Goal: Task Accomplishment & Management: Manage account settings

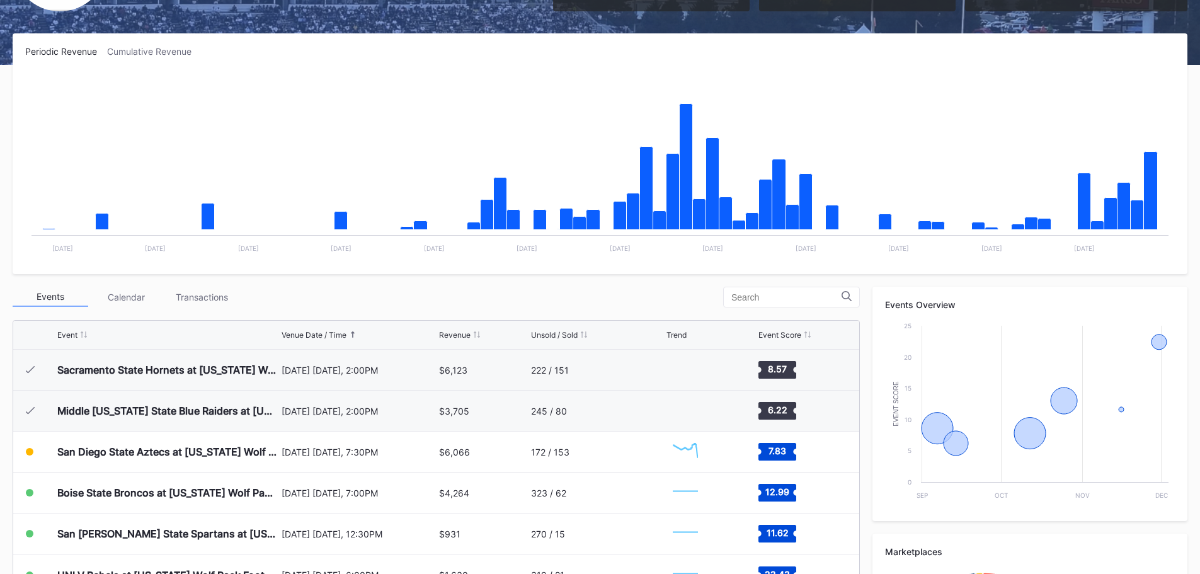
scroll to position [252, 0]
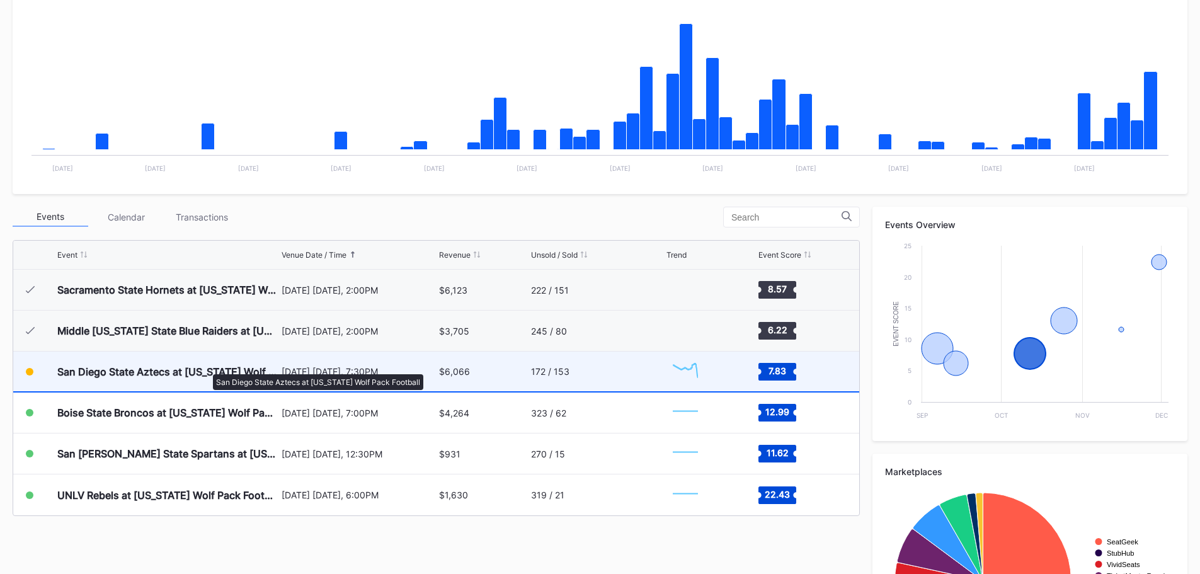
click at [207, 368] on div "San Diego State Aztecs at [US_STATE] Wolf Pack Football" at bounding box center [167, 371] width 221 height 13
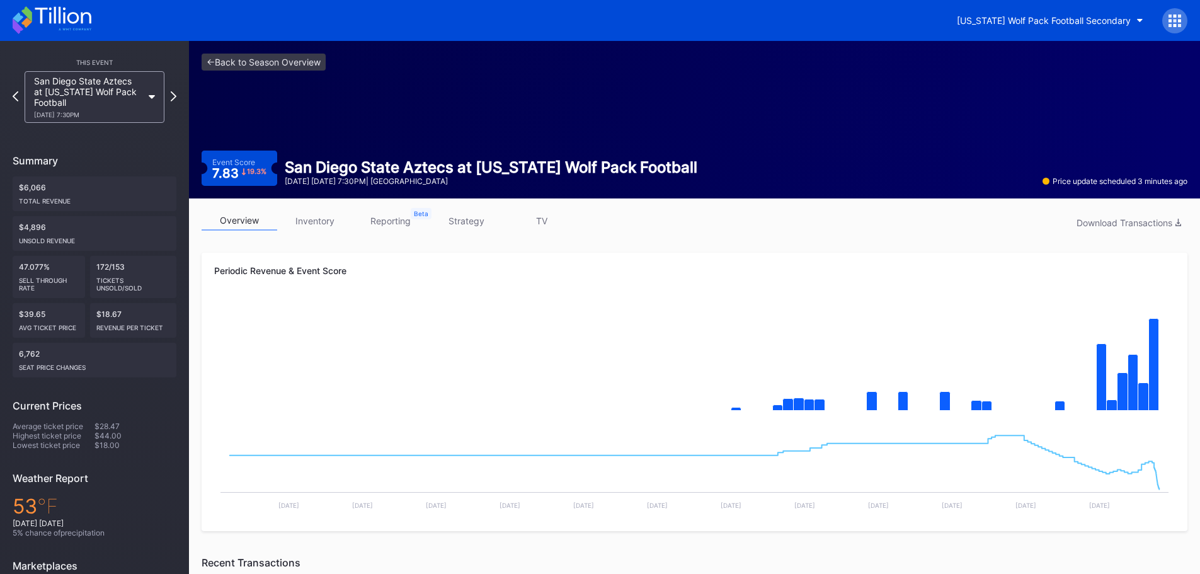
click at [298, 217] on link "inventory" at bounding box center [315, 221] width 76 height 20
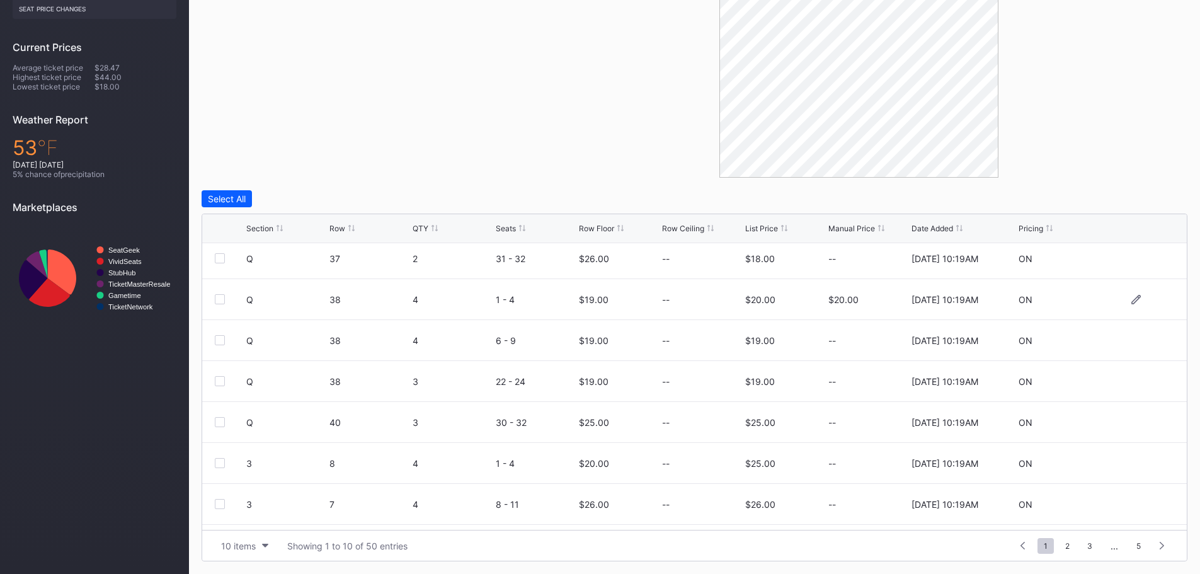
scroll to position [123, 0]
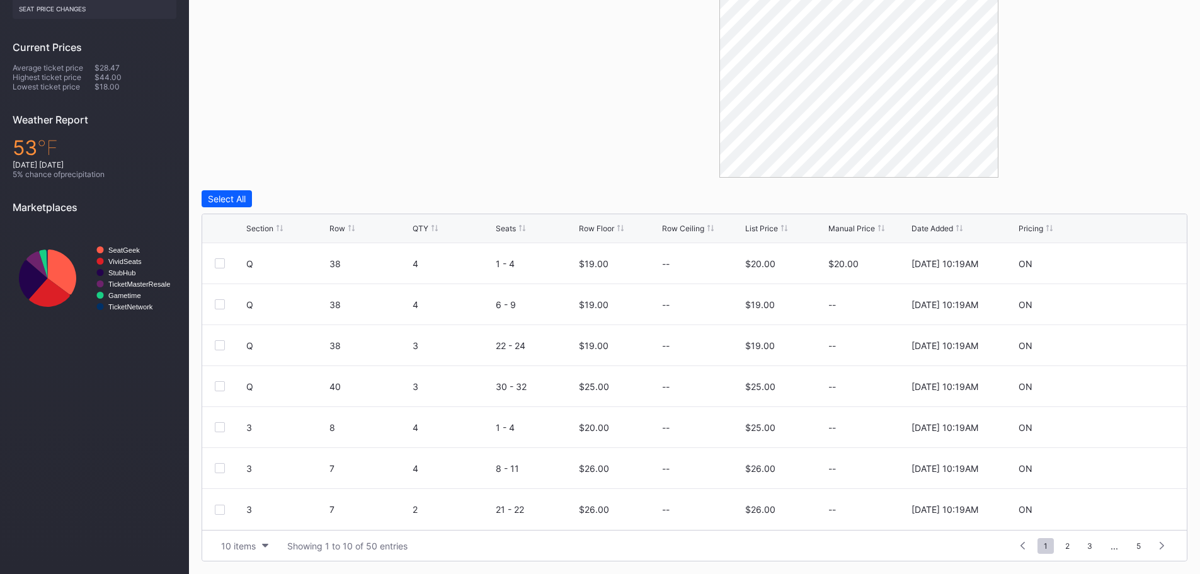
click at [265, 536] on div "10 items Showing 1 to 10 of 50 entries 1 ... -1 0 1 2 3 ... 5" at bounding box center [694, 545] width 985 height 31
click at [265, 543] on button "10 items" at bounding box center [245, 545] width 60 height 17
click at [265, 509] on div "200 items" at bounding box center [244, 514] width 41 height 11
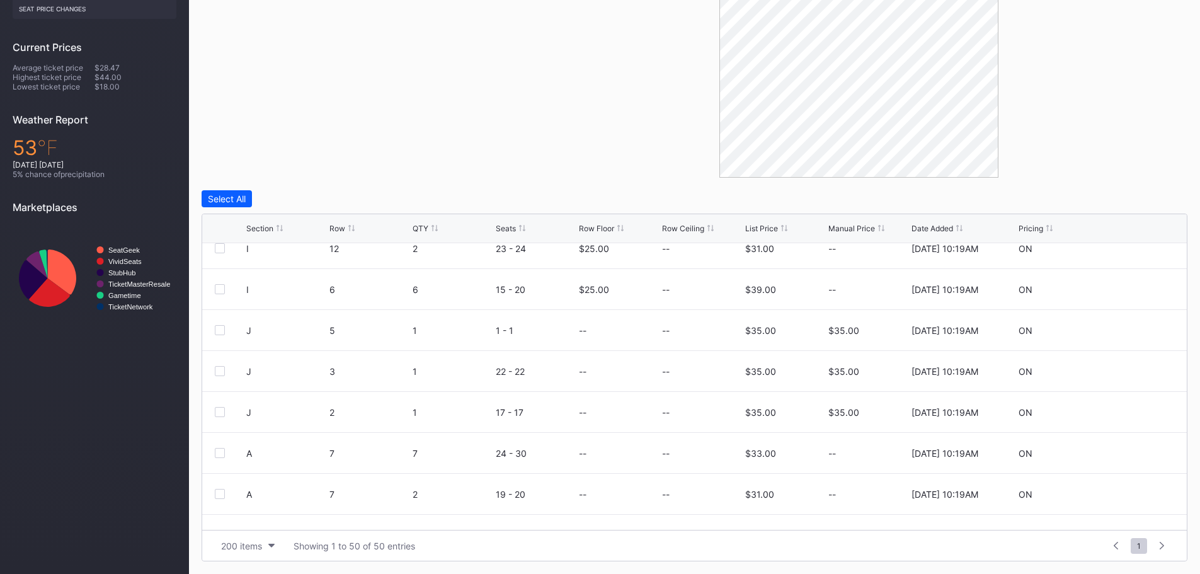
scroll to position [1449, 0]
click at [1132, 326] on icon at bounding box center [1136, 329] width 9 height 9
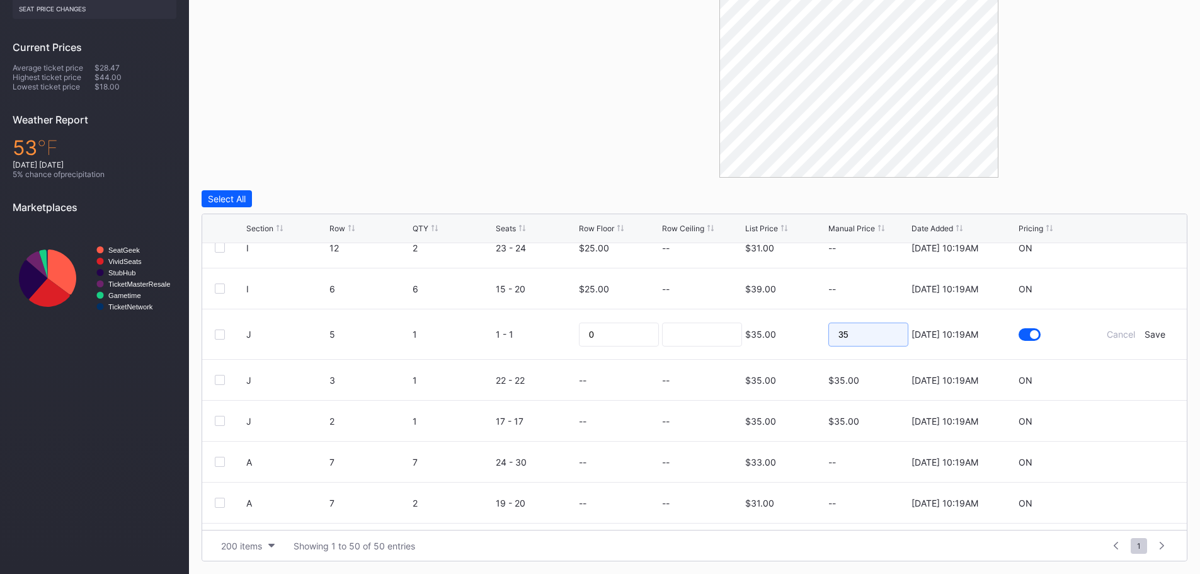
drag, startPoint x: 855, startPoint y: 342, endPoint x: 826, endPoint y: 342, distance: 29.0
click at [829, 342] on input "35" at bounding box center [869, 335] width 80 height 24
click at [1151, 336] on div "Save" at bounding box center [1155, 334] width 21 height 11
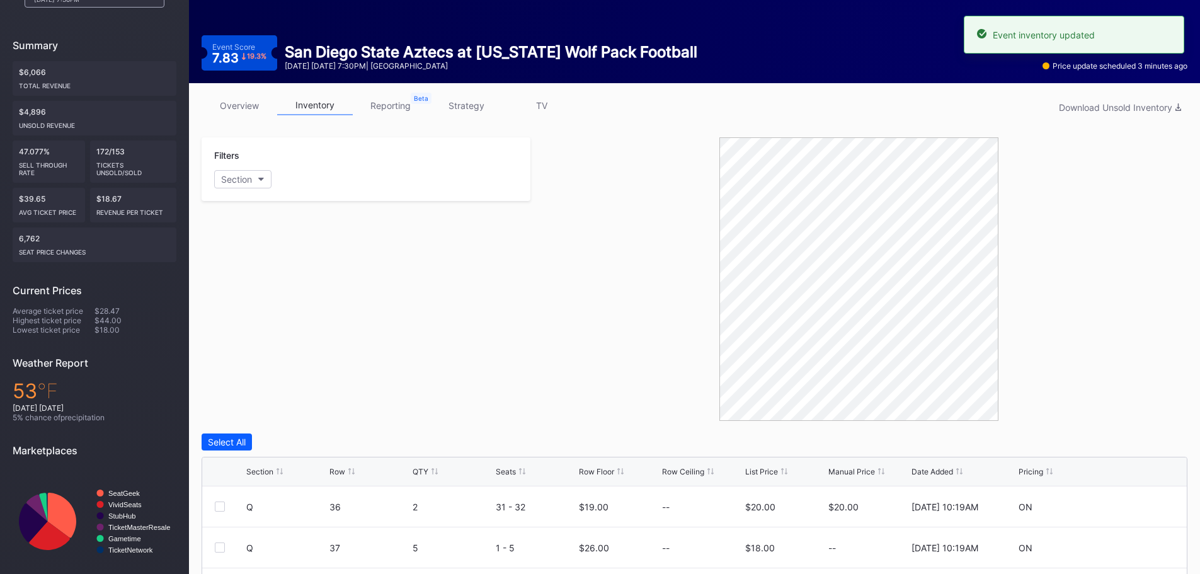
scroll to position [0, 0]
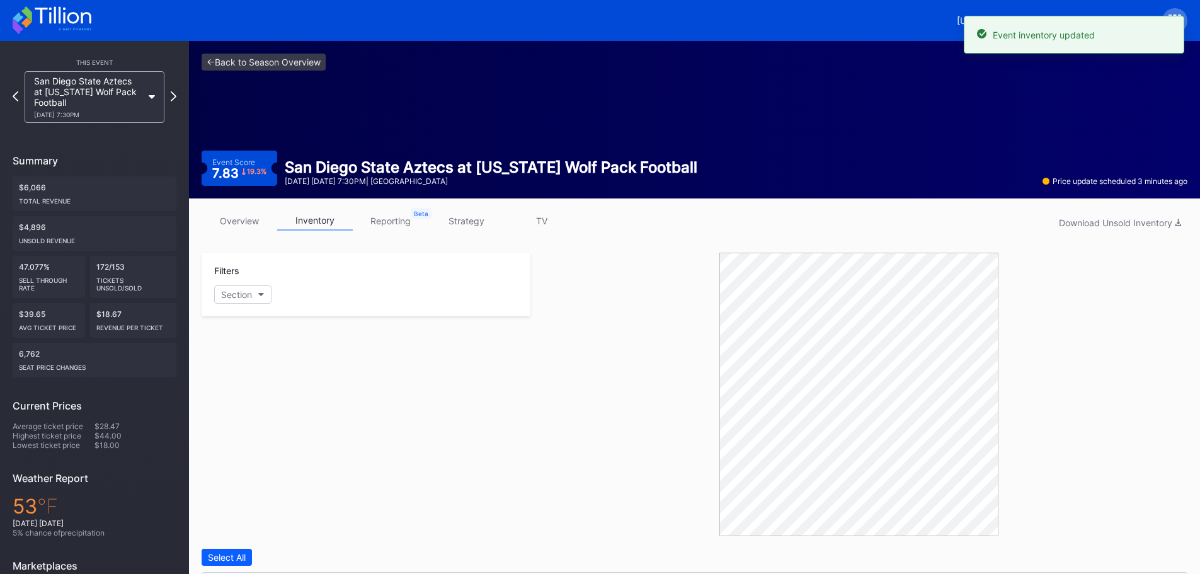
click at [467, 217] on link "strategy" at bounding box center [466, 221] width 76 height 20
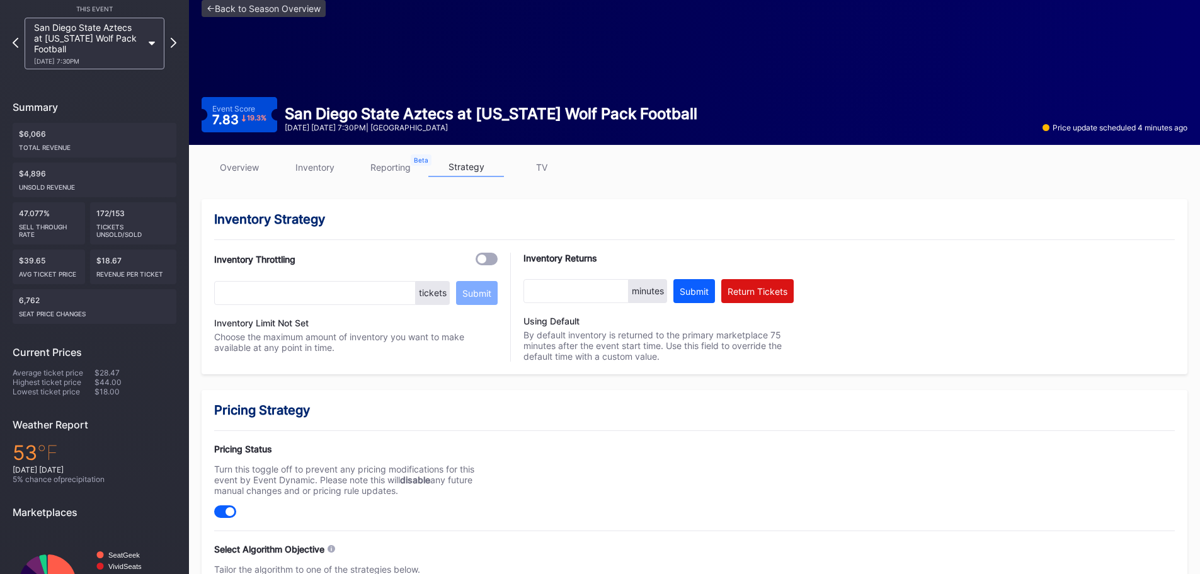
scroll to position [37, 0]
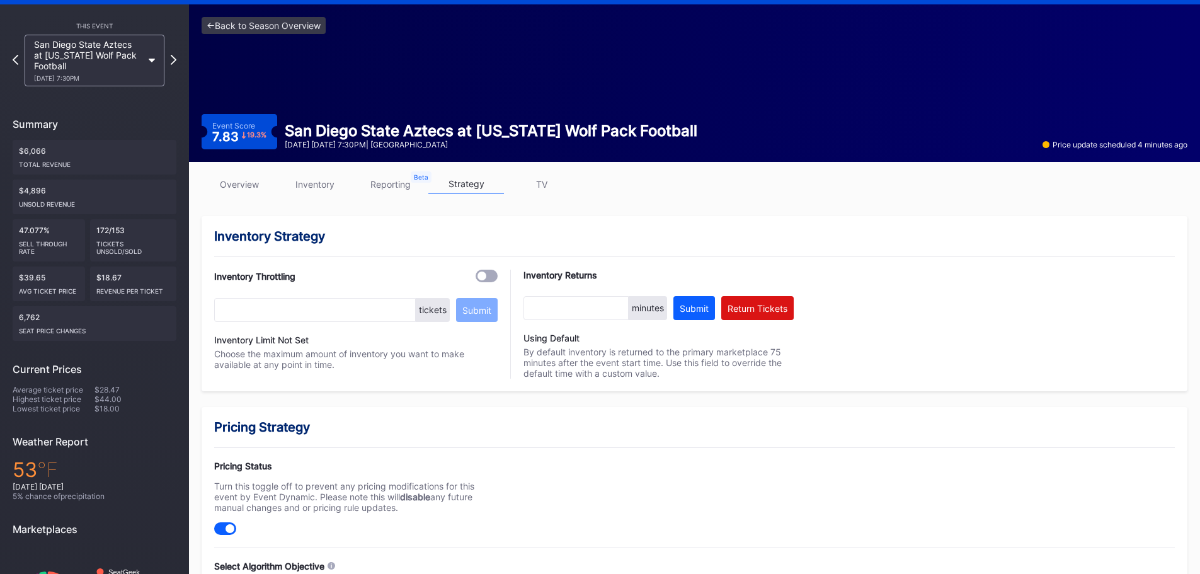
click at [246, 187] on link "overview" at bounding box center [240, 185] width 76 height 20
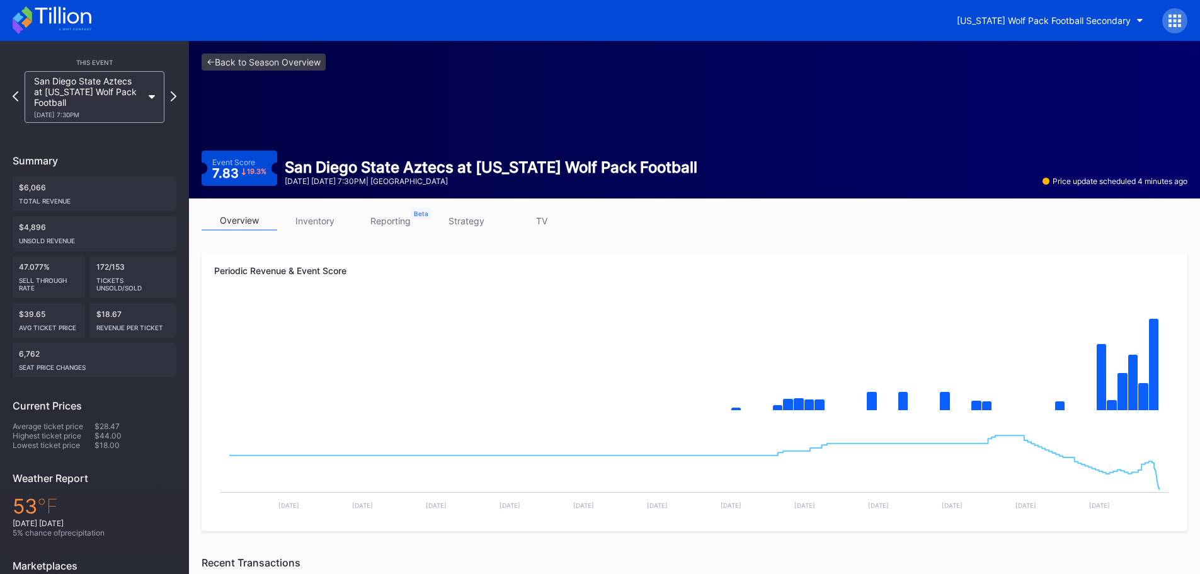
click at [291, 215] on link "inventory" at bounding box center [315, 221] width 76 height 20
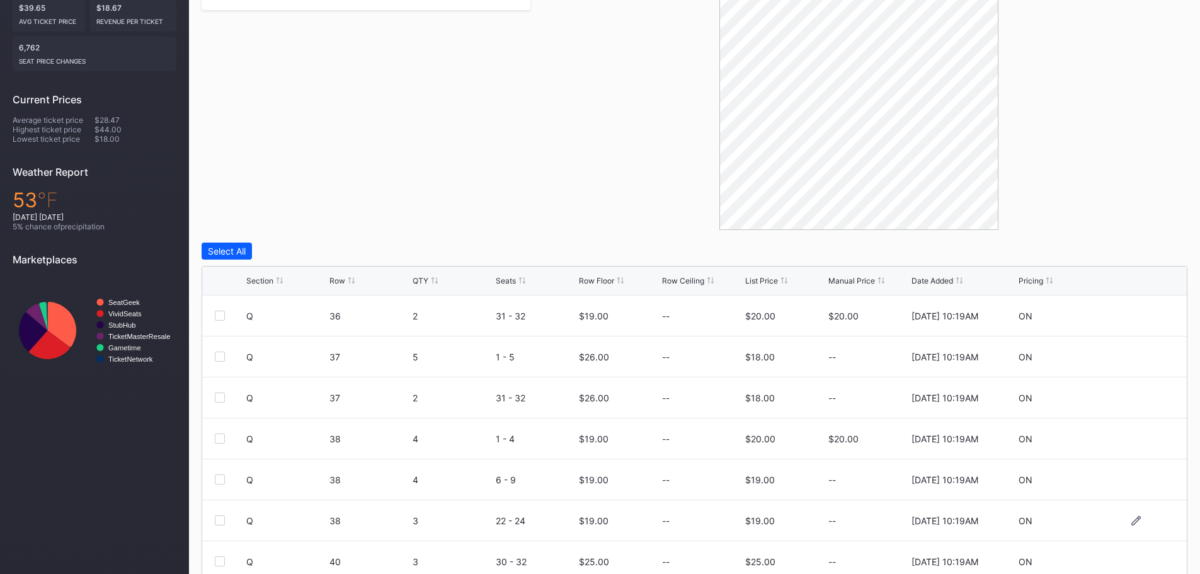
scroll to position [359, 0]
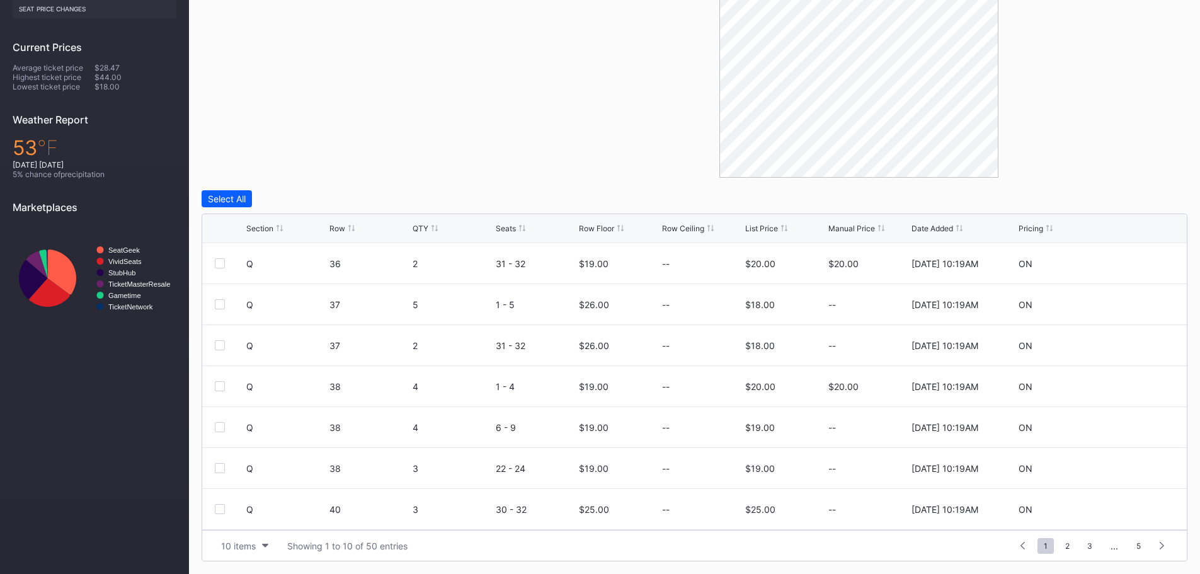
click at [606, 227] on div "Row Floor" at bounding box center [596, 228] width 35 height 9
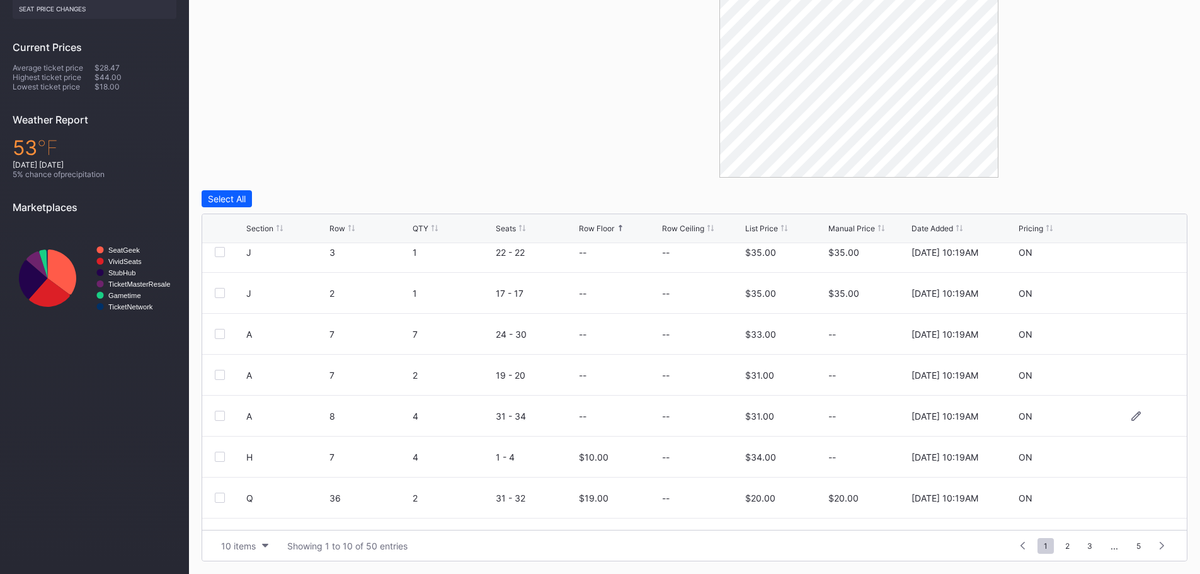
scroll to position [123, 0]
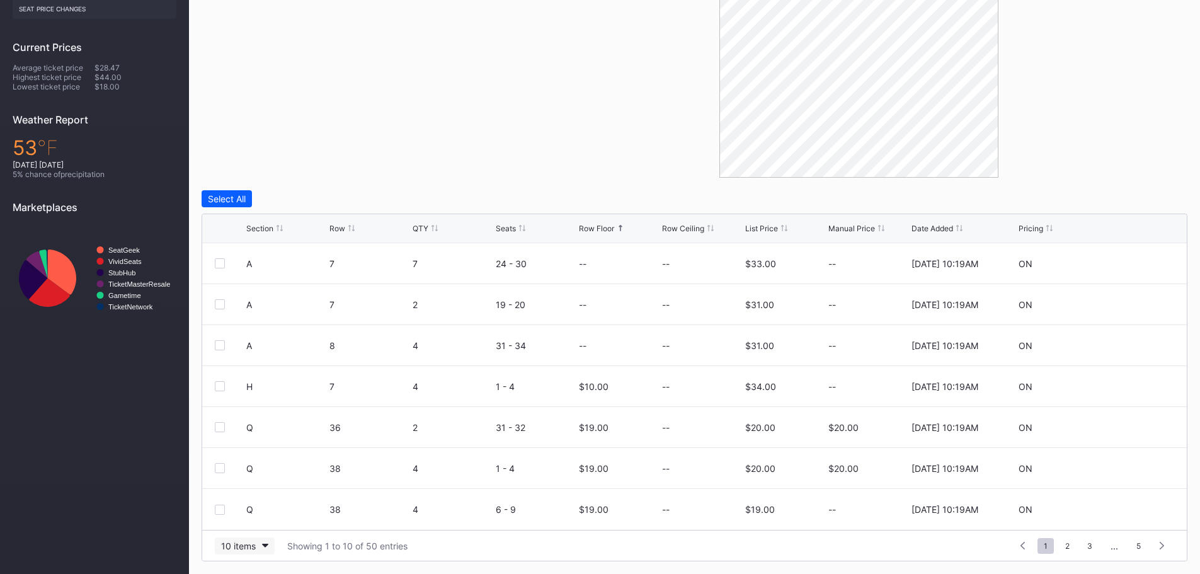
click at [263, 548] on button "10 items" at bounding box center [245, 545] width 60 height 17
click at [265, 511] on div "200 items" at bounding box center [244, 514] width 41 height 11
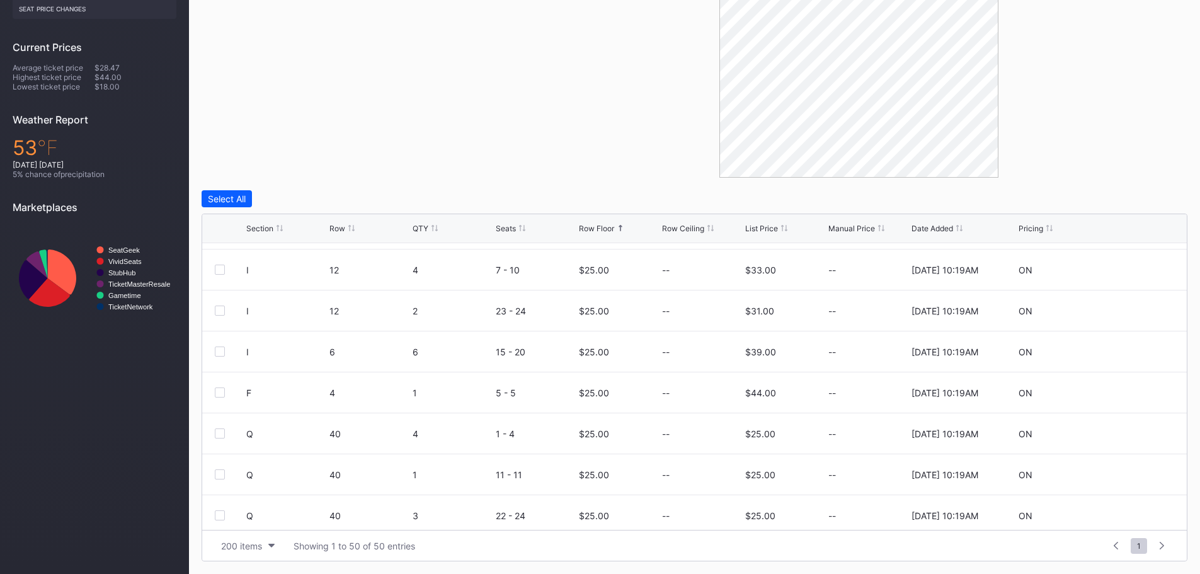
click at [260, 224] on div "Section" at bounding box center [259, 228] width 27 height 9
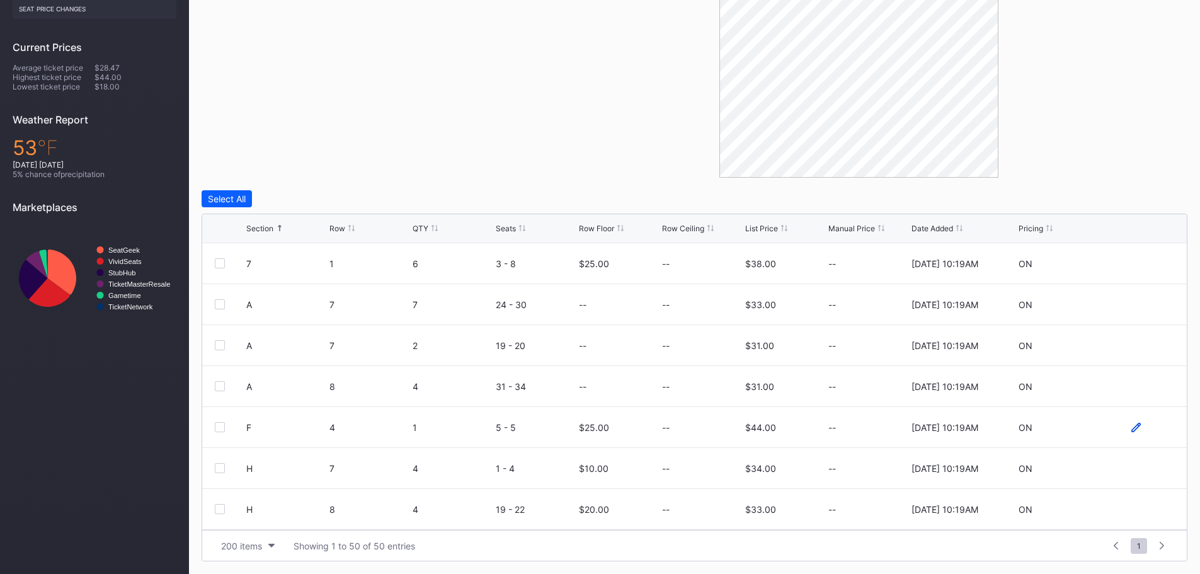
click at [1132, 430] on icon at bounding box center [1136, 427] width 9 height 9
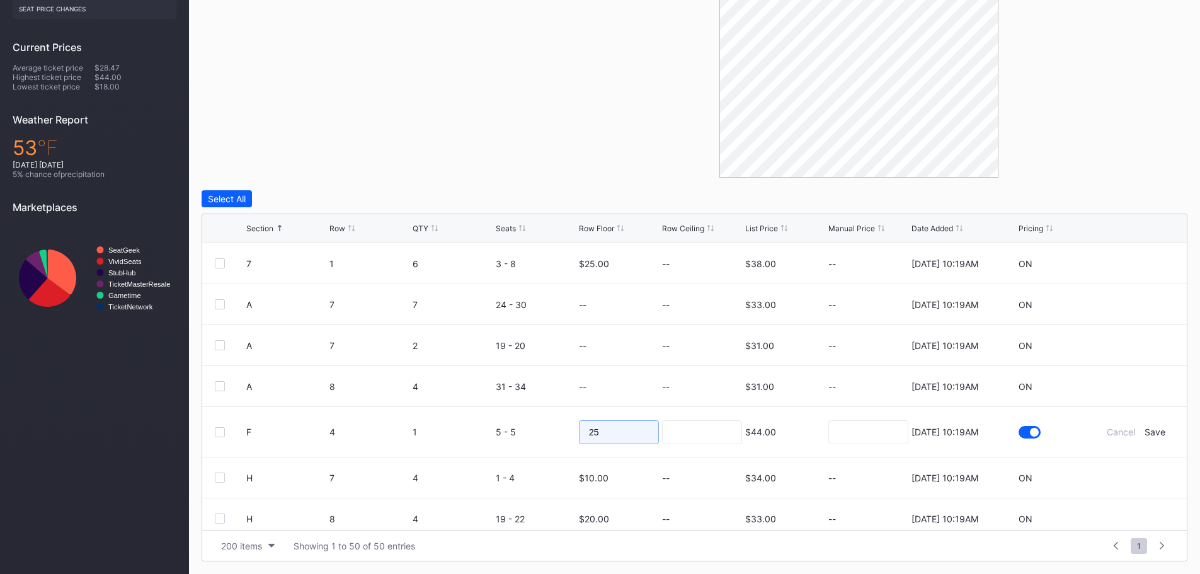
click at [640, 431] on input "25" at bounding box center [619, 432] width 80 height 24
type input "2"
click at [1151, 434] on div "Save" at bounding box center [1155, 432] width 21 height 11
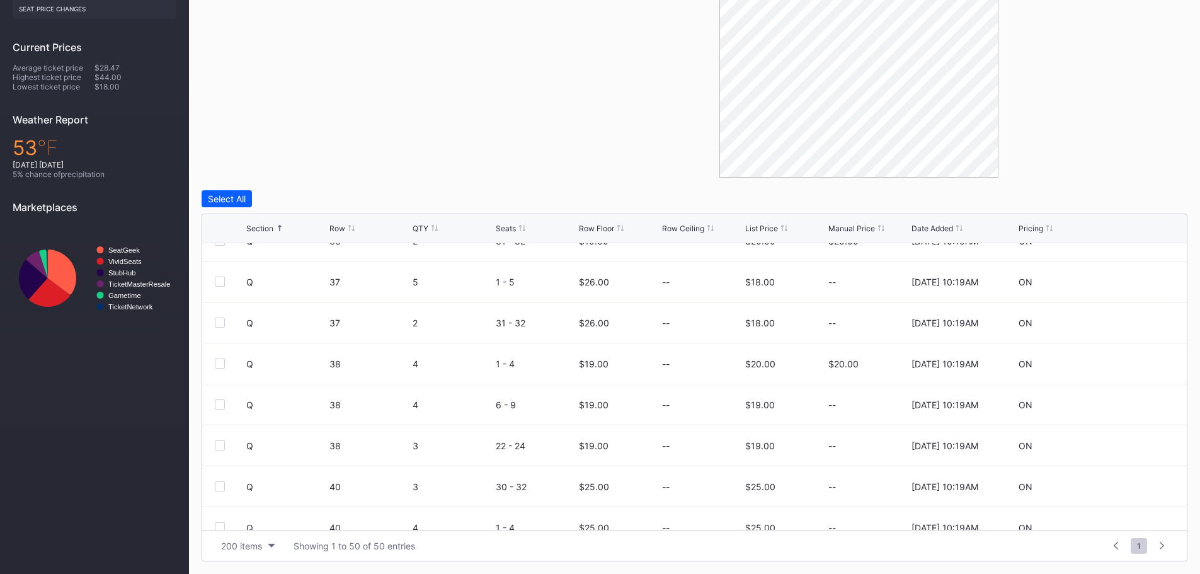
scroll to position [1761, 0]
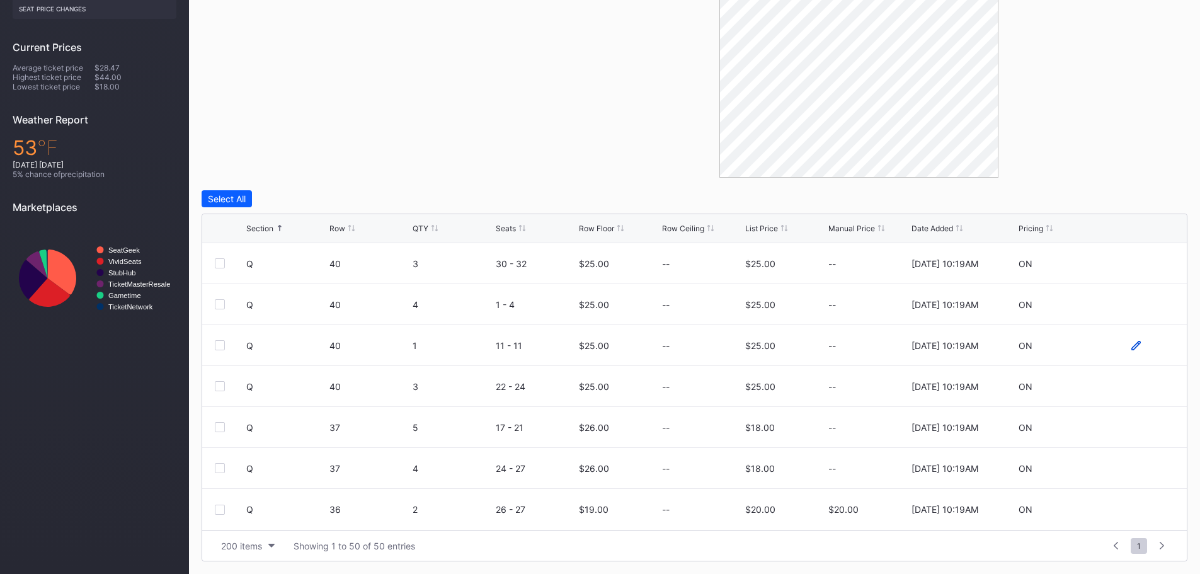
click at [1132, 347] on icon at bounding box center [1136, 345] width 9 height 9
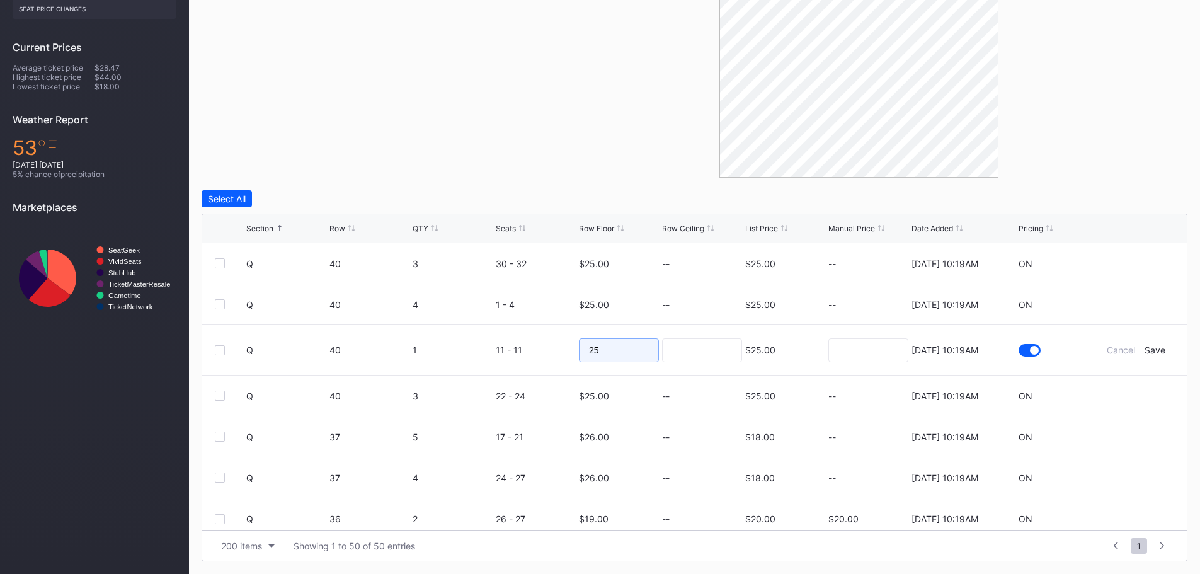
click at [619, 339] on input "25" at bounding box center [619, 350] width 80 height 24
type input "20"
click at [672, 355] on input at bounding box center [702, 350] width 80 height 24
click at [1151, 348] on div "Save" at bounding box center [1155, 350] width 21 height 11
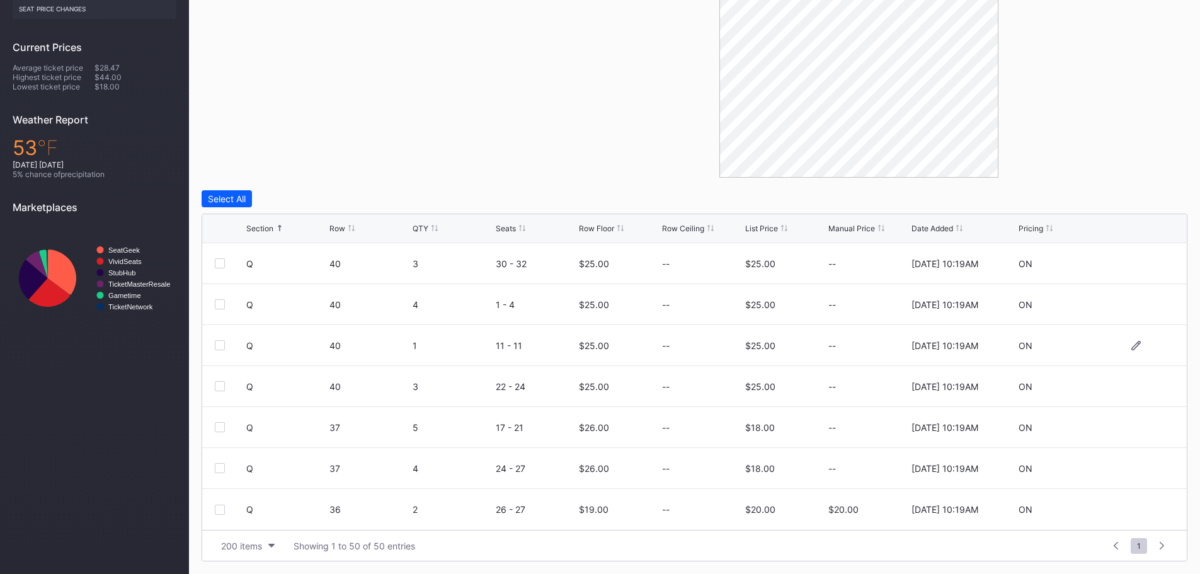
scroll to position [0, 0]
click at [1132, 389] on icon at bounding box center [1136, 386] width 9 height 9
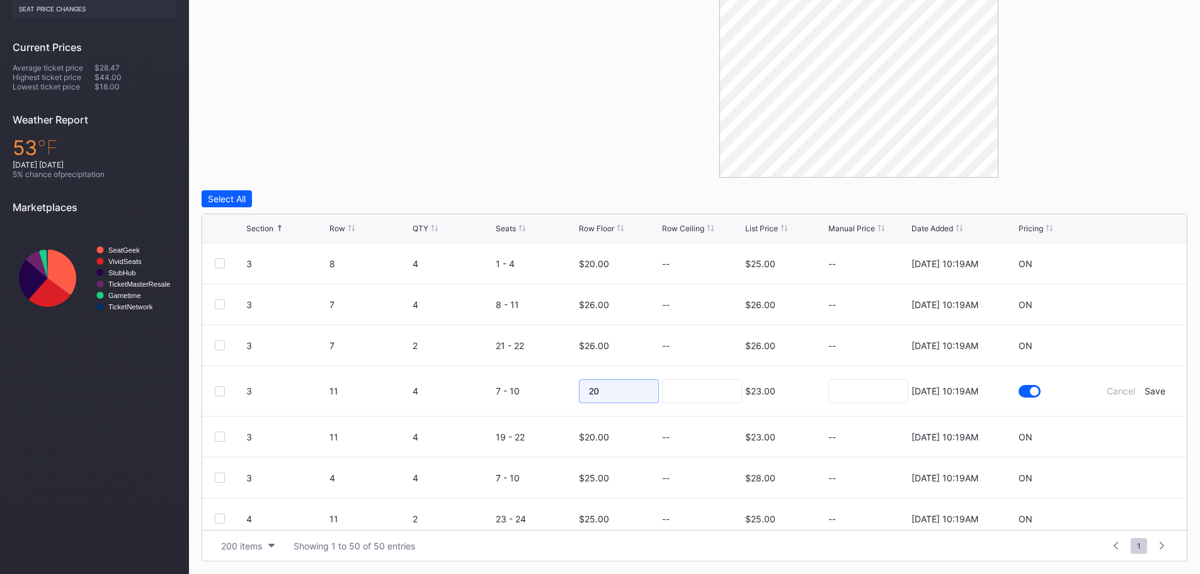
click at [637, 395] on input "20" at bounding box center [619, 391] width 80 height 24
type input "2"
click at [1147, 397] on form "3 11 4 7 - 10 $23.00 8/20/2025 10:19AM Cancel Save" at bounding box center [710, 391] width 928 height 50
click at [1146, 392] on div "Save" at bounding box center [1155, 391] width 21 height 11
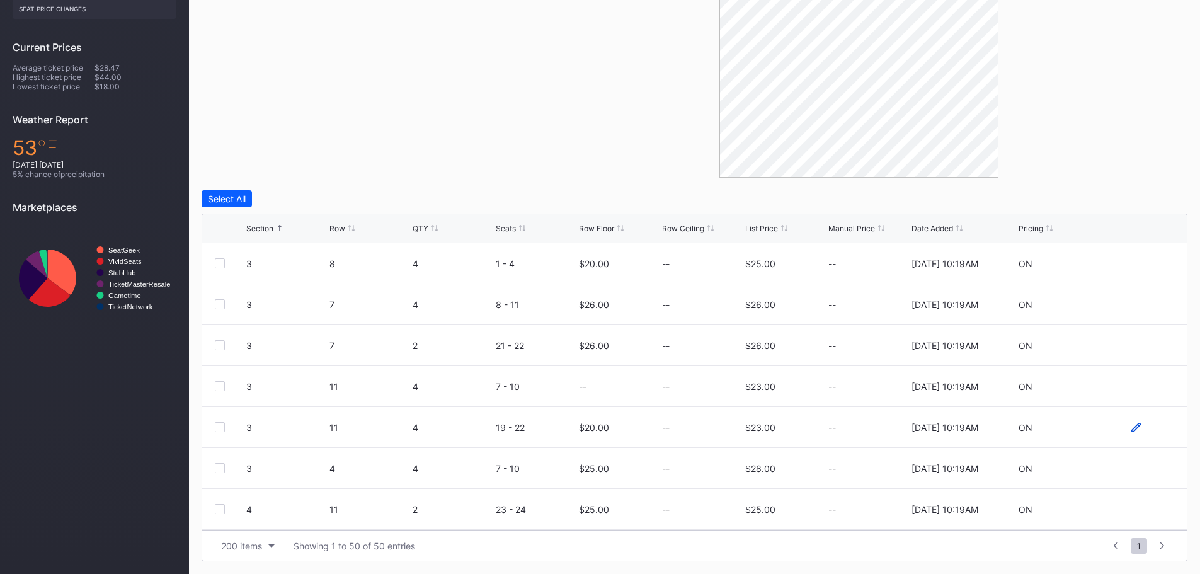
click at [1132, 427] on icon at bounding box center [1136, 427] width 9 height 9
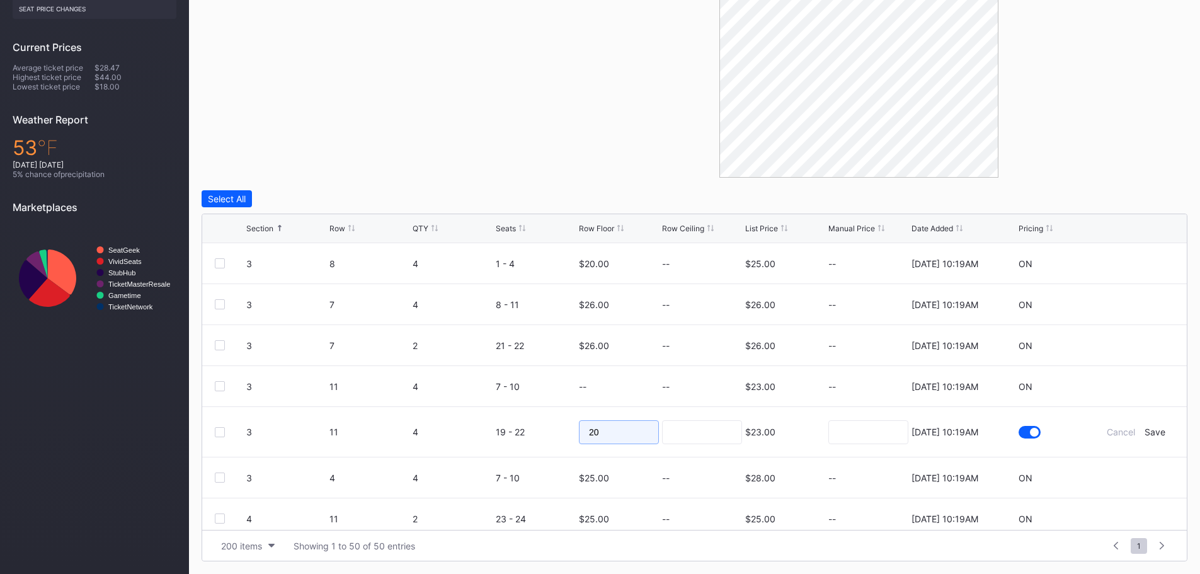
drag, startPoint x: 619, startPoint y: 434, endPoint x: 512, endPoint y: 434, distance: 107.1
click at [512, 434] on form "3 11 4 19 - 22 20 $23.00 8/20/2025 10:19AM Cancel Save" at bounding box center [710, 432] width 928 height 50
click at [1149, 435] on div "Save" at bounding box center [1155, 432] width 21 height 11
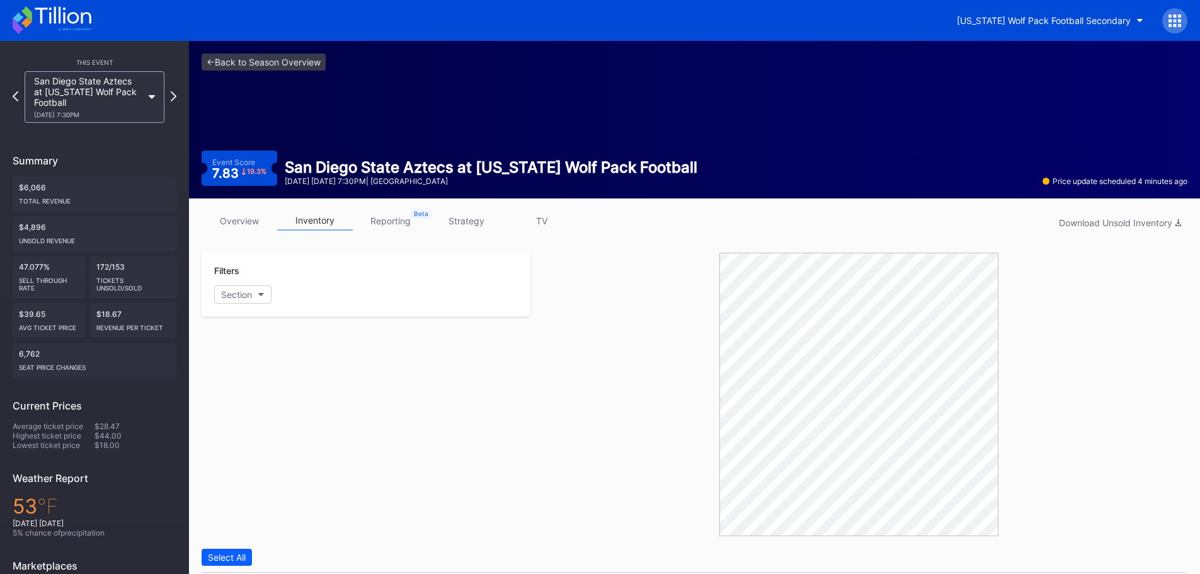
click at [66, 20] on icon at bounding box center [52, 20] width 79 height 28
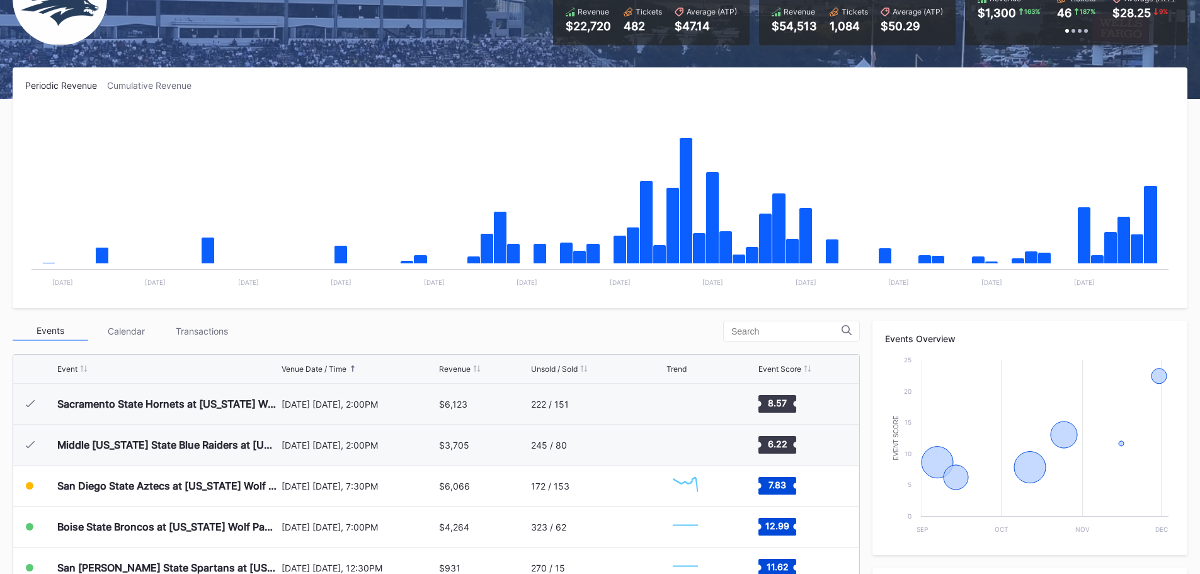
scroll to position [378, 0]
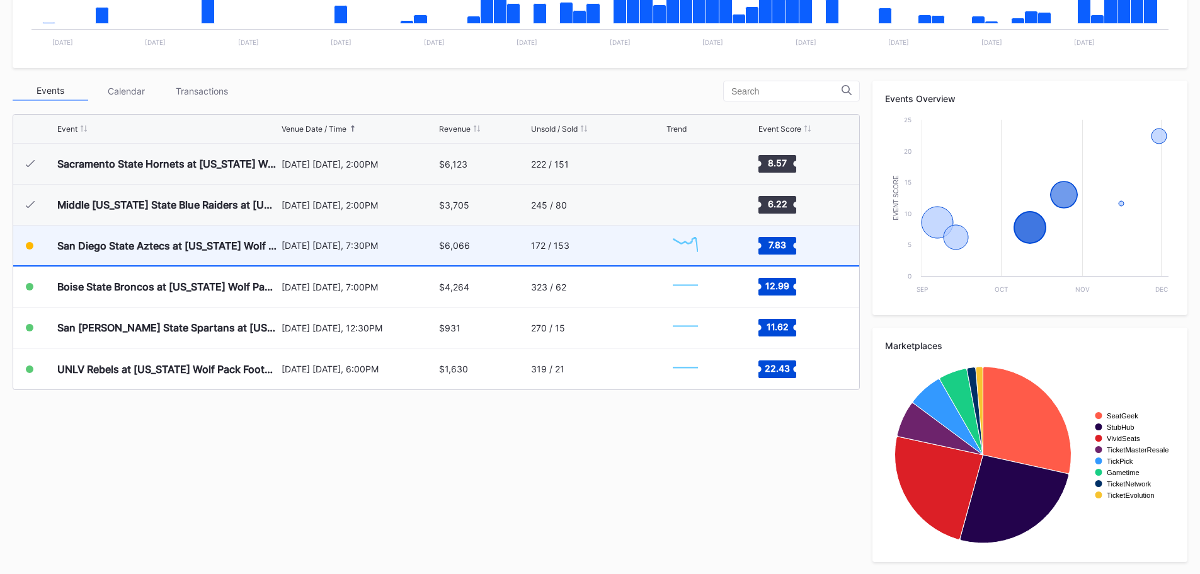
click at [166, 253] on div "San Diego State Aztecs at [US_STATE] Wolf Pack Football" at bounding box center [167, 246] width 221 height 40
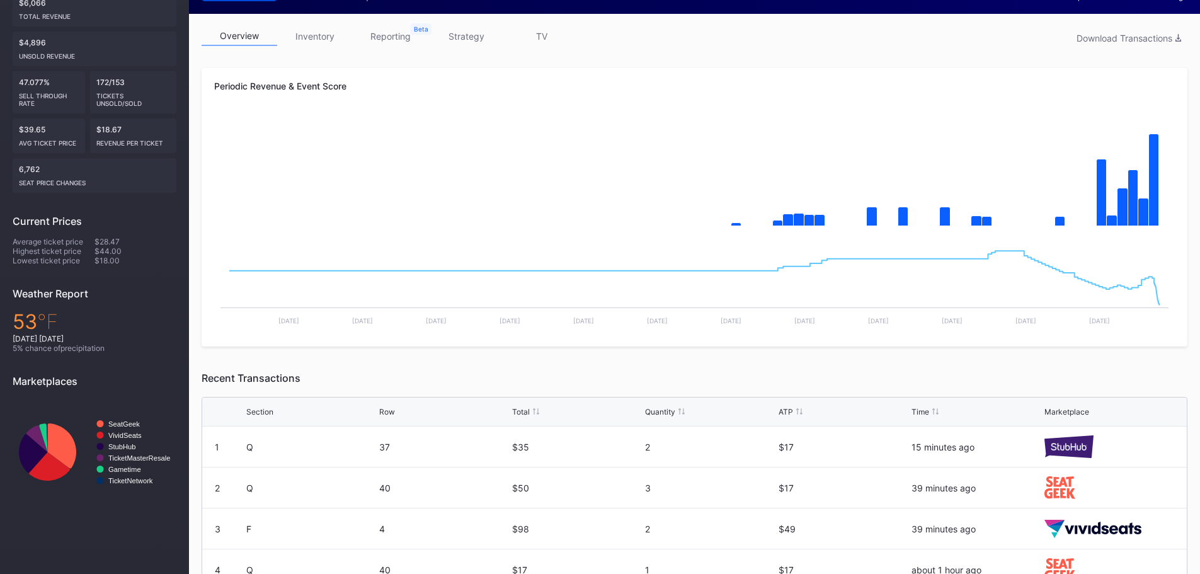
scroll to position [179, 0]
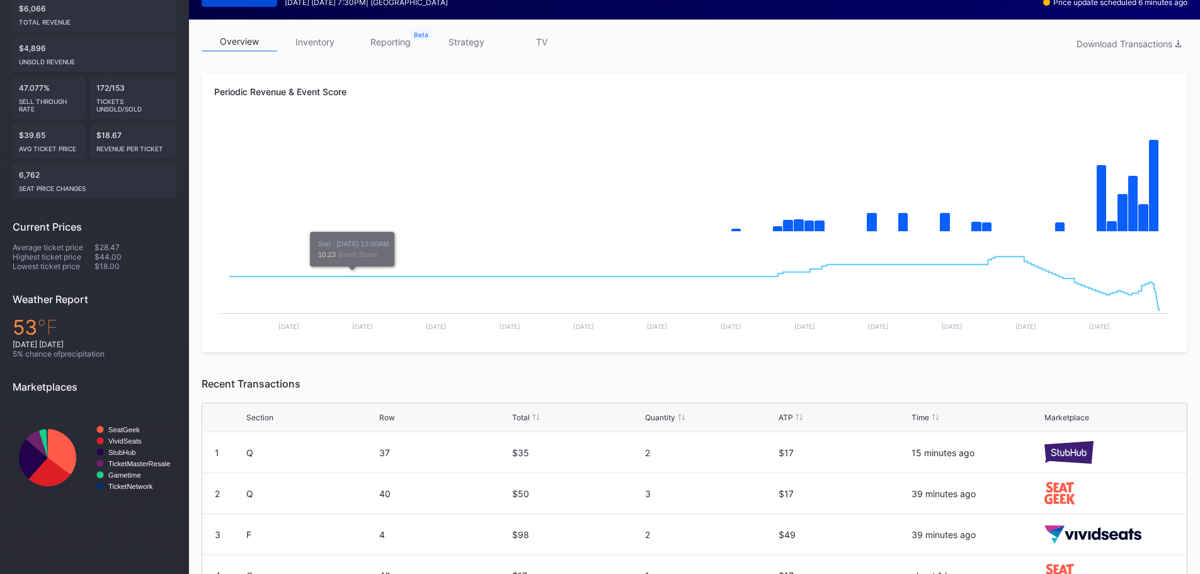
click at [306, 50] on link "inventory" at bounding box center [315, 42] width 76 height 20
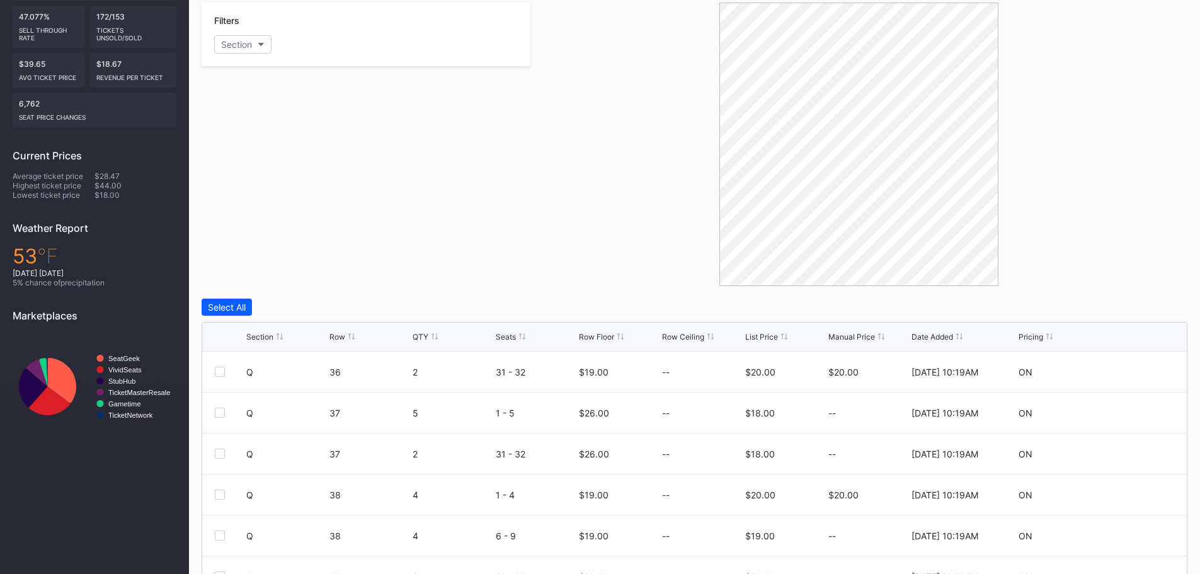
scroll to position [359, 0]
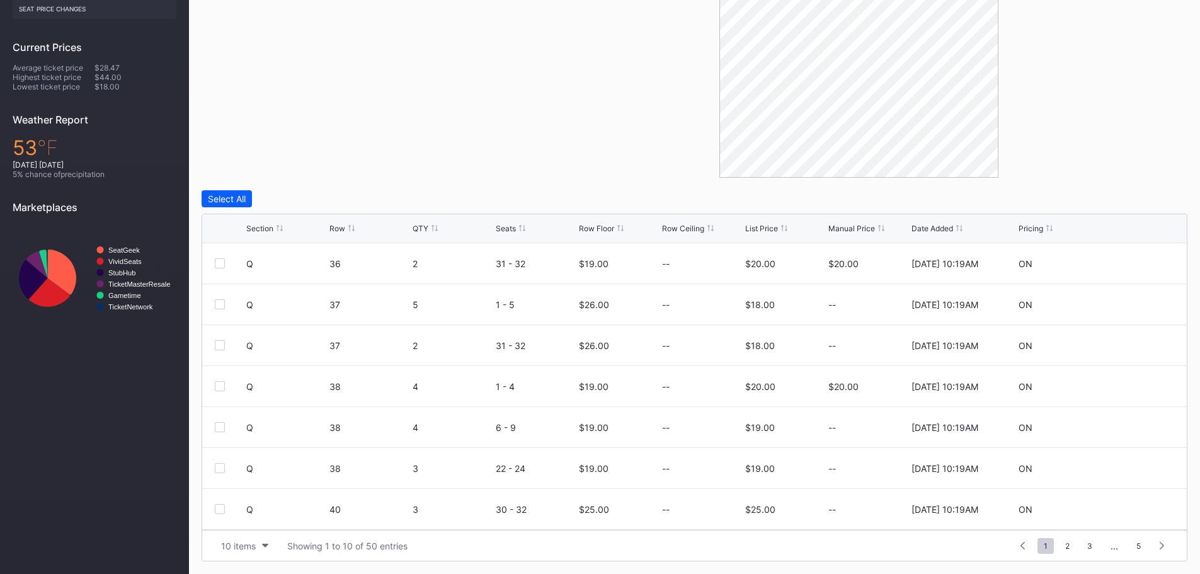
click at [602, 223] on div "Section Row QTY Seats Row Floor Row Ceiling List Price Manual Price Date Added …" at bounding box center [694, 228] width 985 height 29
click at [601, 227] on div "Row Floor" at bounding box center [596, 228] width 35 height 9
click at [761, 233] on div "Section Row QTY Seats Row Floor Row Ceiling List Price Manual Price Date Added …" at bounding box center [694, 228] width 985 height 29
click at [759, 219] on div "Section Row QTY Seats Row Floor Row Ceiling List Price Manual Price Date Added …" at bounding box center [694, 228] width 985 height 29
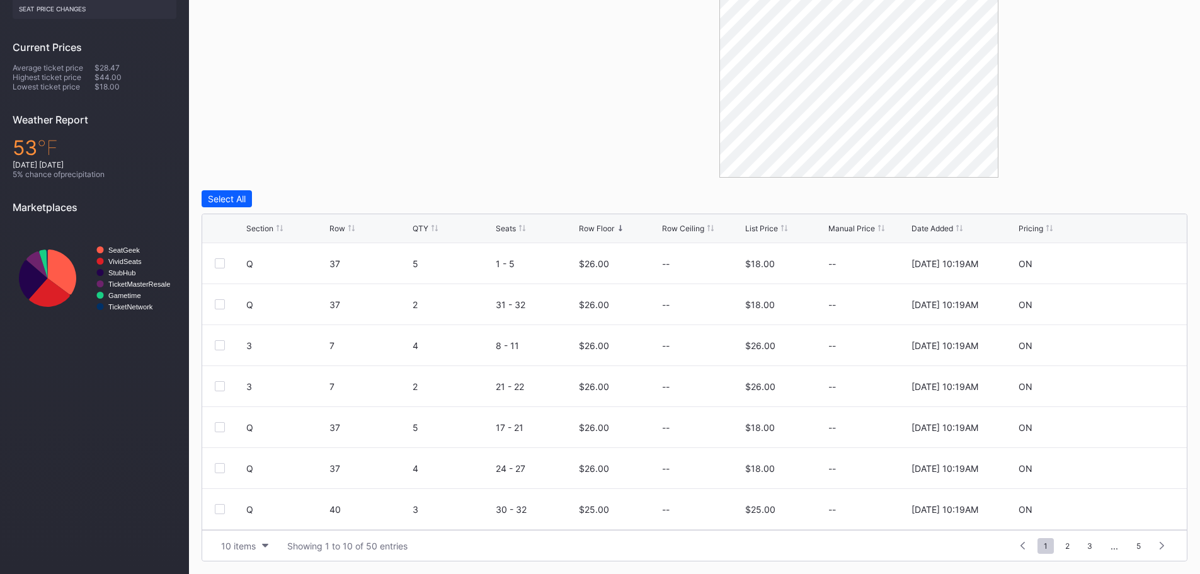
click at [758, 231] on div "List Price" at bounding box center [761, 228] width 33 height 9
click at [1132, 304] on icon at bounding box center [1136, 303] width 9 height 9
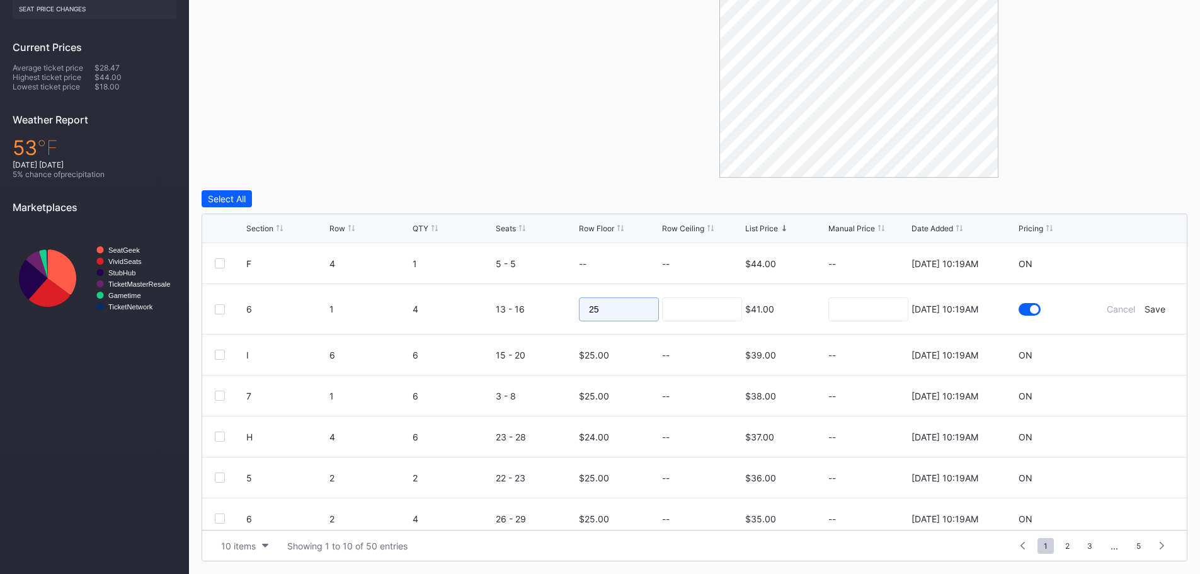
click at [626, 311] on input "25" at bounding box center [619, 309] width 80 height 24
type input "20"
click at [686, 308] on input at bounding box center [702, 309] width 80 height 24
click at [1154, 307] on div "Save" at bounding box center [1155, 309] width 21 height 11
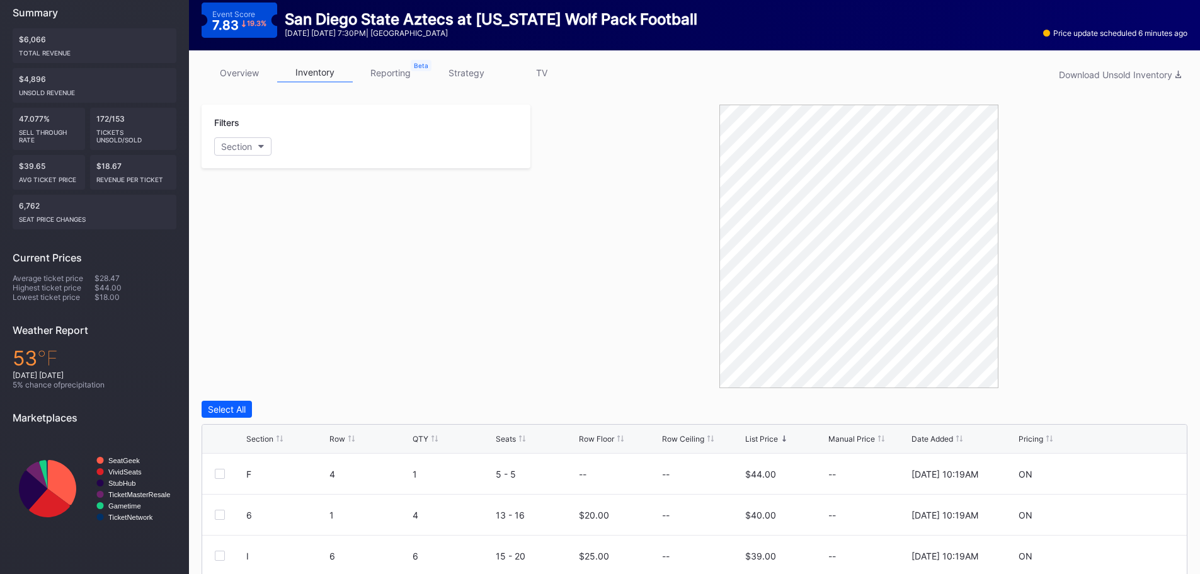
scroll to position [0, 0]
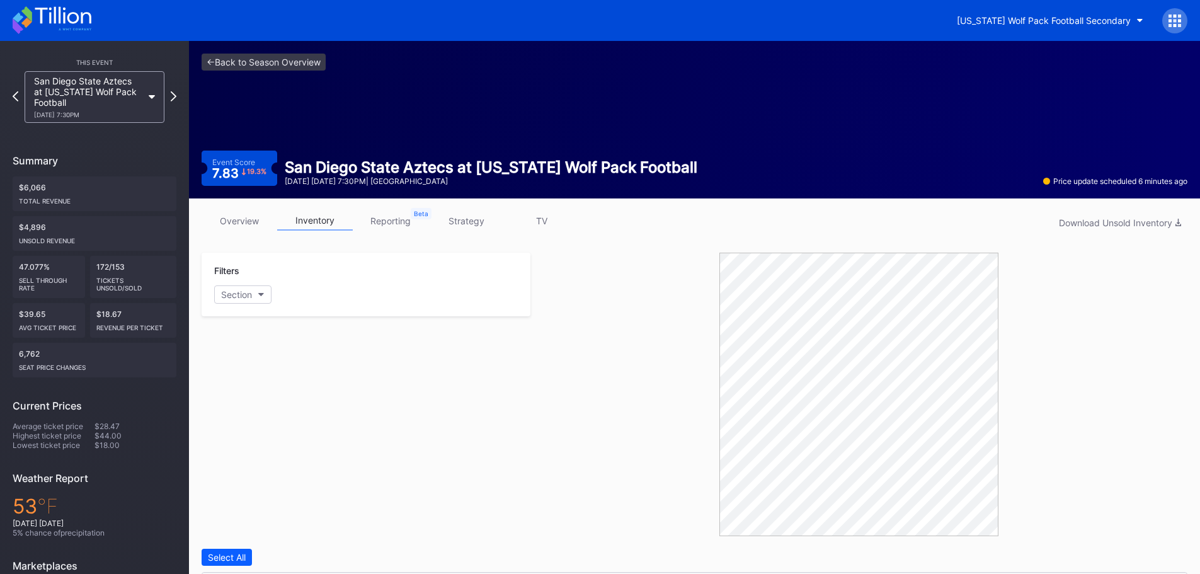
click at [242, 214] on link "overview" at bounding box center [240, 221] width 76 height 20
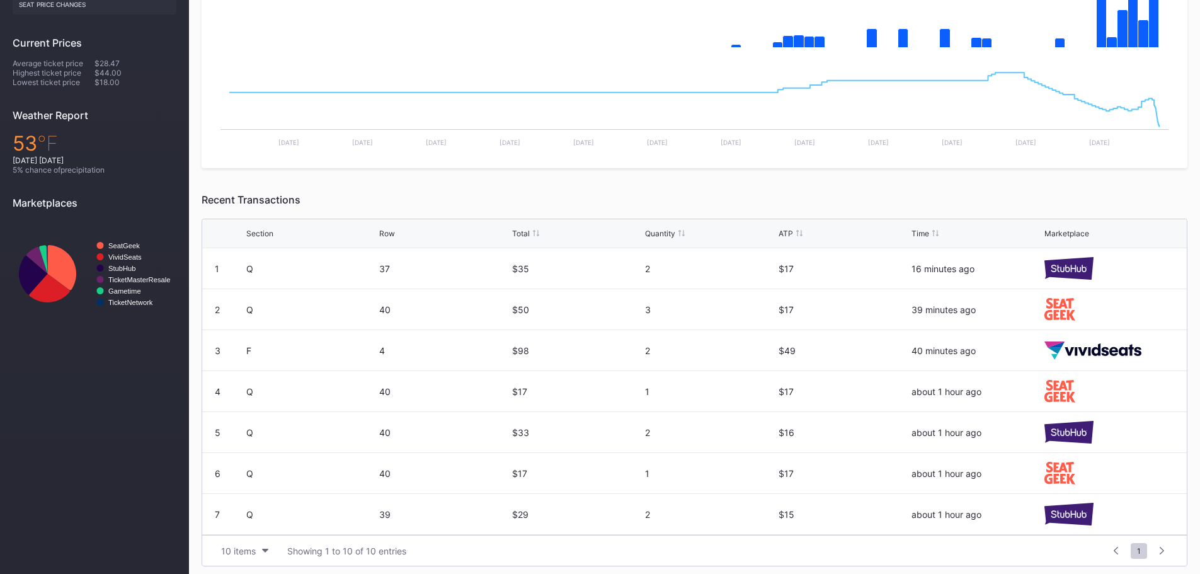
scroll to position [368, 0]
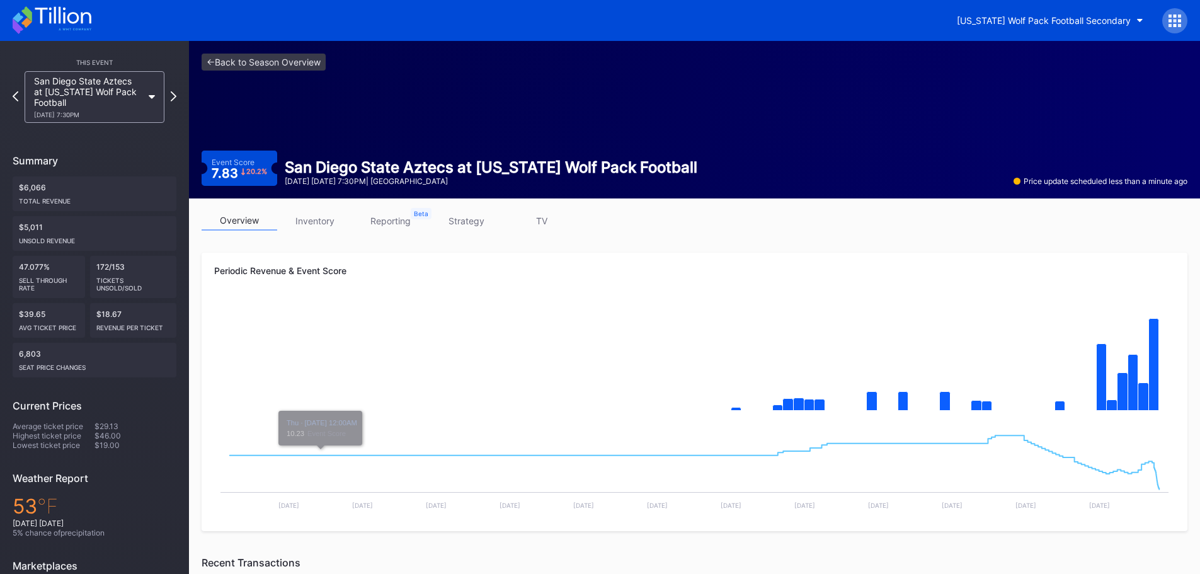
click at [43, 20] on icon at bounding box center [52, 20] width 79 height 28
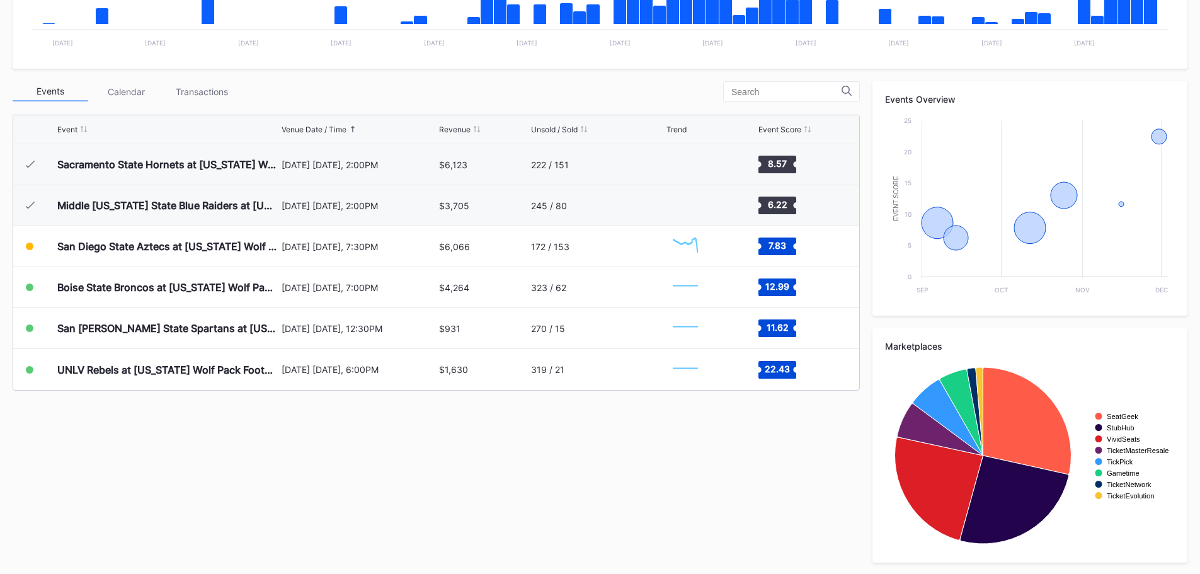
scroll to position [378, 0]
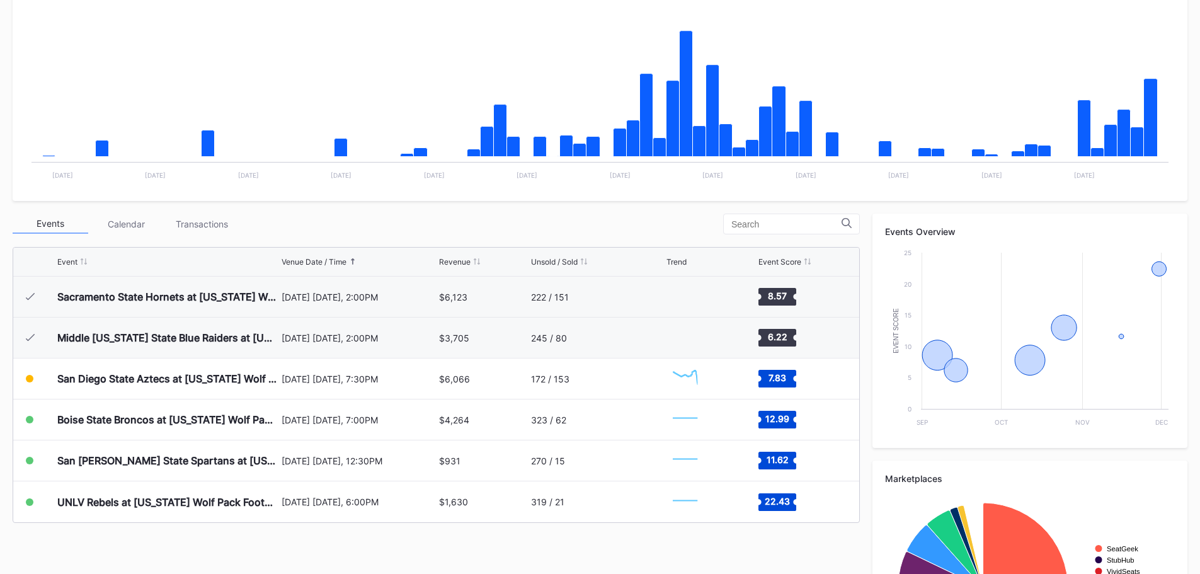
scroll to position [252, 0]
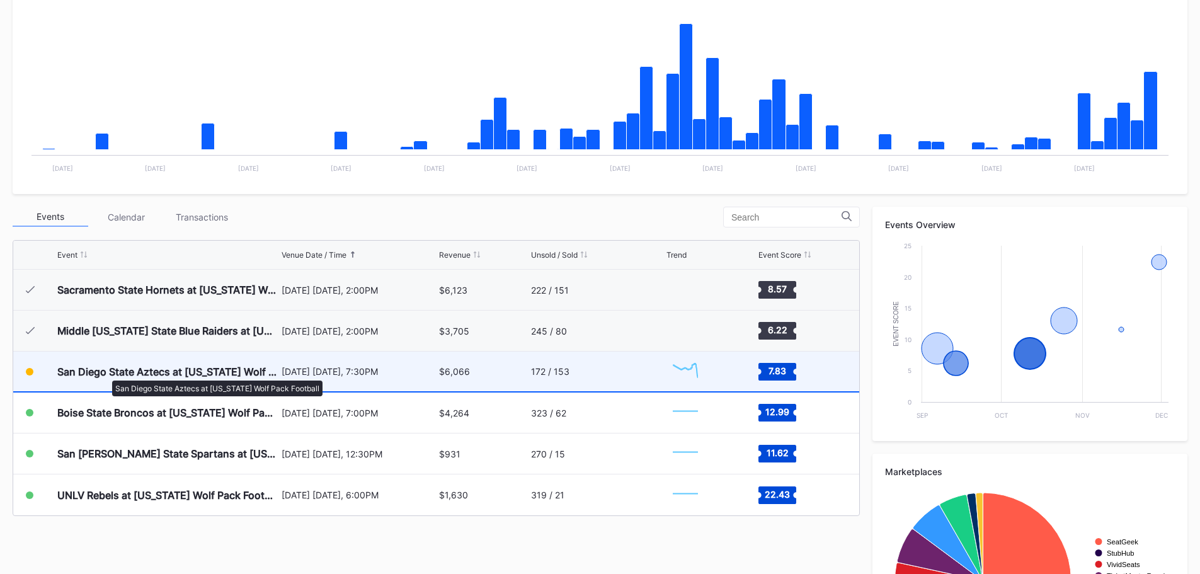
click at [156, 365] on div "San Diego State Aztecs at [US_STATE] Wolf Pack Football" at bounding box center [167, 372] width 221 height 40
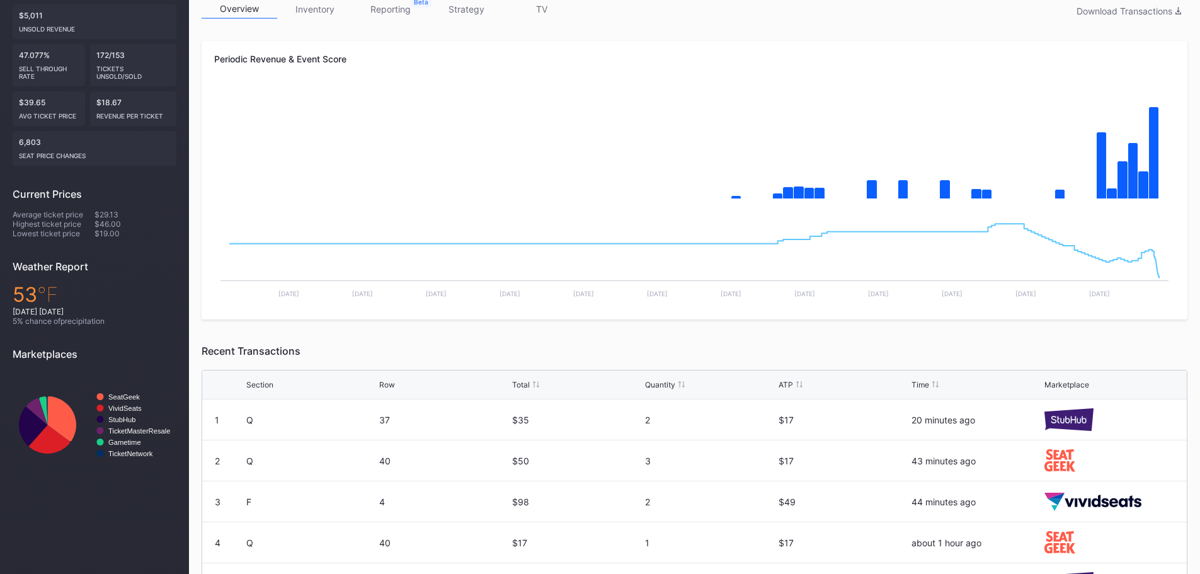
scroll to position [63, 0]
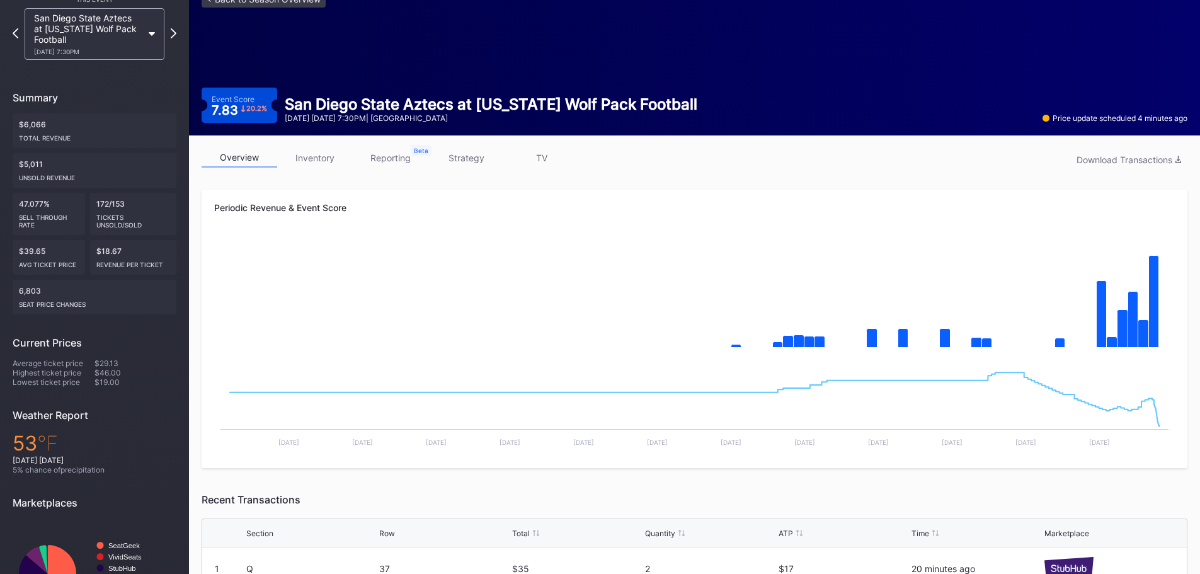
click at [321, 147] on div "overview inventory reporting strategy TV Download Transactions Periodic Revenue…" at bounding box center [694, 507] width 1011 height 744
click at [325, 165] on link "inventory" at bounding box center [315, 158] width 76 height 20
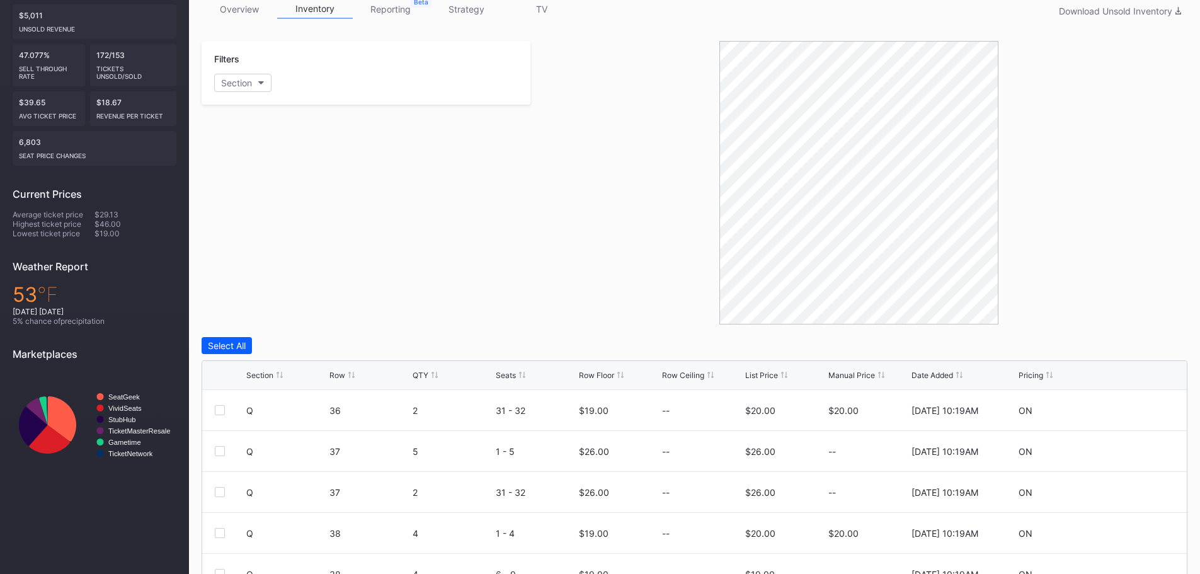
scroll to position [359, 0]
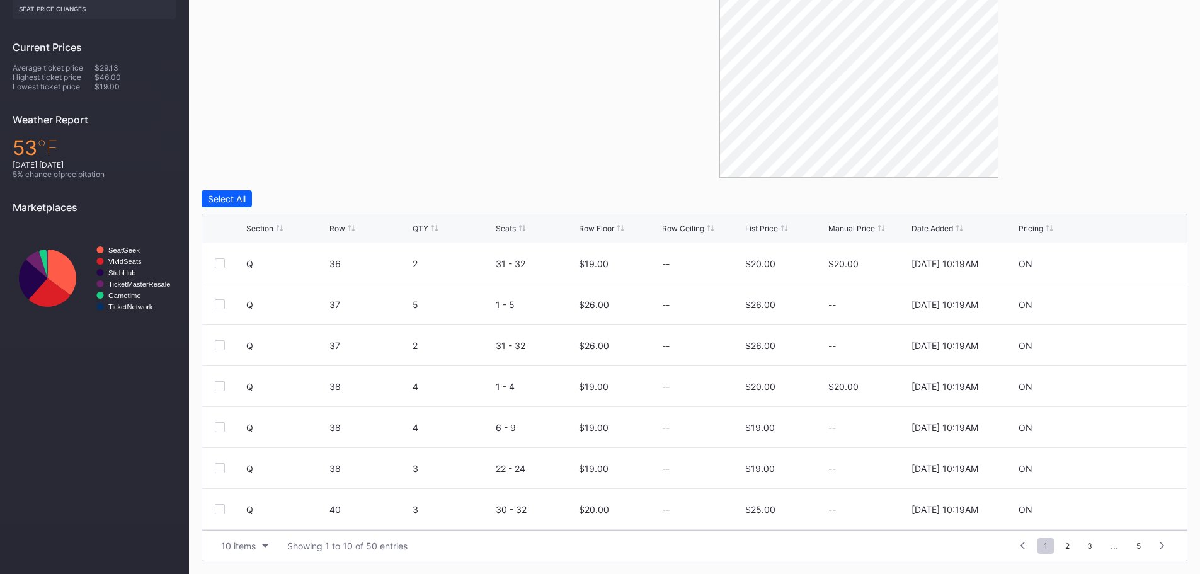
click at [752, 227] on div "List Price" at bounding box center [761, 228] width 33 height 9
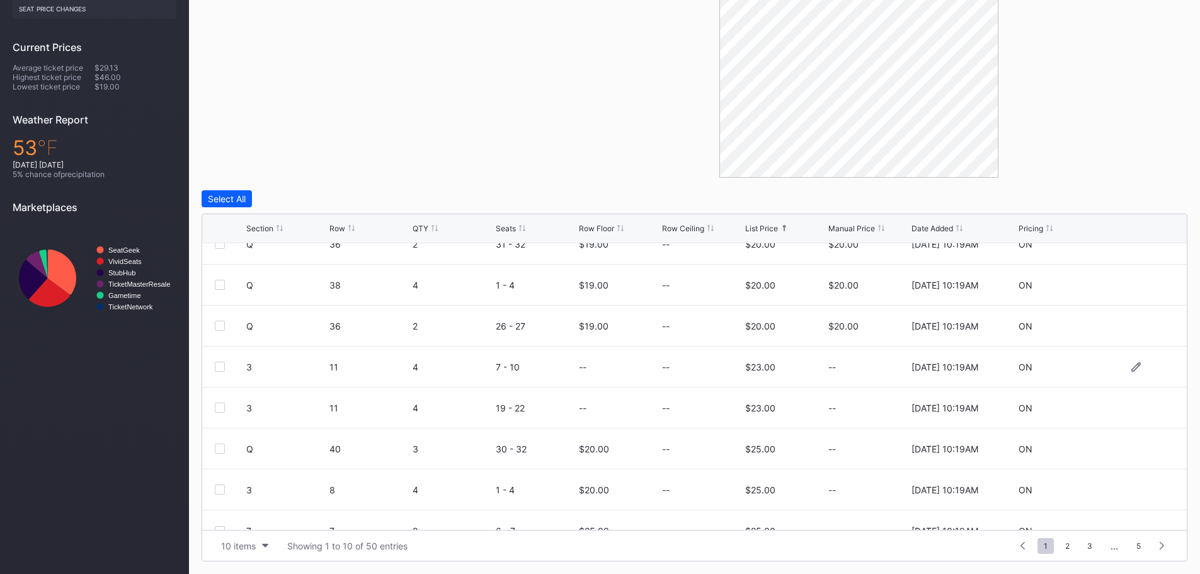
scroll to position [123, 0]
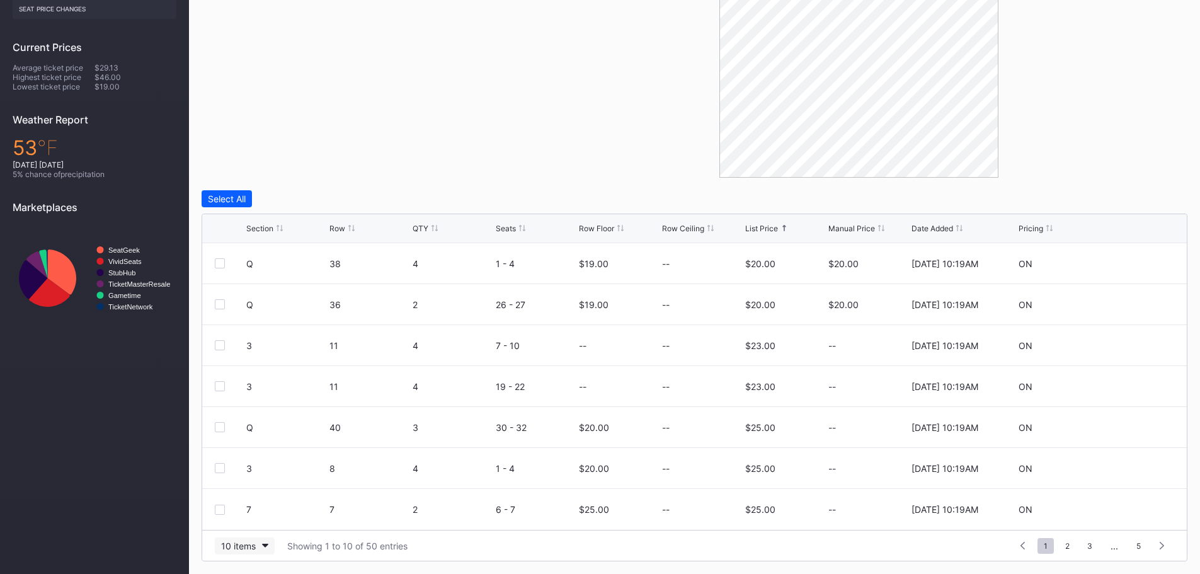
click at [267, 543] on button "10 items" at bounding box center [245, 545] width 60 height 17
click at [260, 509] on div "200 items" at bounding box center [244, 514] width 41 height 11
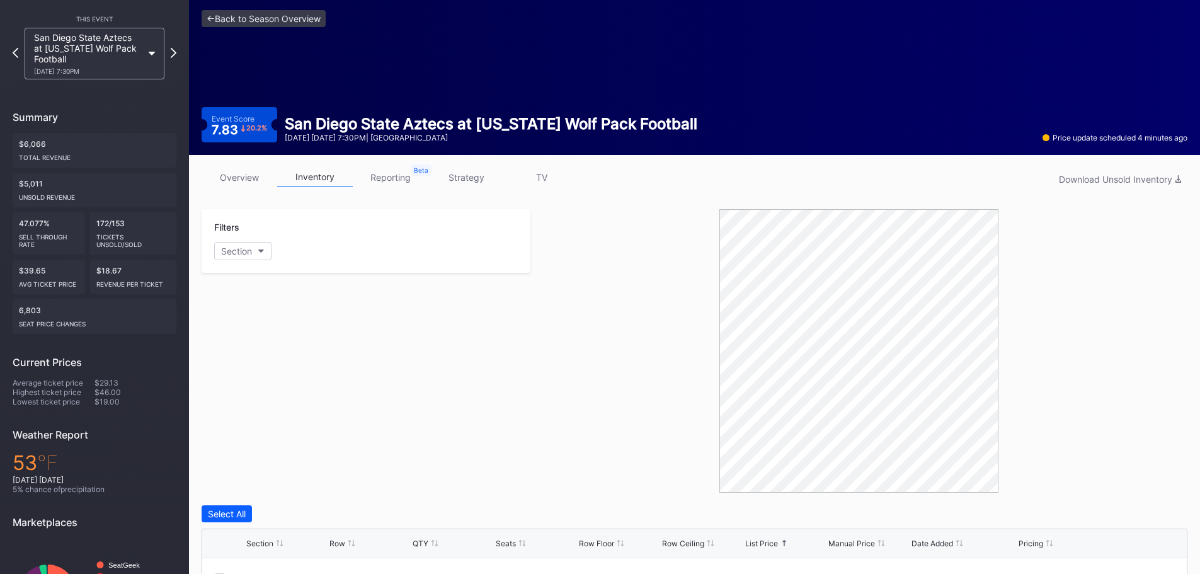
scroll to position [359, 0]
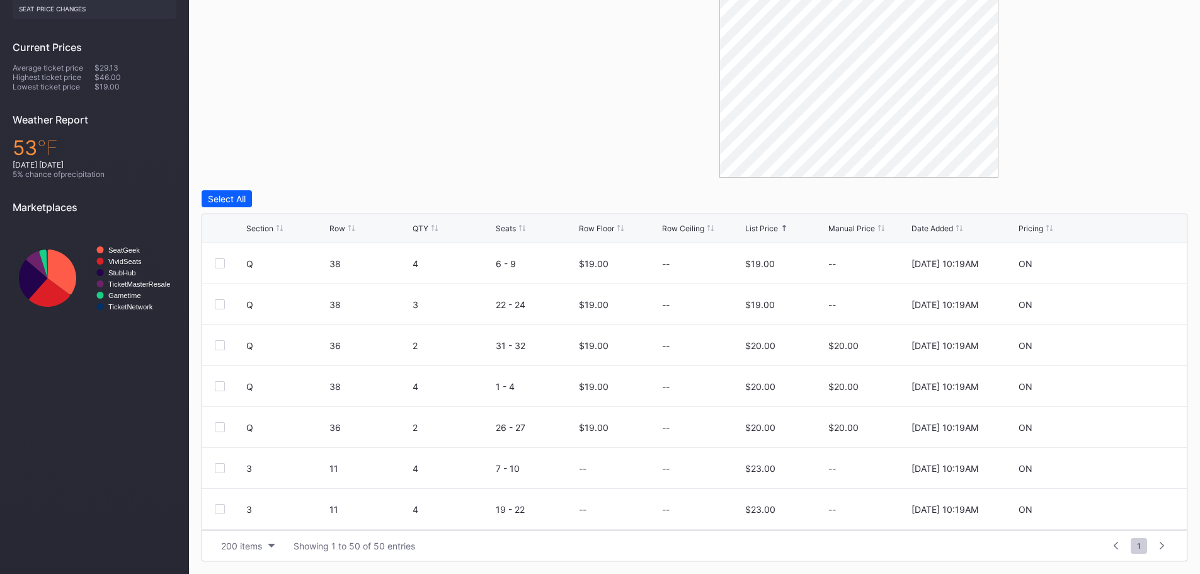
click at [776, 225] on div "List Price" at bounding box center [761, 228] width 33 height 9
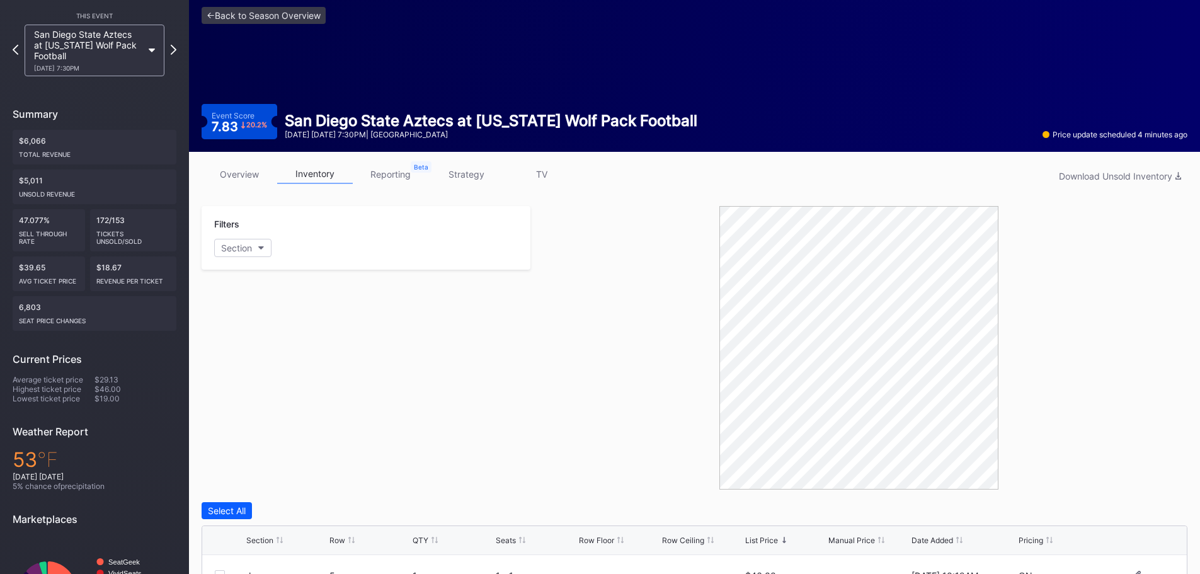
scroll to position [0, 0]
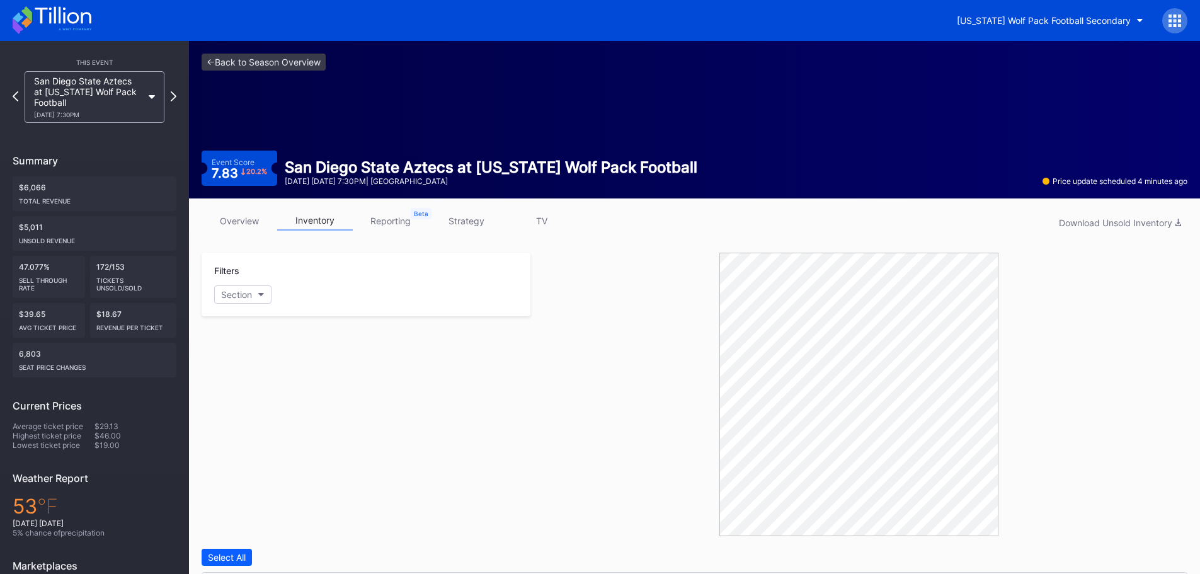
click at [78, 26] on icon at bounding box center [52, 20] width 79 height 28
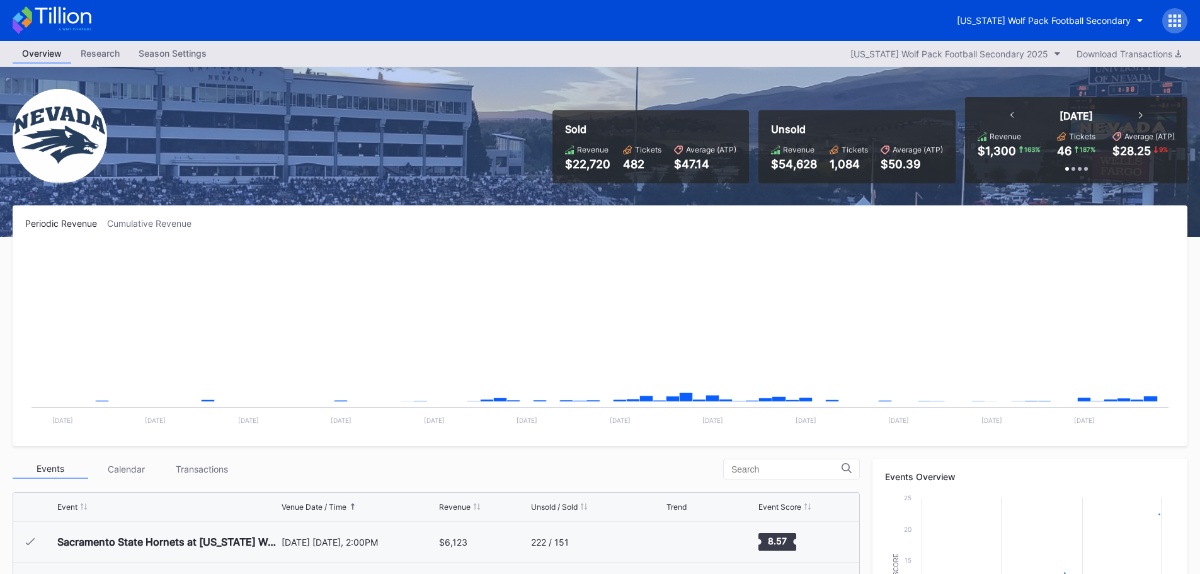
click at [1177, 20] on icon at bounding box center [1175, 20] width 13 height 13
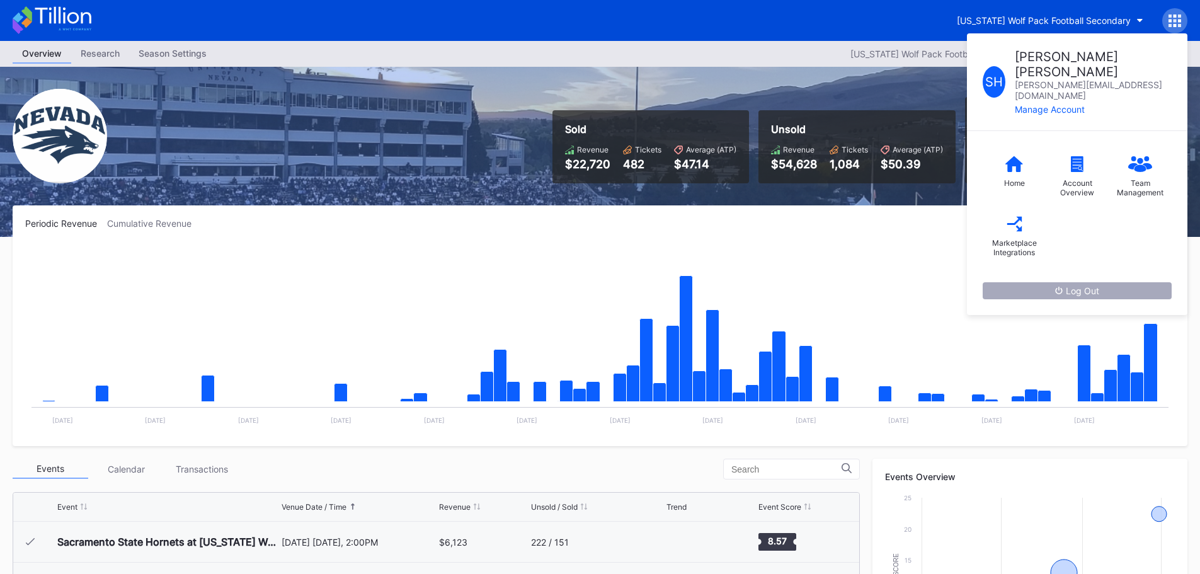
click at [1045, 282] on button "Log Out" at bounding box center [1077, 290] width 189 height 17
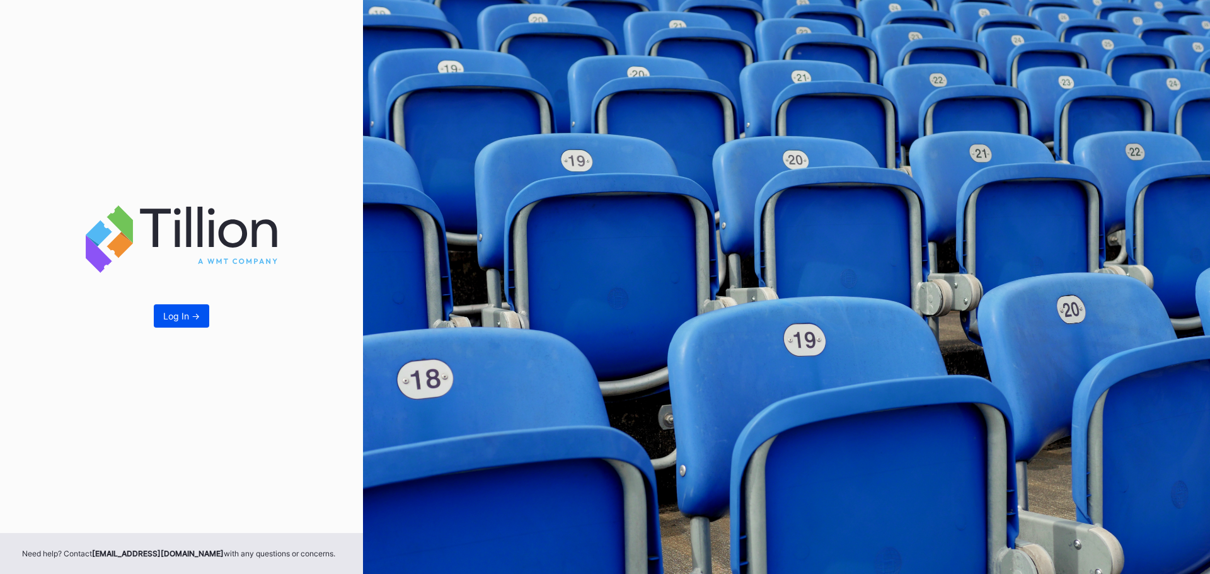
click at [179, 309] on button "Log In ->" at bounding box center [181, 315] width 55 height 23
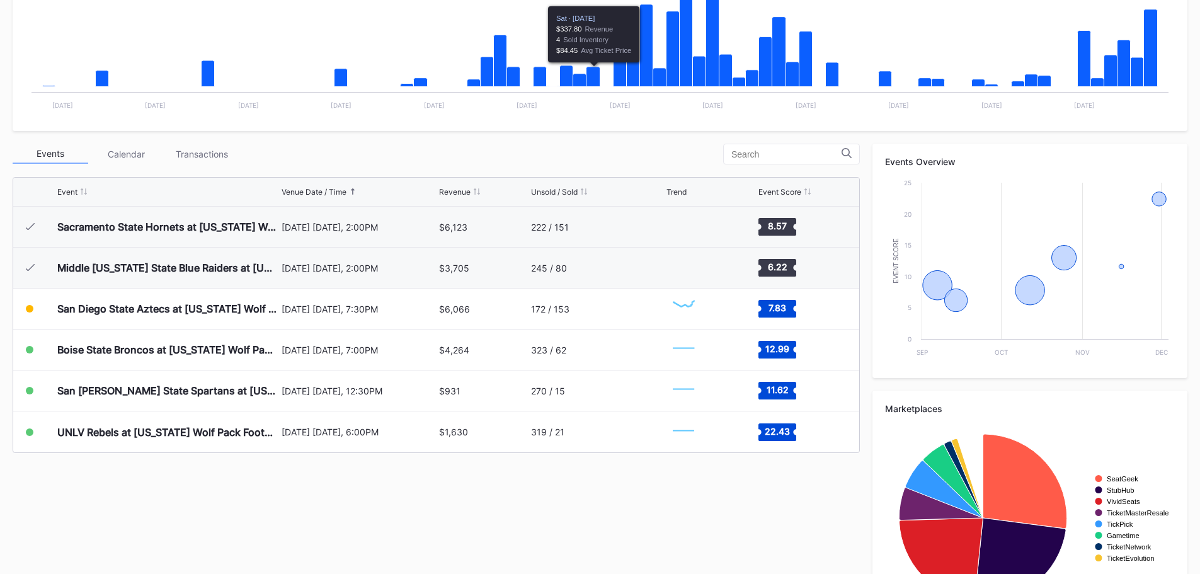
scroll to position [378, 0]
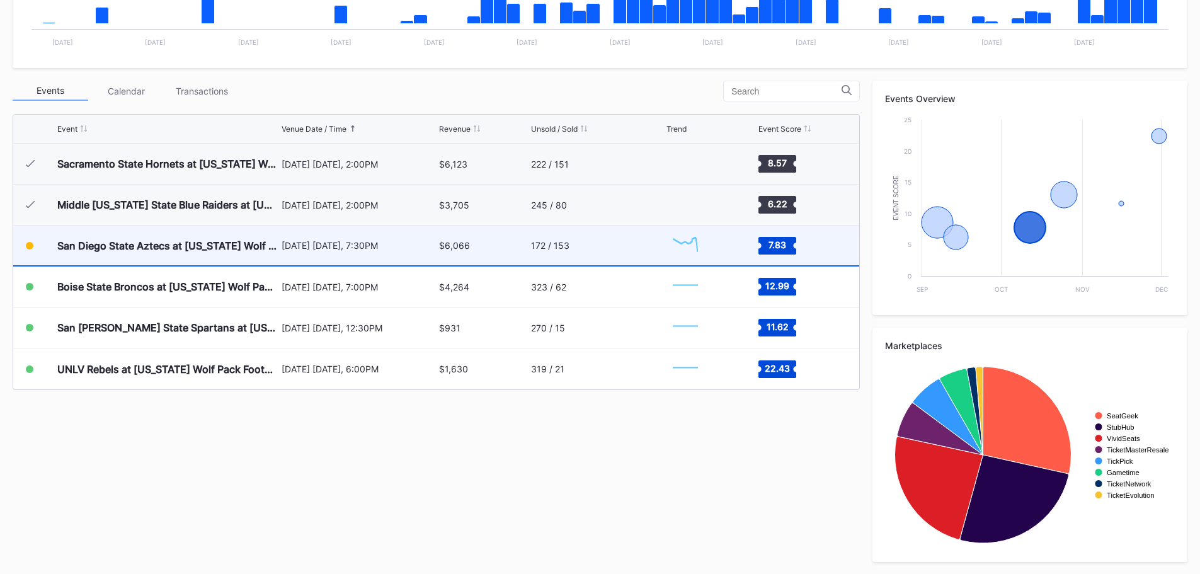
click at [469, 252] on div "$6,066" at bounding box center [483, 246] width 88 height 40
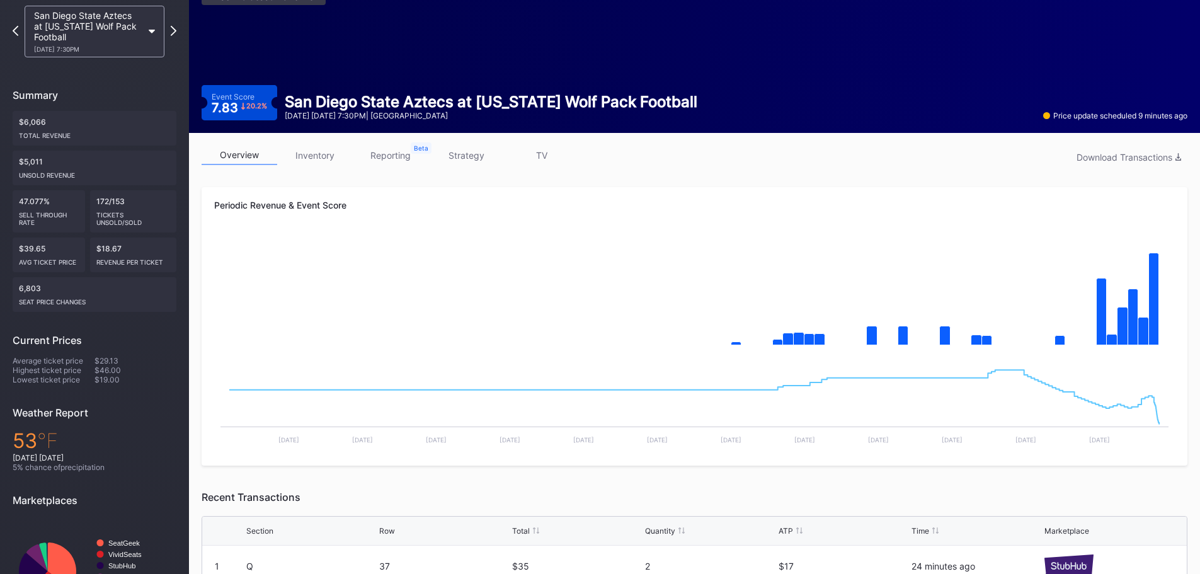
scroll to position [63, 0]
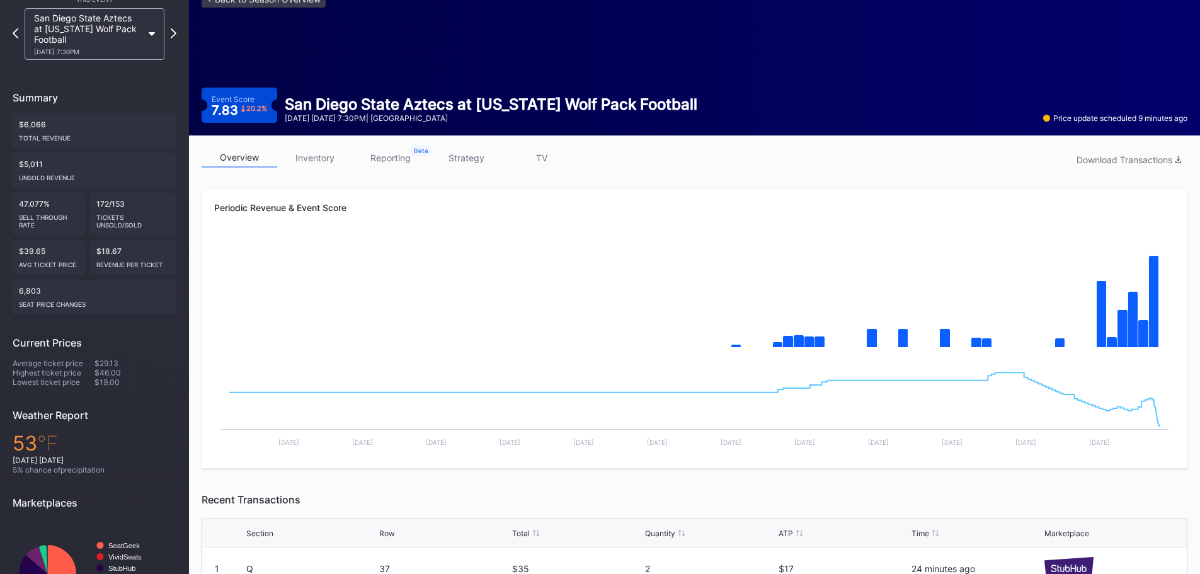
click at [338, 158] on link "inventory" at bounding box center [315, 158] width 76 height 20
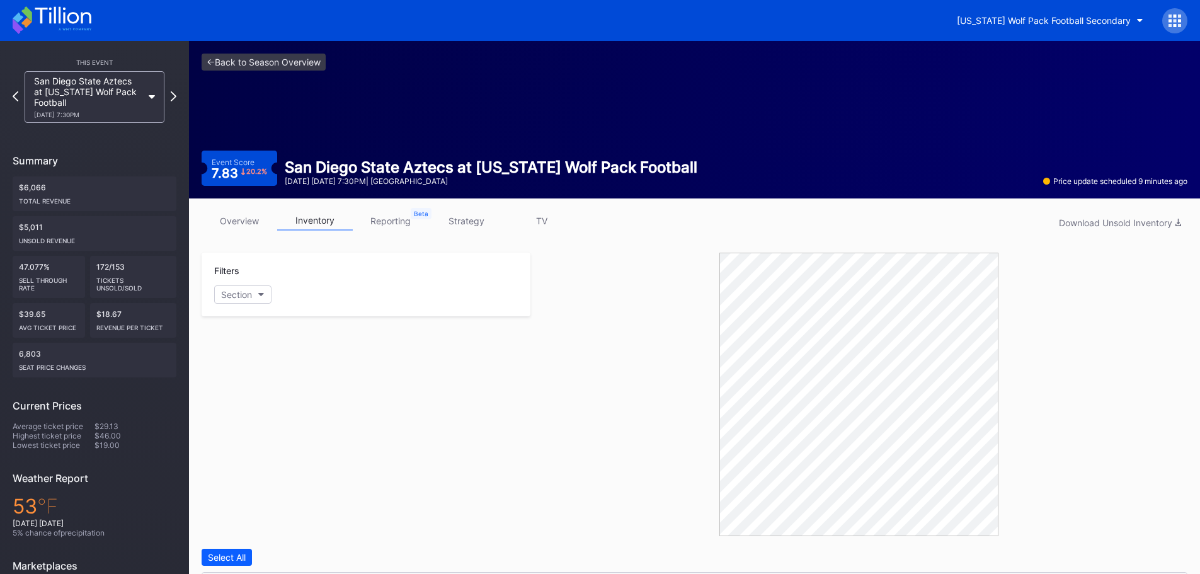
scroll to position [359, 0]
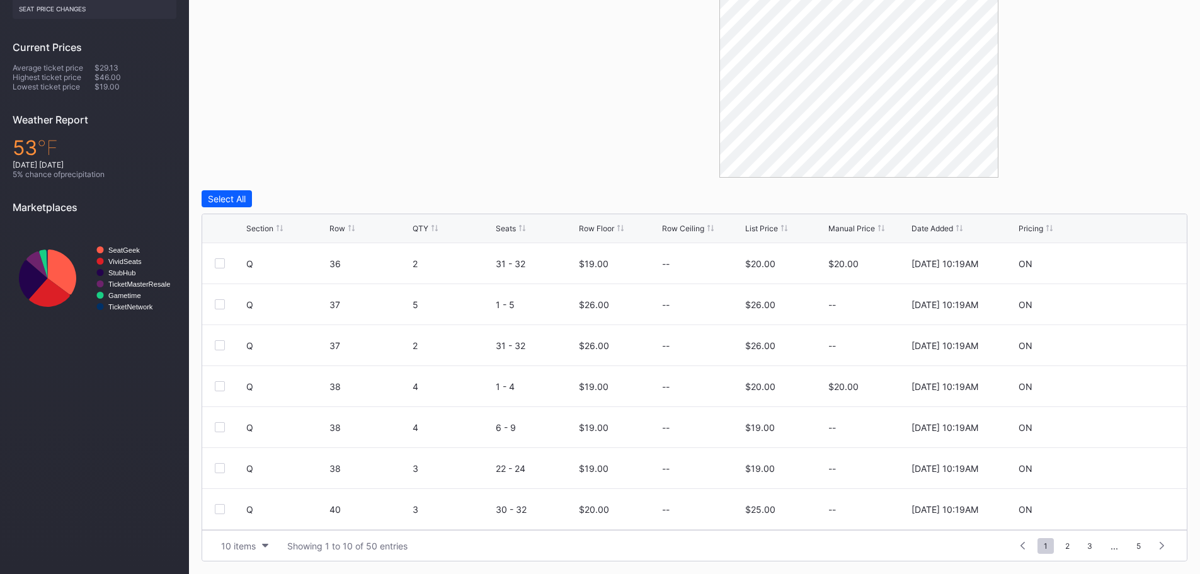
click at [766, 220] on div "Section Row QTY Seats Row Floor Row Ceiling List Price Manual Price Date Added …" at bounding box center [694, 228] width 985 height 29
click at [766, 224] on div "Section Row QTY Seats Row Floor Row Ceiling List Price Manual Price Date Added …" at bounding box center [694, 228] width 985 height 29
click at [259, 543] on button "10 items" at bounding box center [245, 545] width 60 height 17
click at [255, 516] on div "200 items" at bounding box center [244, 514] width 41 height 11
click at [758, 224] on div "List Price" at bounding box center [761, 228] width 33 height 9
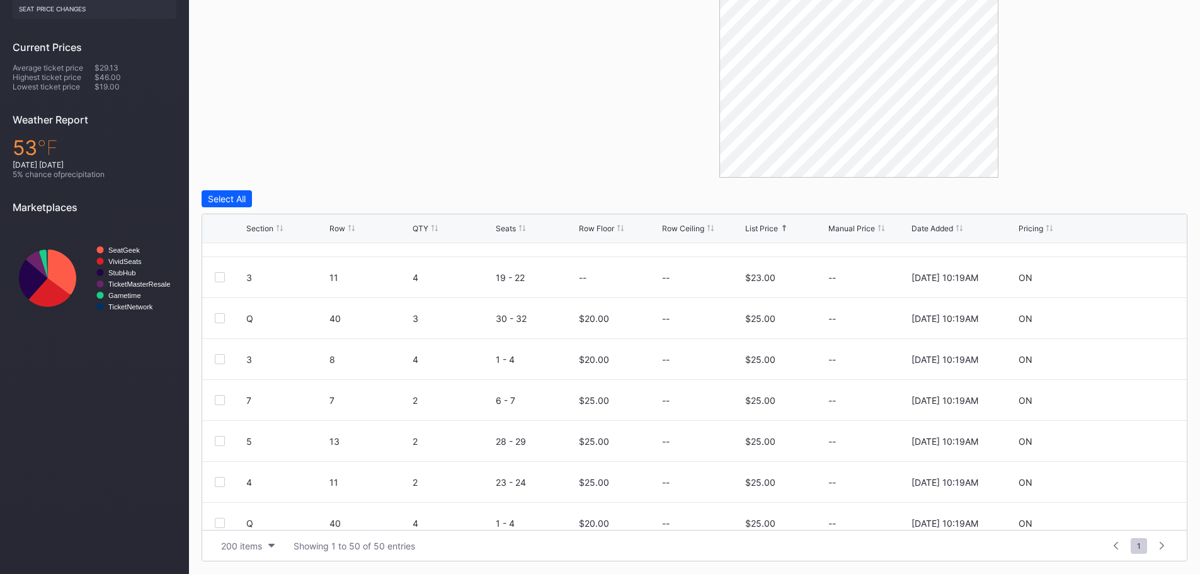
scroll to position [252, 0]
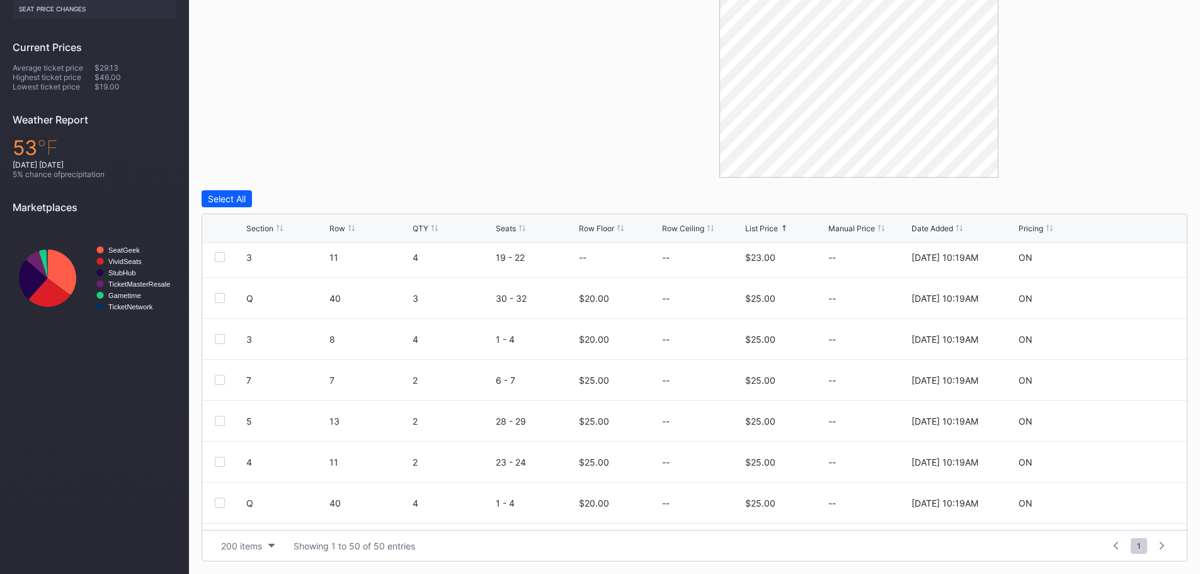
click at [268, 232] on div "Section" at bounding box center [259, 228] width 27 height 9
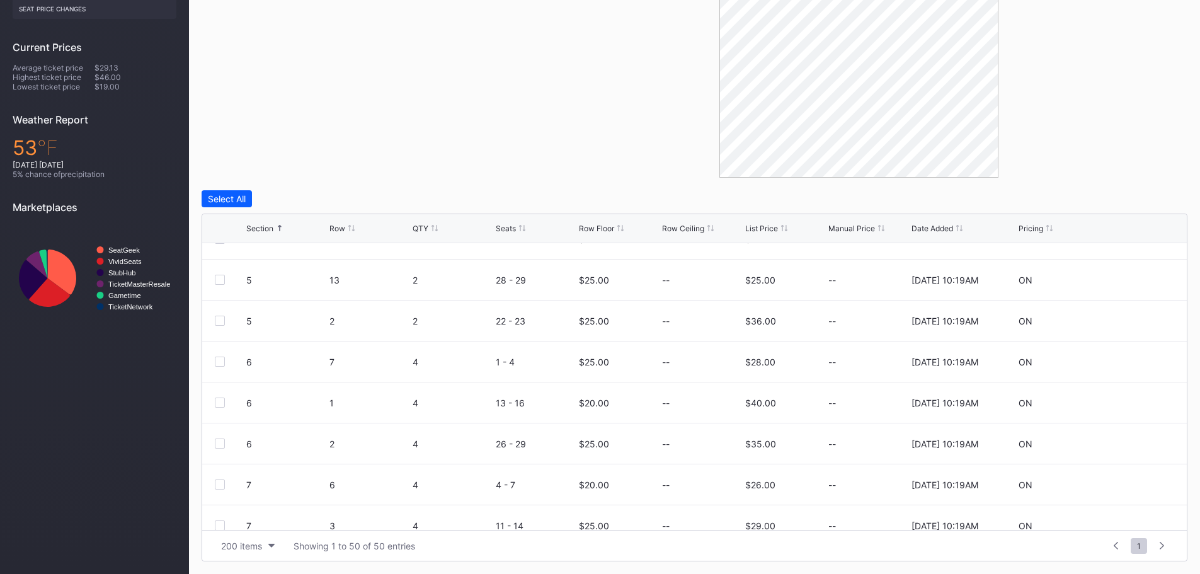
scroll to position [416, 0]
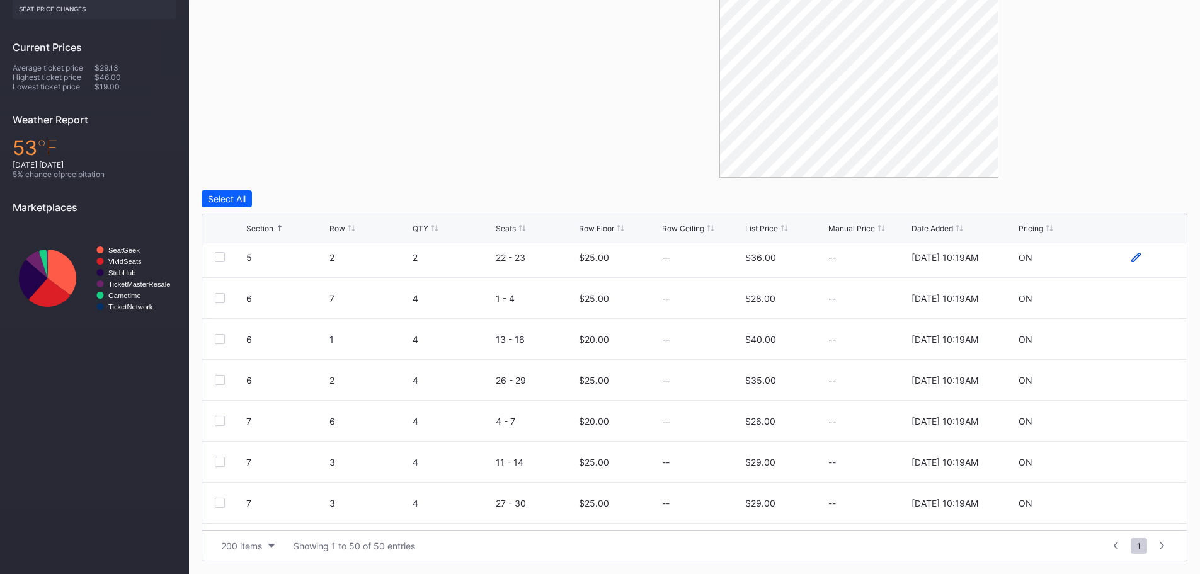
click at [1132, 261] on icon at bounding box center [1136, 257] width 9 height 9
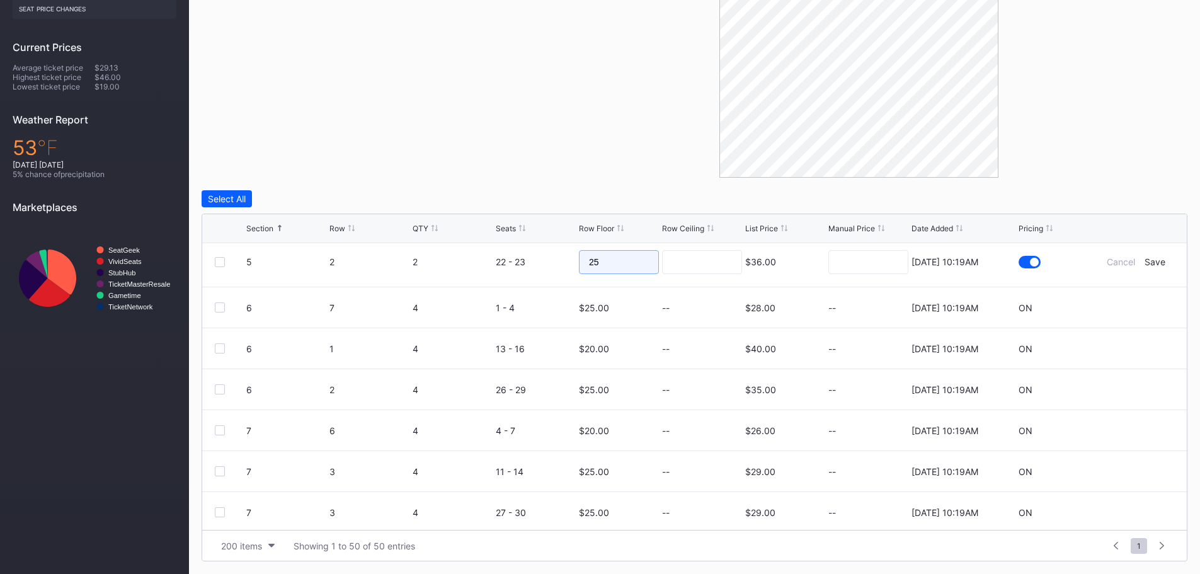
click at [600, 266] on input "25" at bounding box center [619, 262] width 80 height 24
type input "2"
type input "20"
drag, startPoint x: 681, startPoint y: 261, endPoint x: 704, endPoint y: 261, distance: 23.3
click at [681, 261] on input at bounding box center [702, 262] width 80 height 24
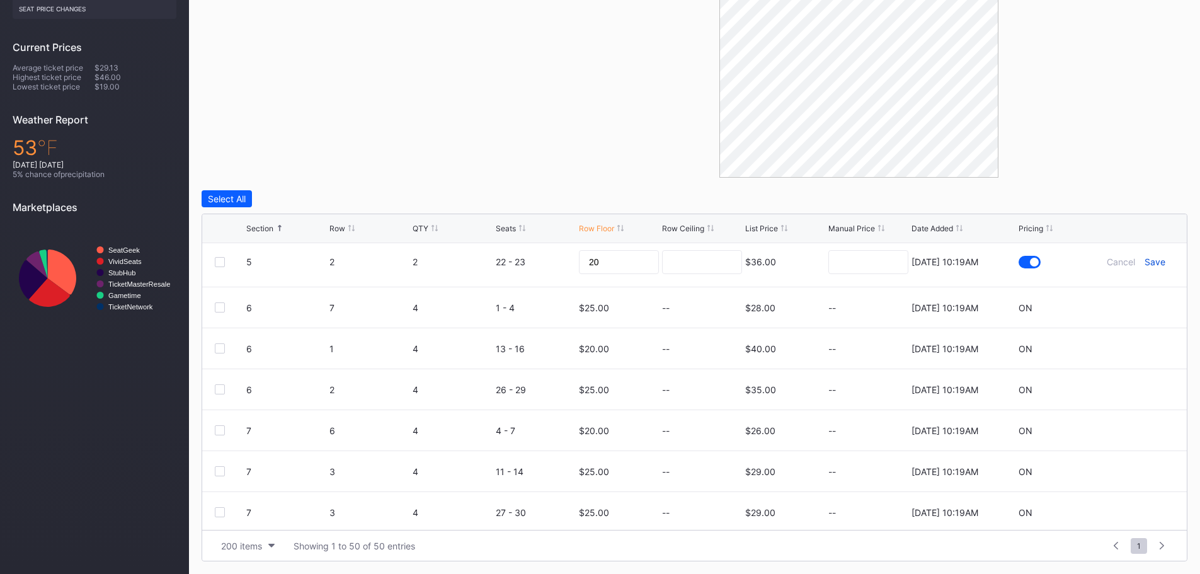
click at [1146, 262] on div "Save" at bounding box center [1155, 261] width 21 height 11
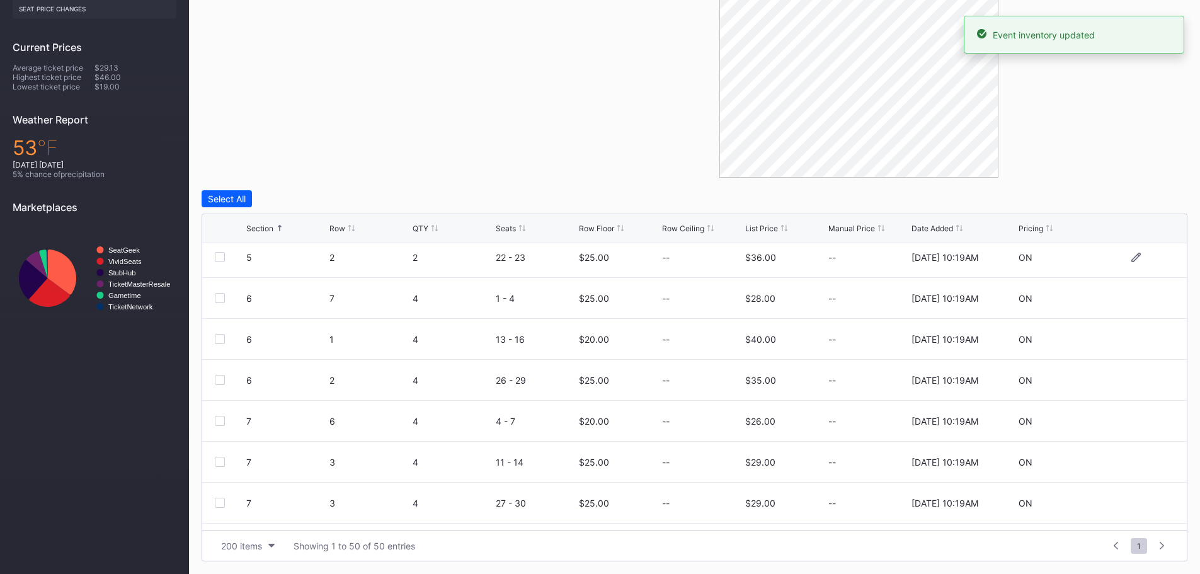
scroll to position [0, 0]
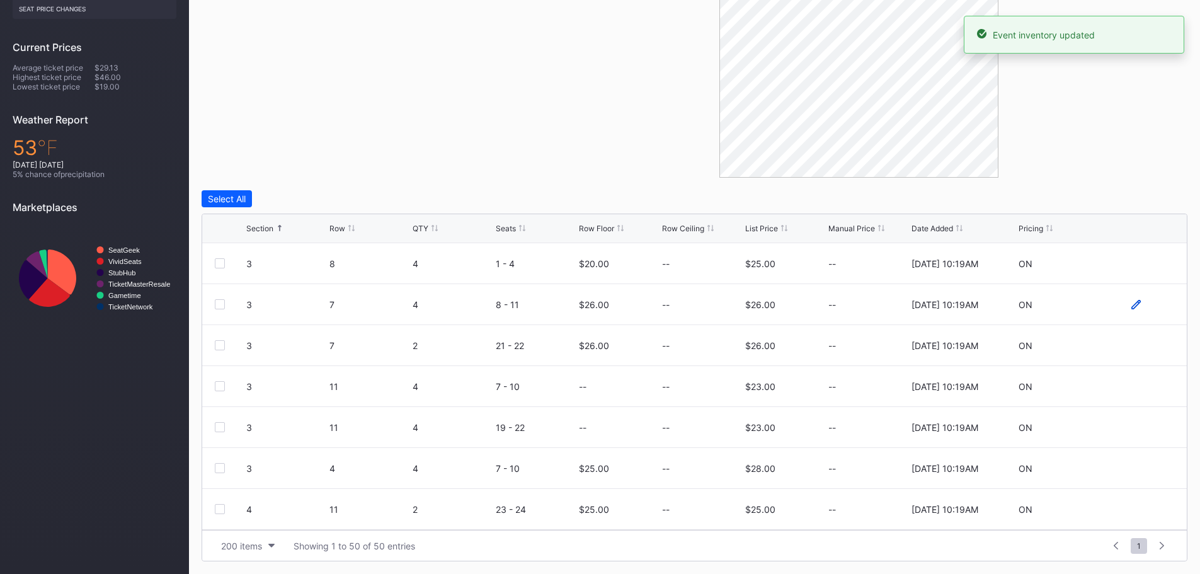
click at [1132, 304] on icon at bounding box center [1136, 303] width 9 height 9
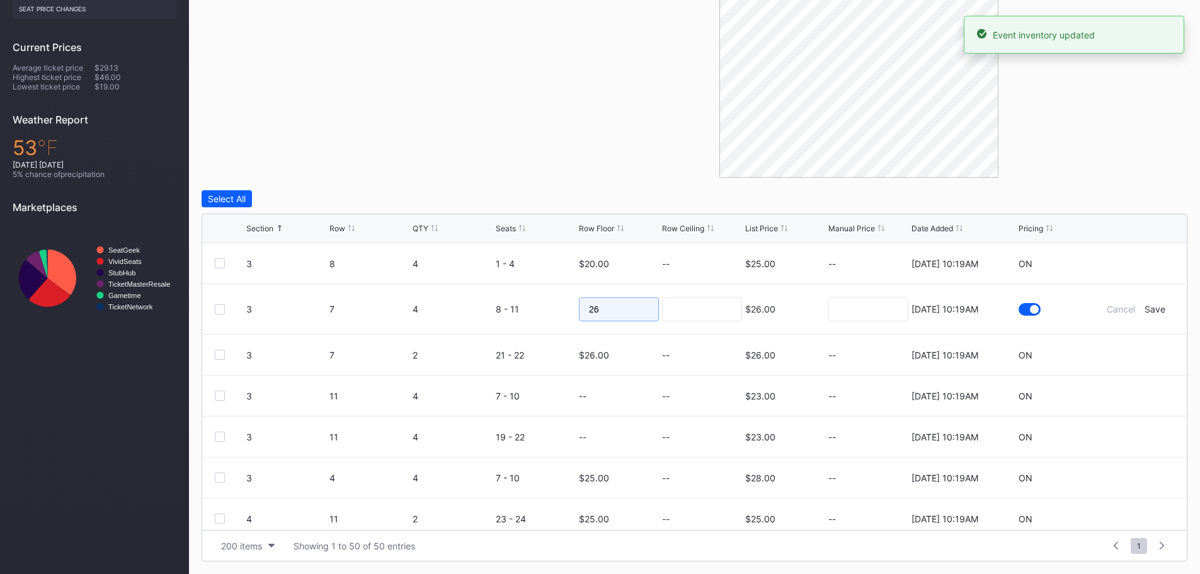
click at [642, 310] on input "26" at bounding box center [619, 309] width 80 height 24
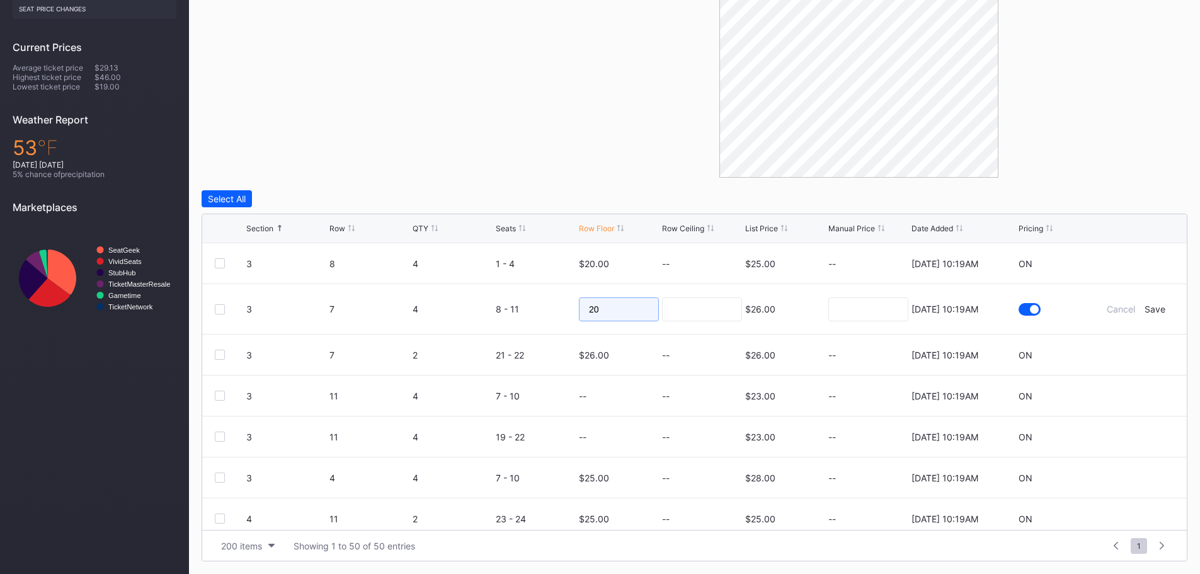
type input "20"
drag, startPoint x: 680, startPoint y: 309, endPoint x: 721, endPoint y: 309, distance: 41.0
click at [680, 309] on input at bounding box center [702, 309] width 80 height 24
click at [1151, 309] on div "Save" at bounding box center [1155, 309] width 21 height 11
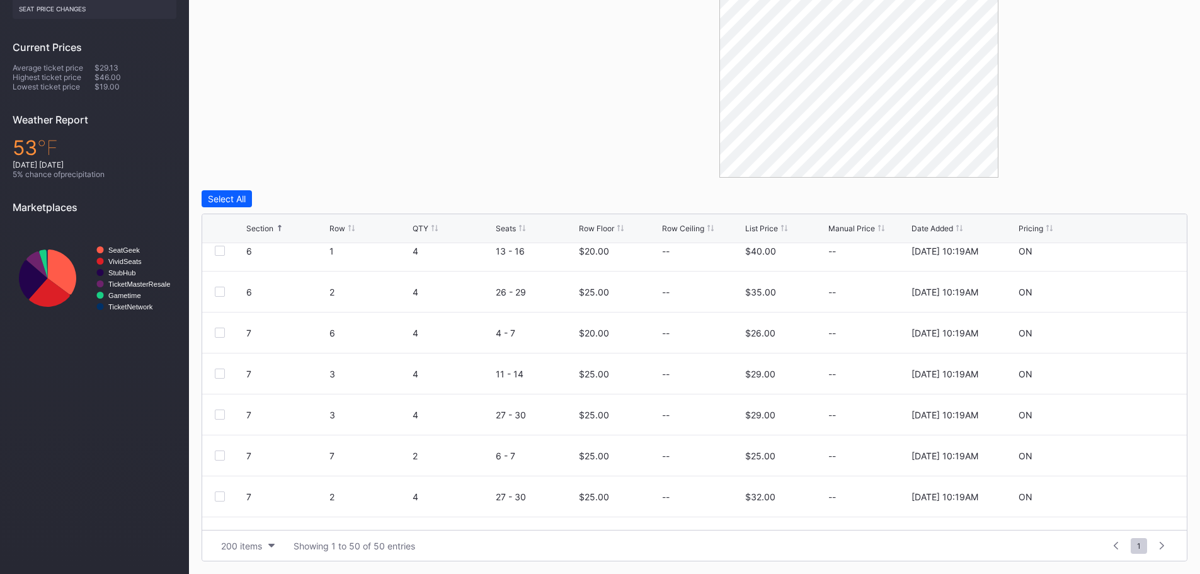
scroll to position [567, 0]
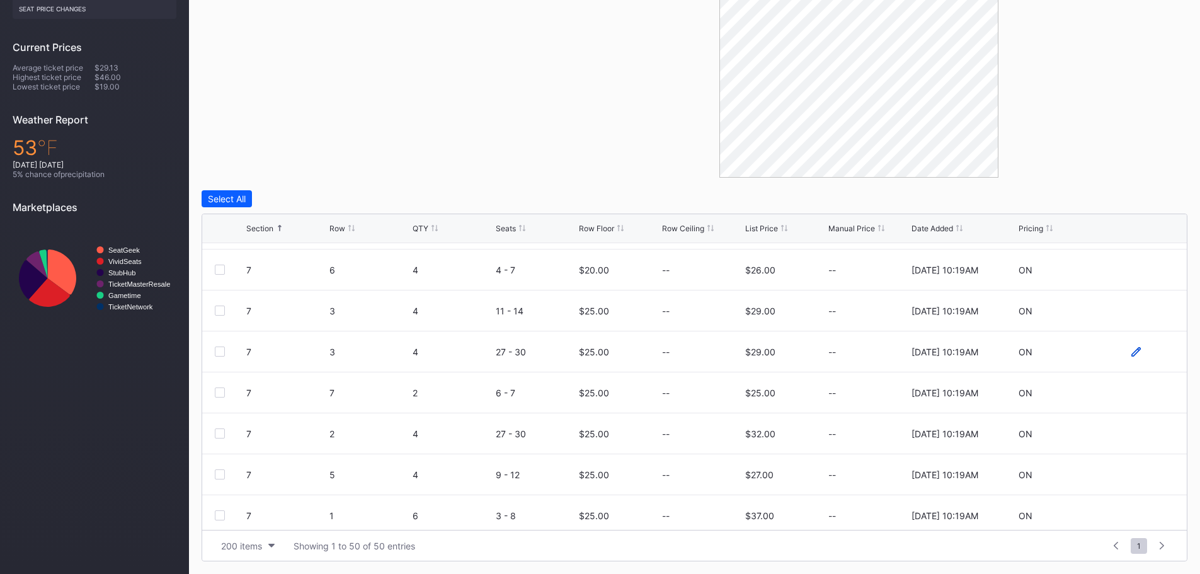
click at [1132, 355] on icon at bounding box center [1136, 351] width 9 height 9
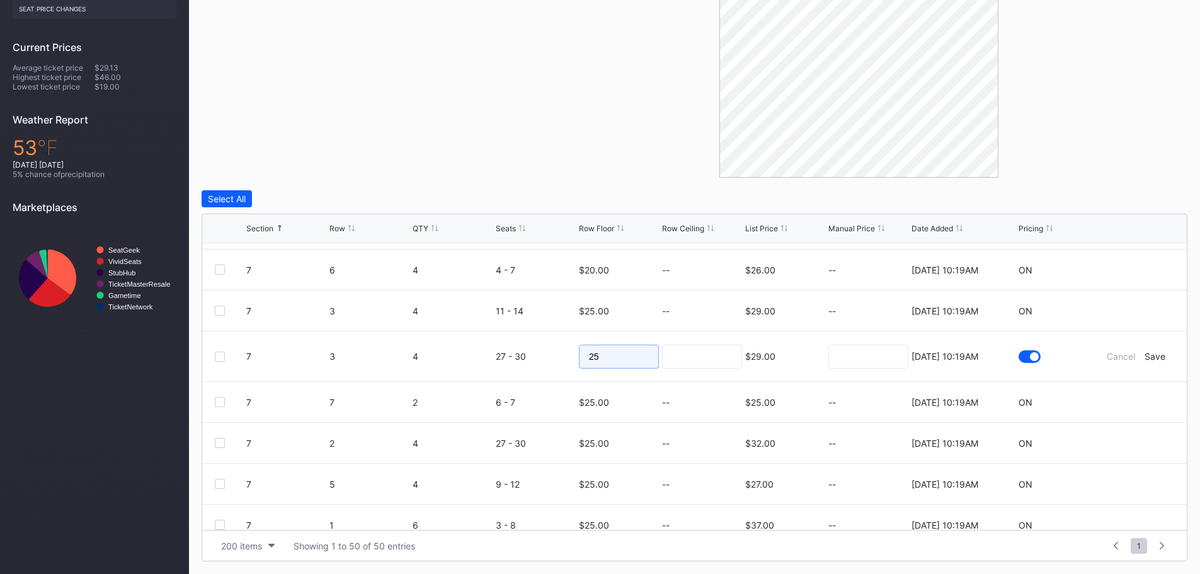
click at [609, 348] on input "25" at bounding box center [619, 357] width 80 height 24
type input "24"
click at [723, 365] on input at bounding box center [702, 357] width 80 height 24
click at [1145, 354] on div "Save" at bounding box center [1155, 356] width 21 height 11
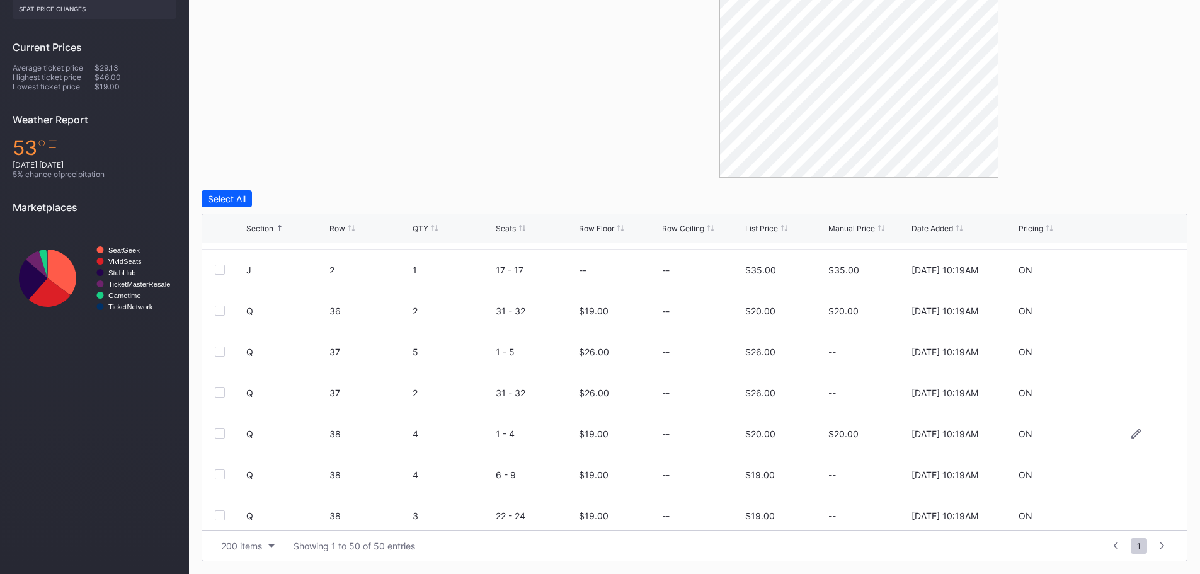
scroll to position [1449, 0]
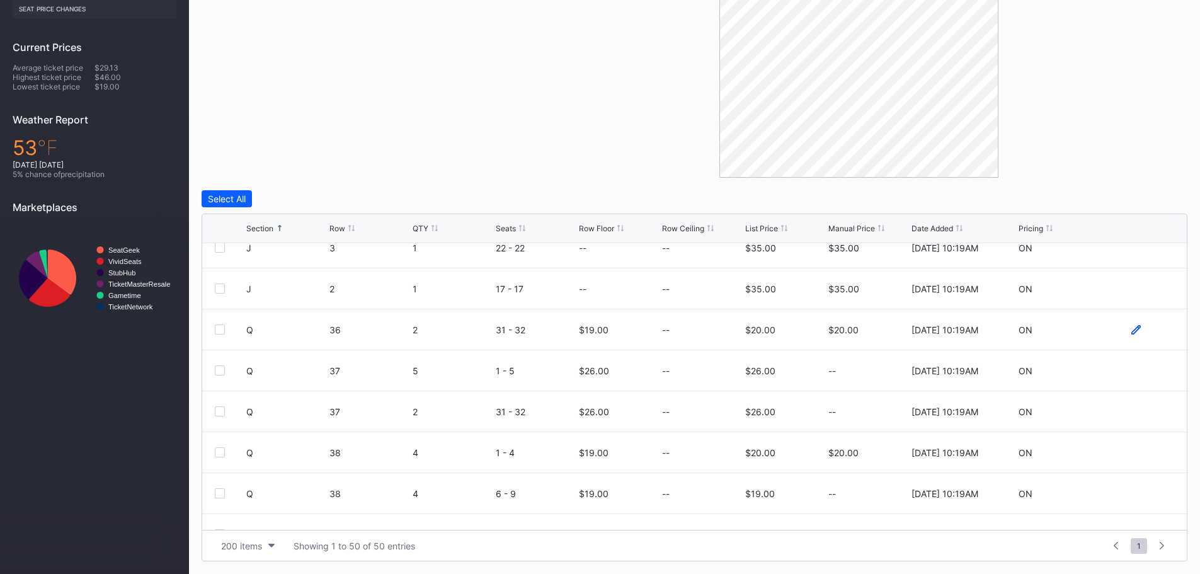
click at [1132, 326] on icon at bounding box center [1136, 329] width 9 height 9
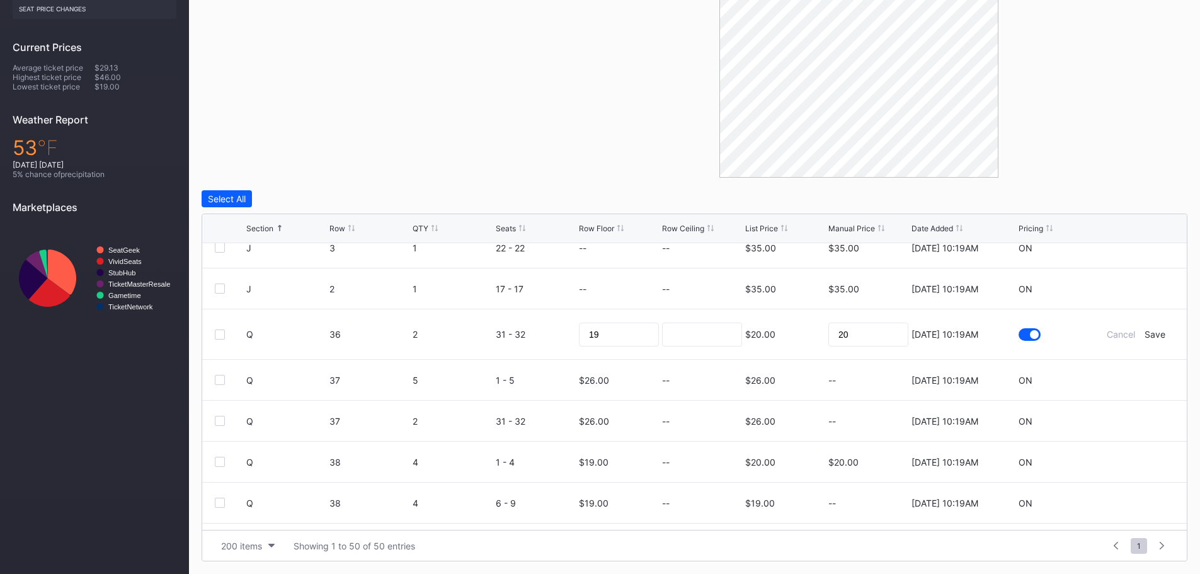
click at [1122, 328] on form "Q 36 2 31 - 32 19 $20.00 20 8/20/2025 10:19AM Cancel Save" at bounding box center [710, 334] width 928 height 50
click at [1122, 334] on div "Cancel" at bounding box center [1121, 334] width 28 height 11
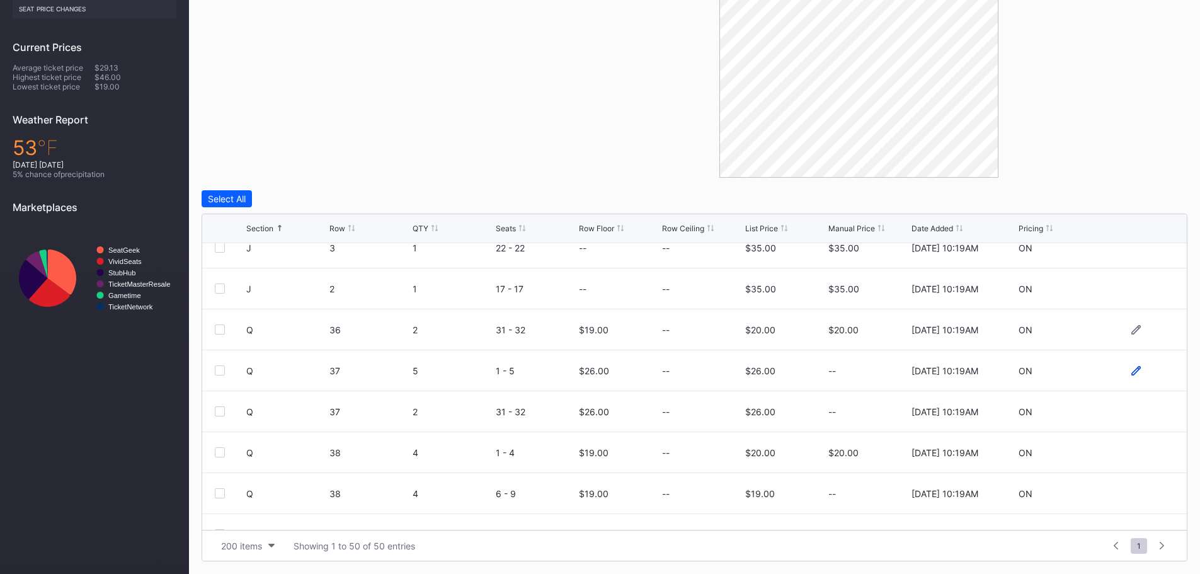
click at [1132, 367] on icon at bounding box center [1136, 369] width 9 height 9
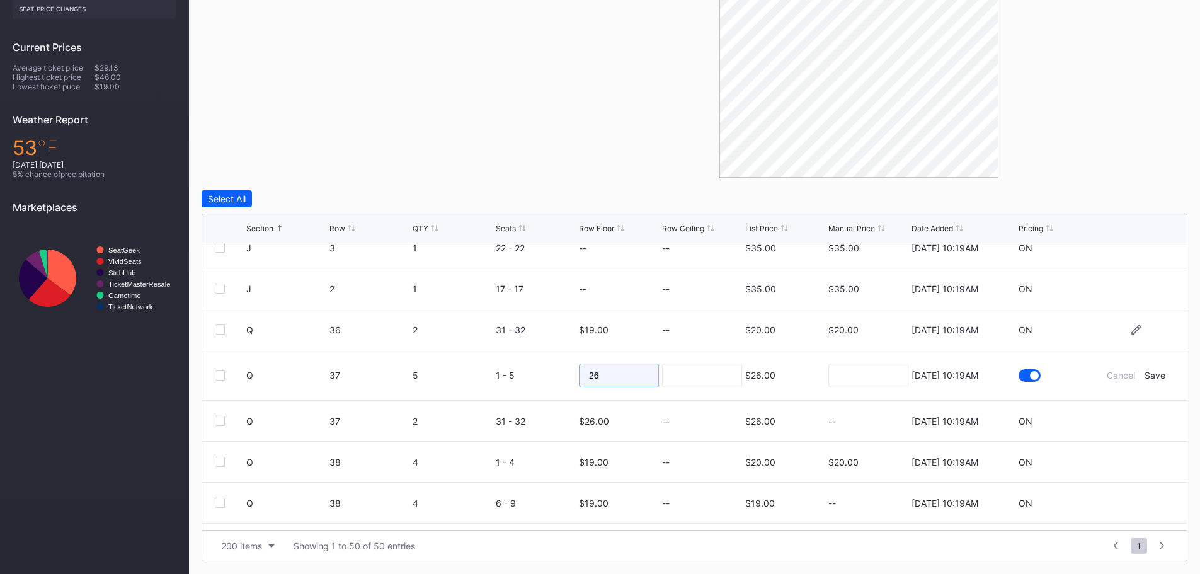
click at [604, 365] on input "26" at bounding box center [619, 376] width 80 height 24
type input "2"
type input "22"
click at [1146, 374] on div "Save" at bounding box center [1155, 375] width 21 height 11
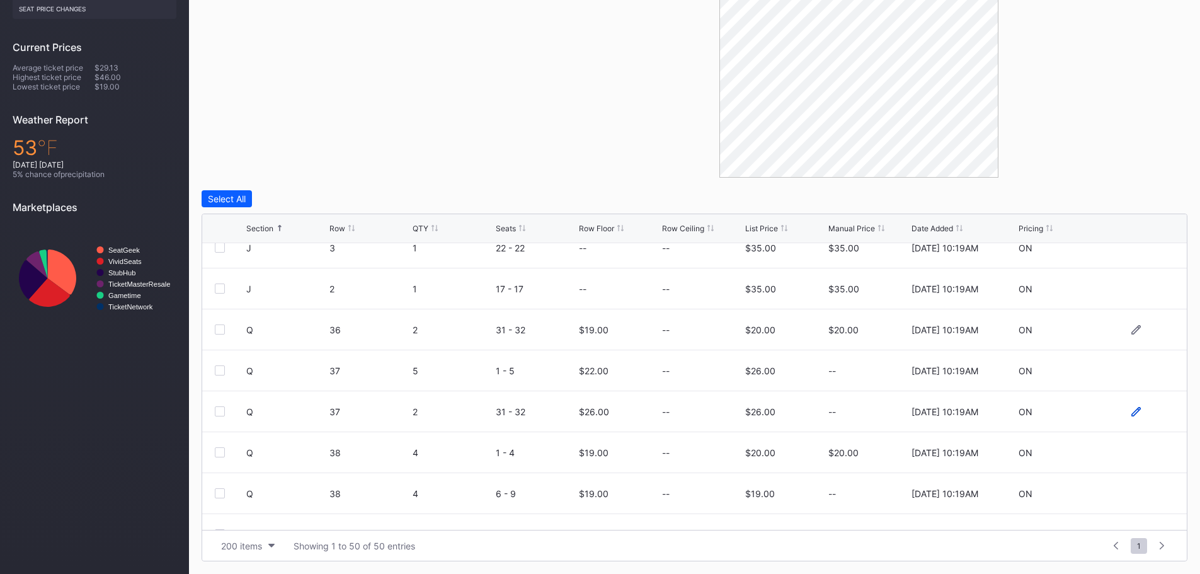
click at [1132, 415] on icon at bounding box center [1136, 410] width 9 height 9
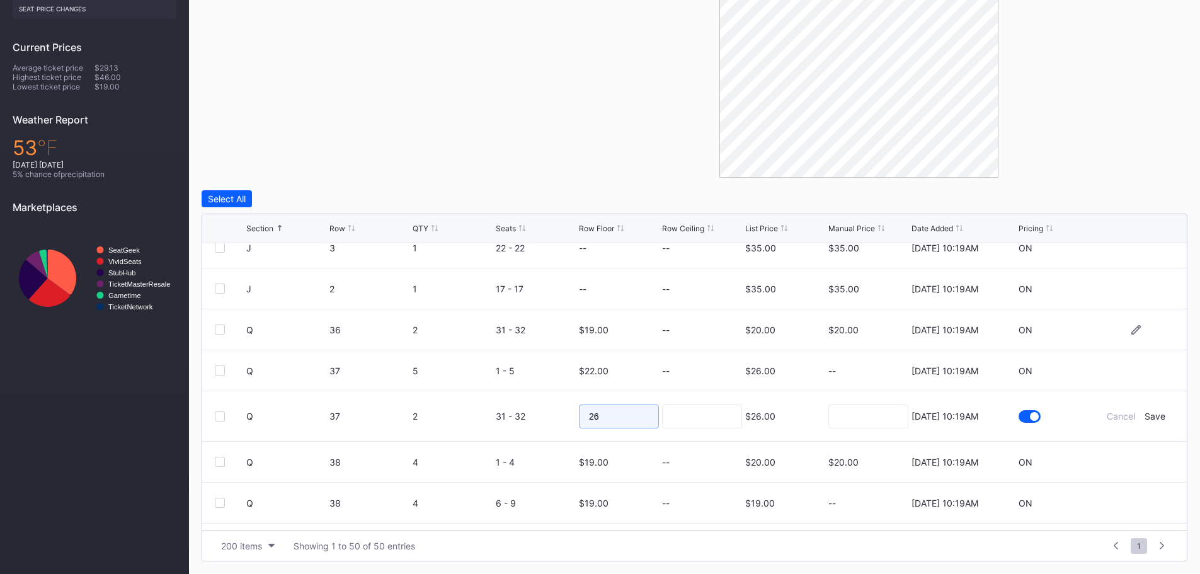
click at [638, 413] on input "26" at bounding box center [619, 417] width 80 height 24
type input "24"
click at [1154, 416] on div "Save" at bounding box center [1155, 416] width 21 height 11
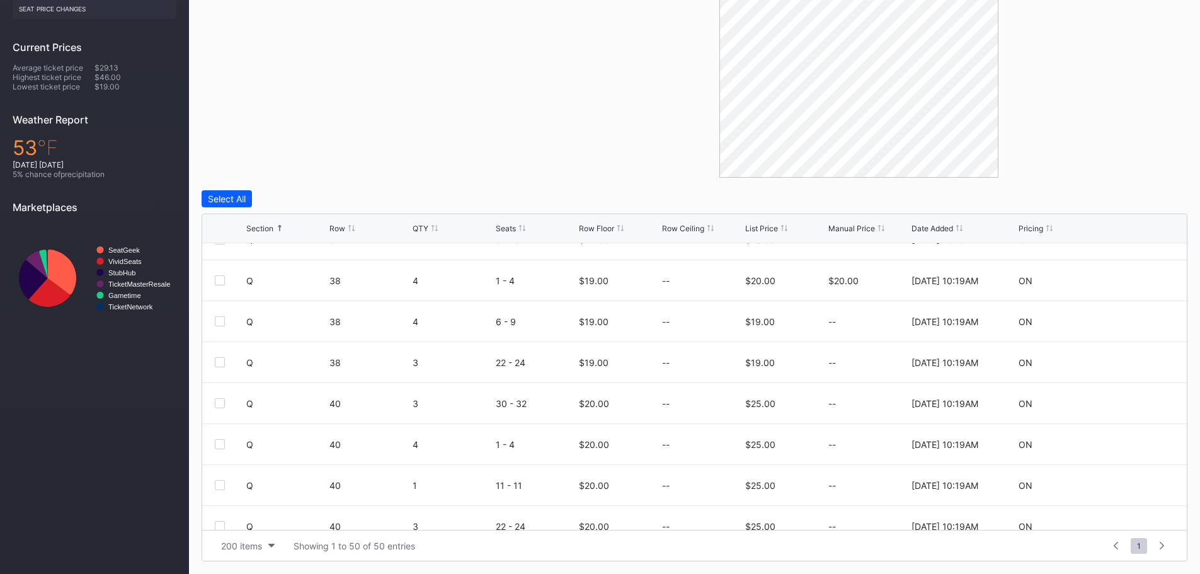
scroll to position [1638, 0]
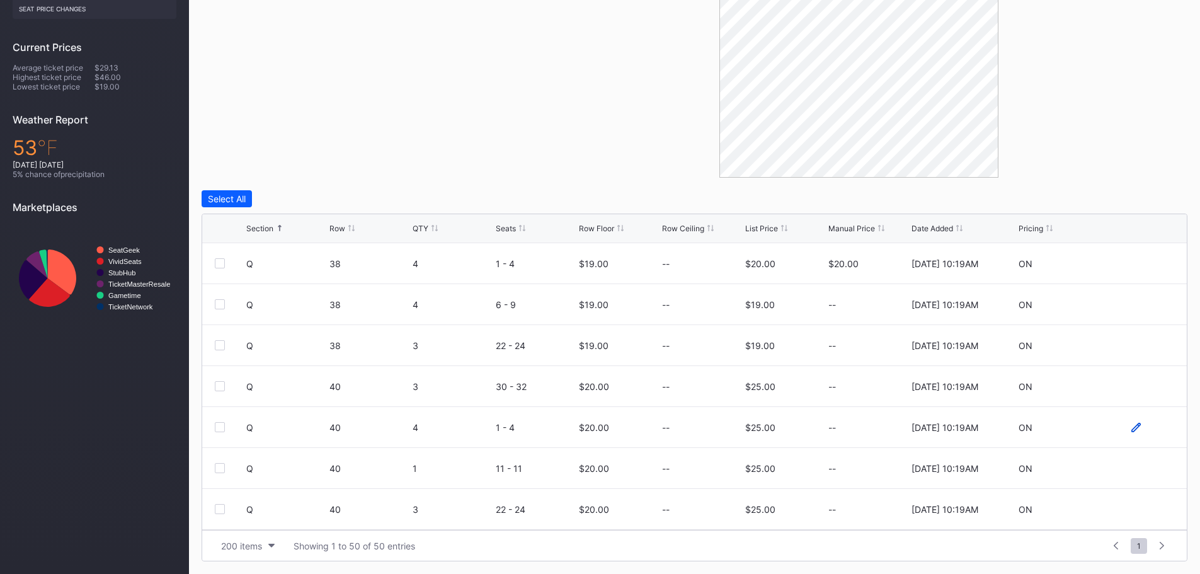
click at [1132, 429] on icon at bounding box center [1136, 426] width 9 height 9
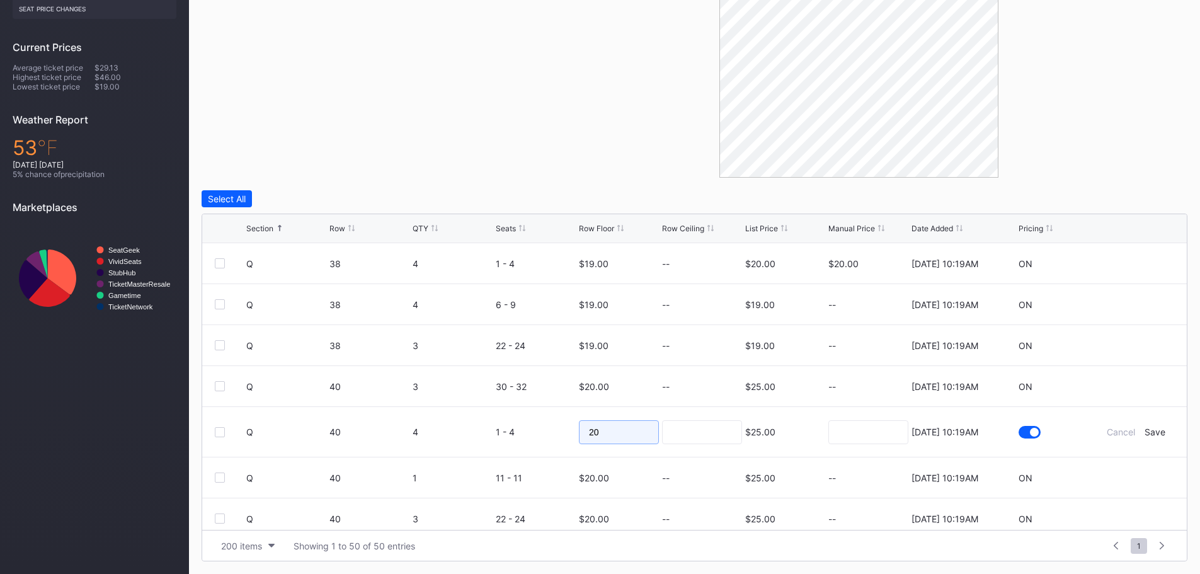
click at [642, 428] on input "20" at bounding box center [619, 432] width 80 height 24
type input "2"
type input "18"
click at [1152, 432] on div "Save" at bounding box center [1155, 432] width 21 height 11
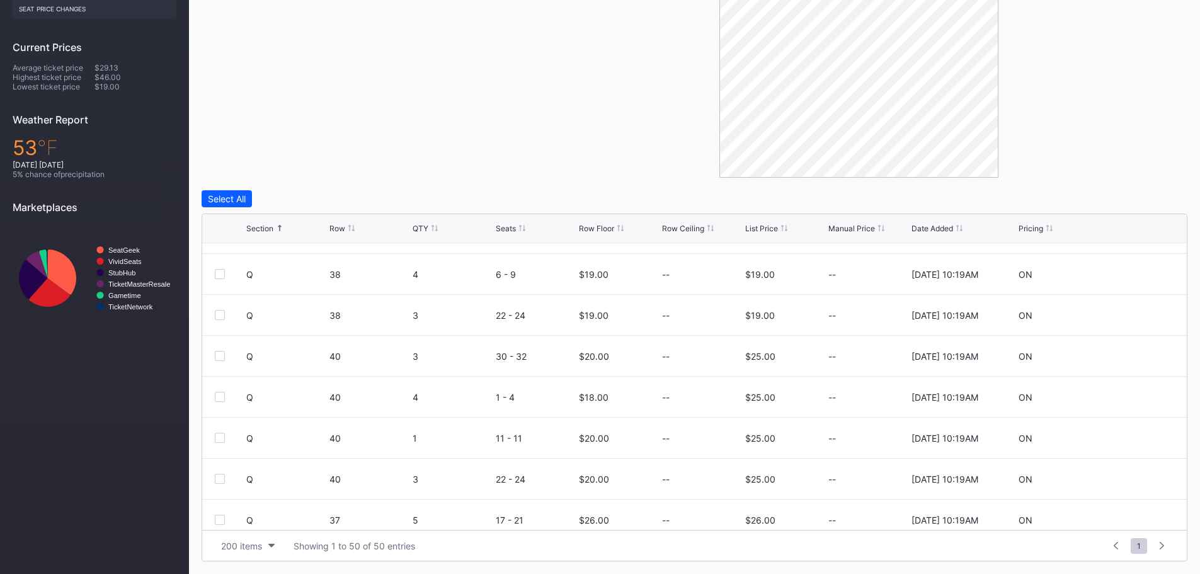
scroll to position [1761, 0]
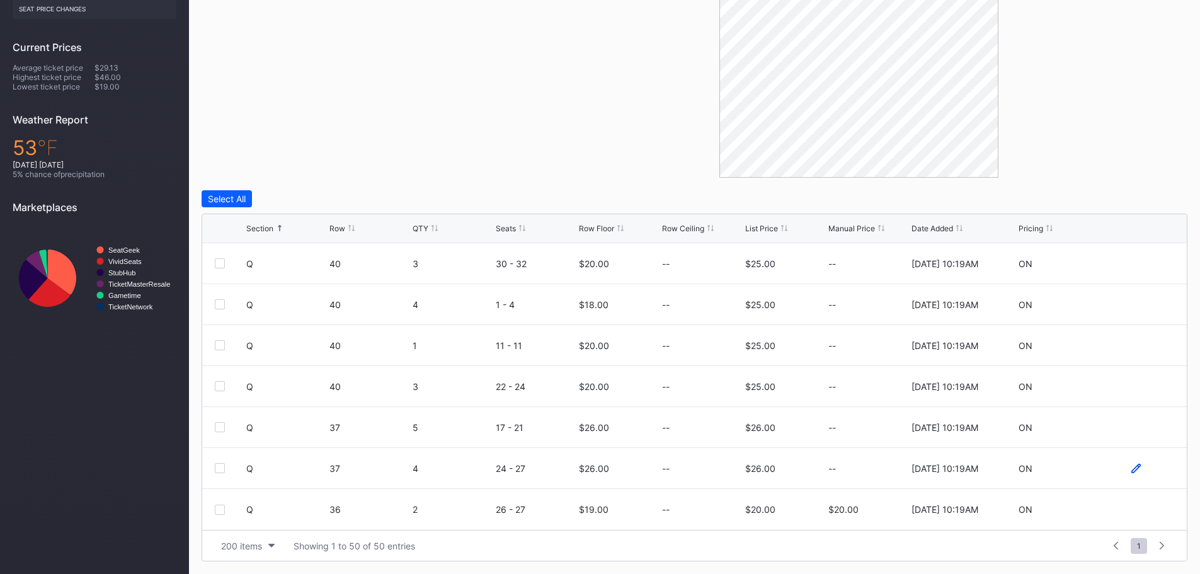
click at [1132, 468] on icon at bounding box center [1136, 467] width 9 height 9
click at [623, 478] on input "26" at bounding box center [619, 473] width 80 height 24
type input "2"
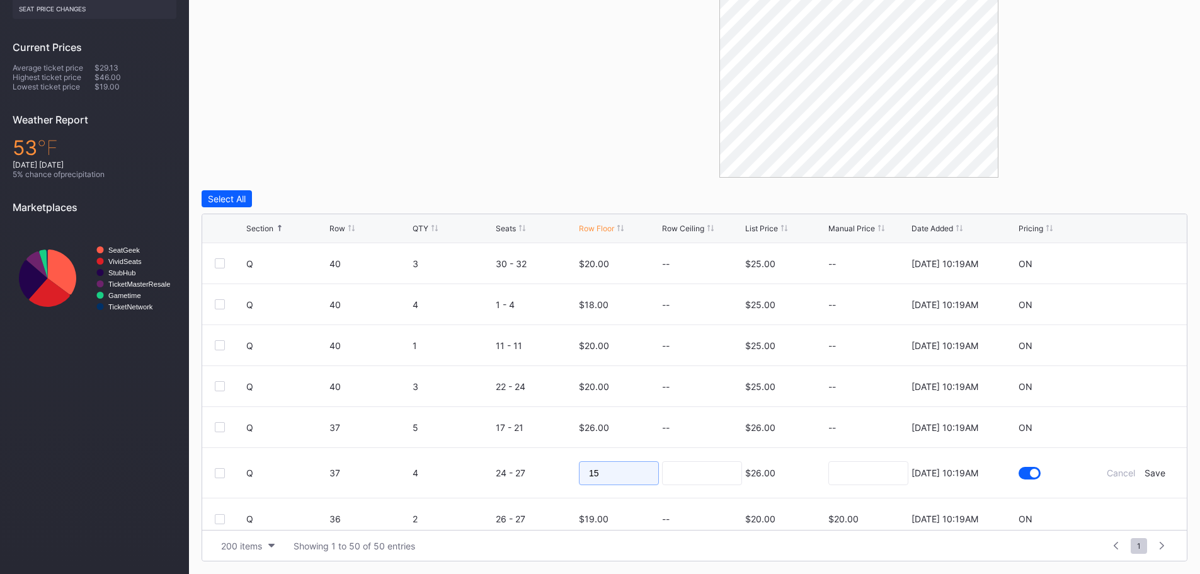
type input "15"
click at [700, 468] on input at bounding box center [702, 473] width 80 height 24
click at [1145, 476] on div "Save" at bounding box center [1155, 473] width 21 height 11
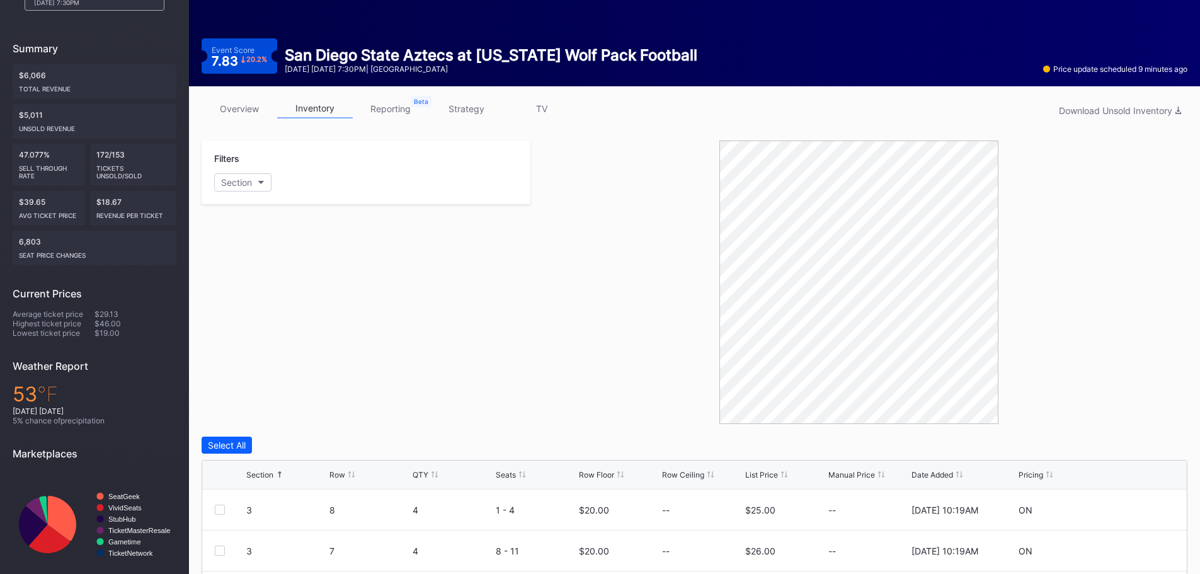
scroll to position [0, 0]
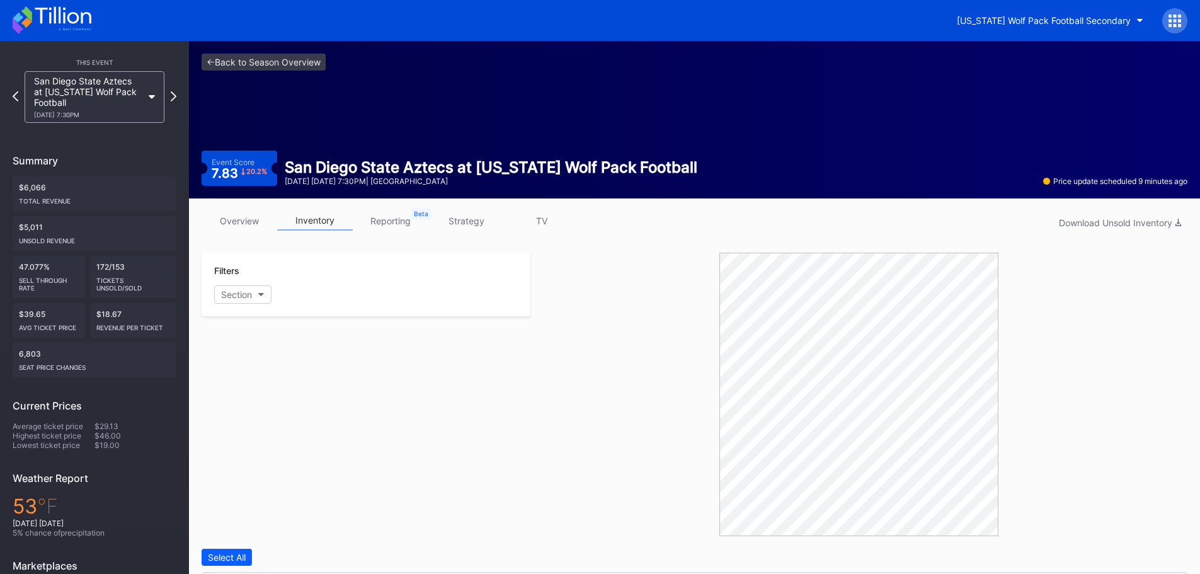
click at [75, 15] on icon at bounding box center [52, 20] width 79 height 28
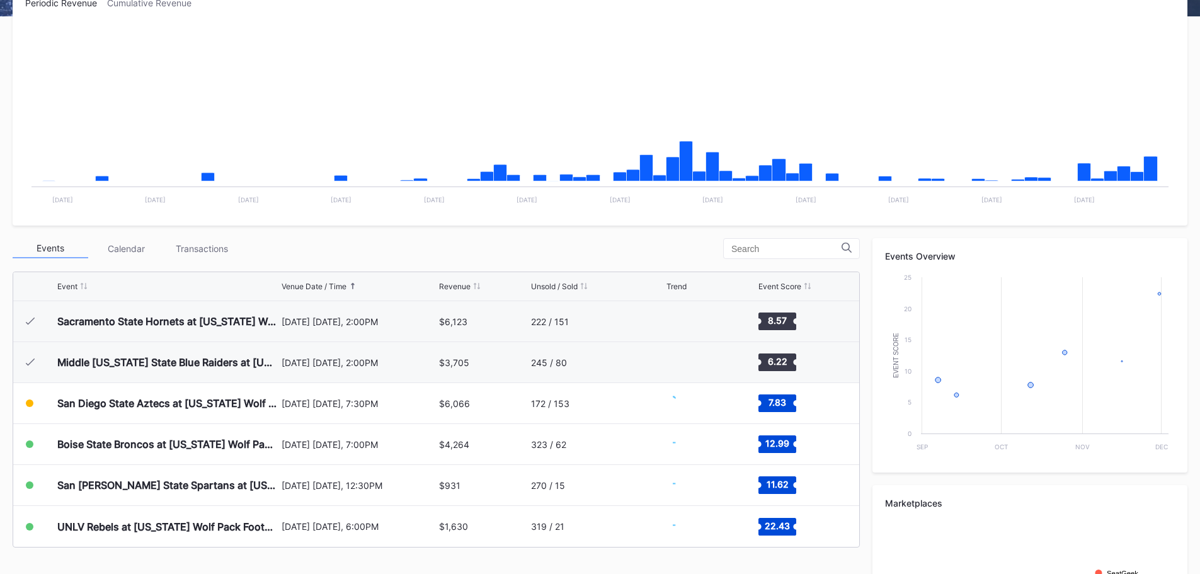
scroll to position [379, 0]
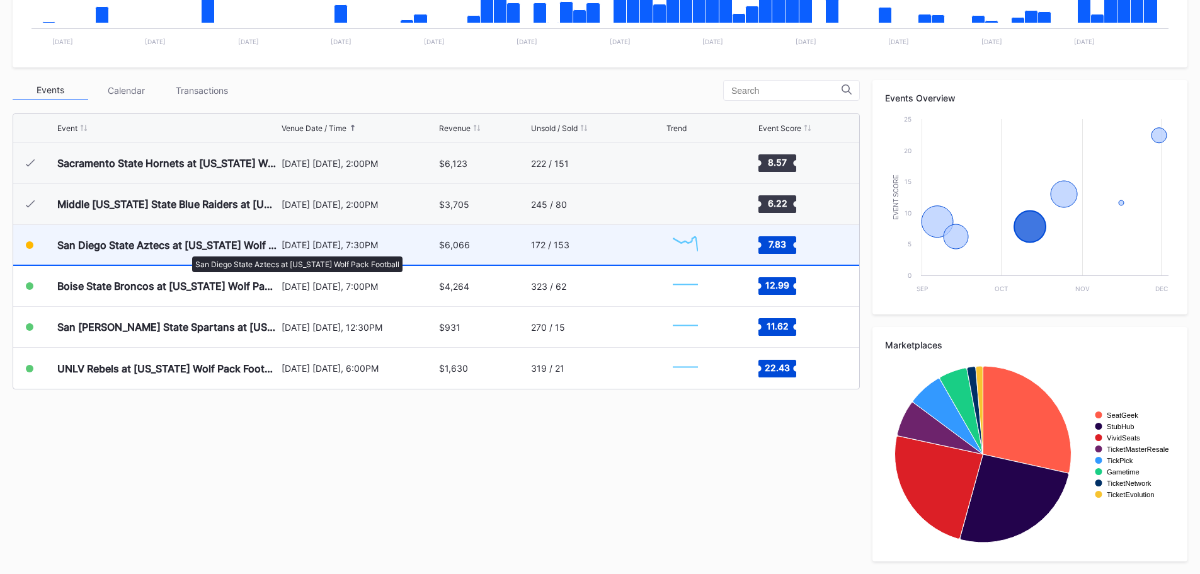
click at [186, 250] on div "San Diego State Aztecs at [US_STATE] Wolf Pack Football" at bounding box center [167, 245] width 221 height 13
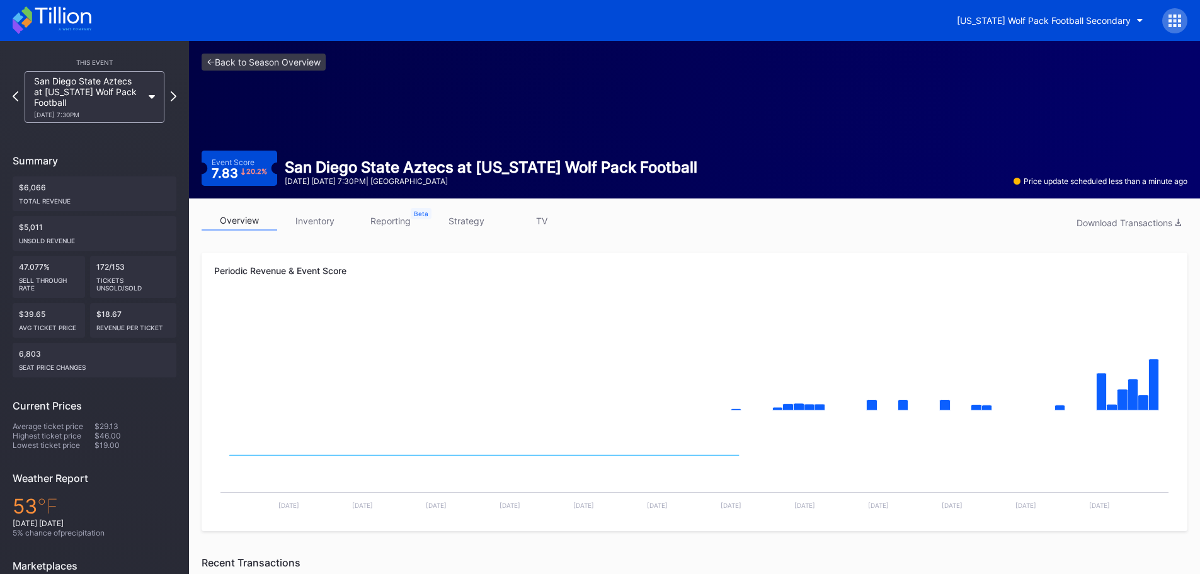
click at [339, 210] on div "overview inventory reporting strategy TV Download Transactions Periodic Revenue…" at bounding box center [694, 570] width 1011 height 744
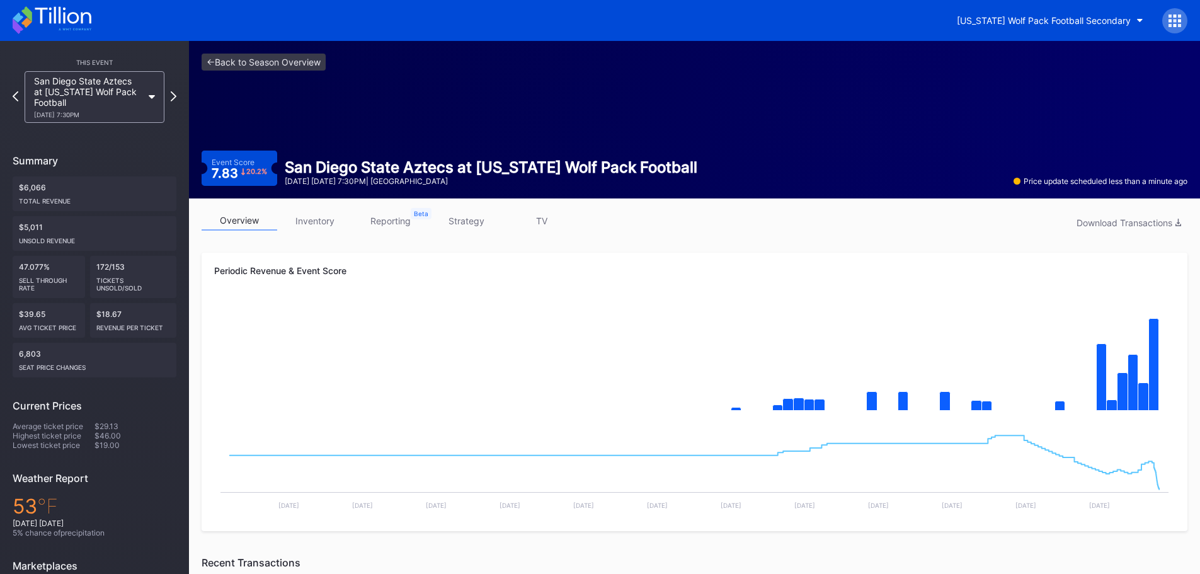
click at [323, 221] on link "inventory" at bounding box center [315, 221] width 76 height 20
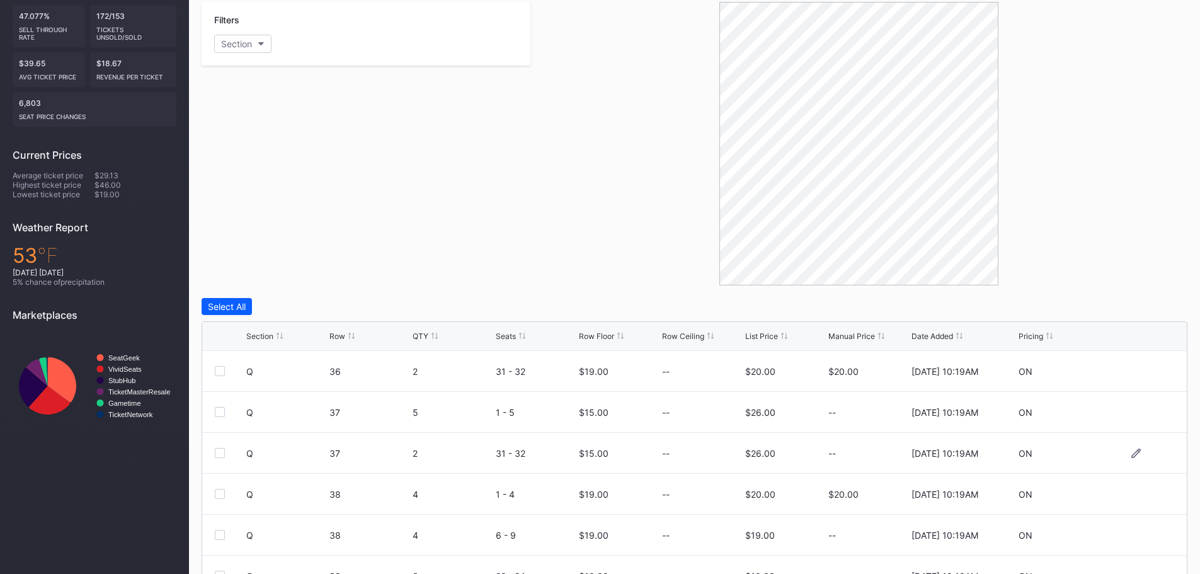
scroll to position [359, 0]
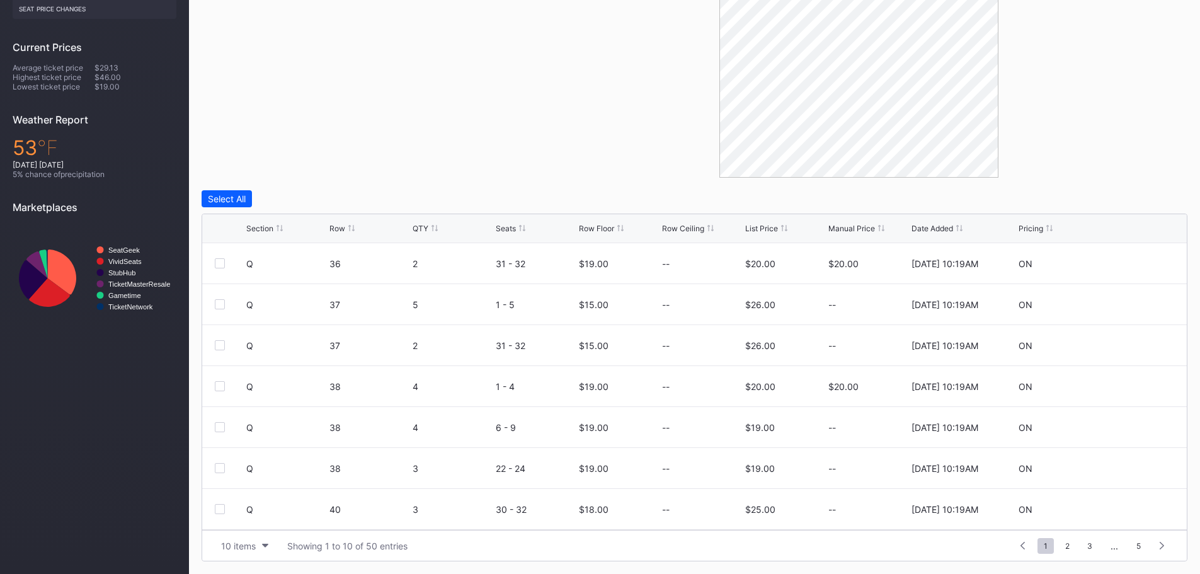
click at [767, 231] on div "List Price" at bounding box center [761, 228] width 33 height 9
click at [597, 224] on div "Row Floor" at bounding box center [596, 228] width 35 height 9
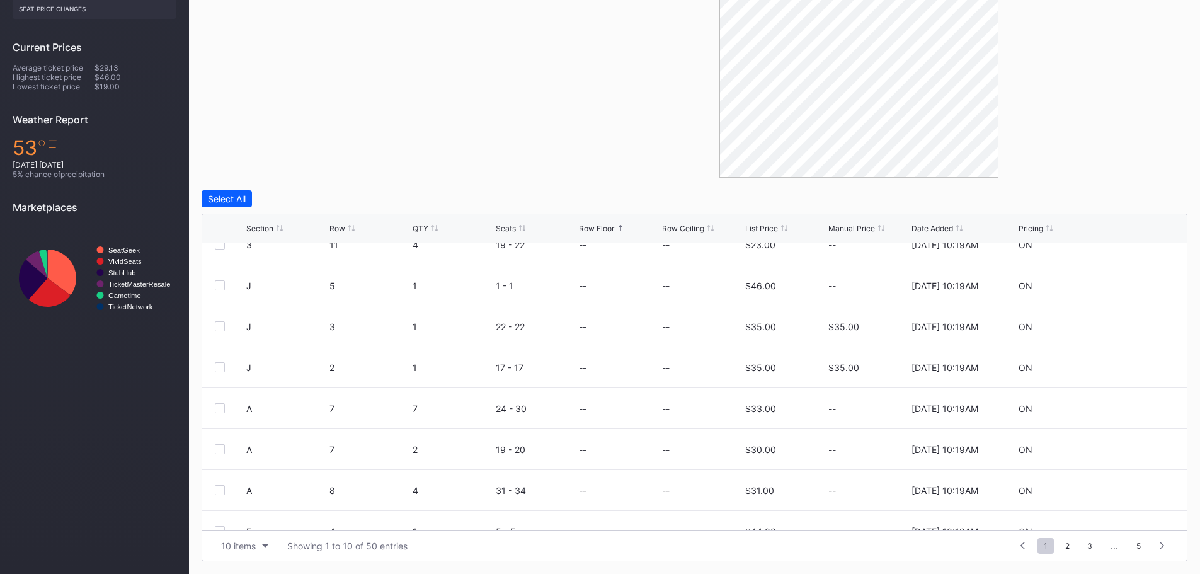
click at [755, 216] on div "Section Row QTY Seats Row Floor Row Ceiling List Price Manual Price Date Added …" at bounding box center [694, 228] width 985 height 29
click at [753, 229] on div "List Price" at bounding box center [761, 228] width 33 height 9
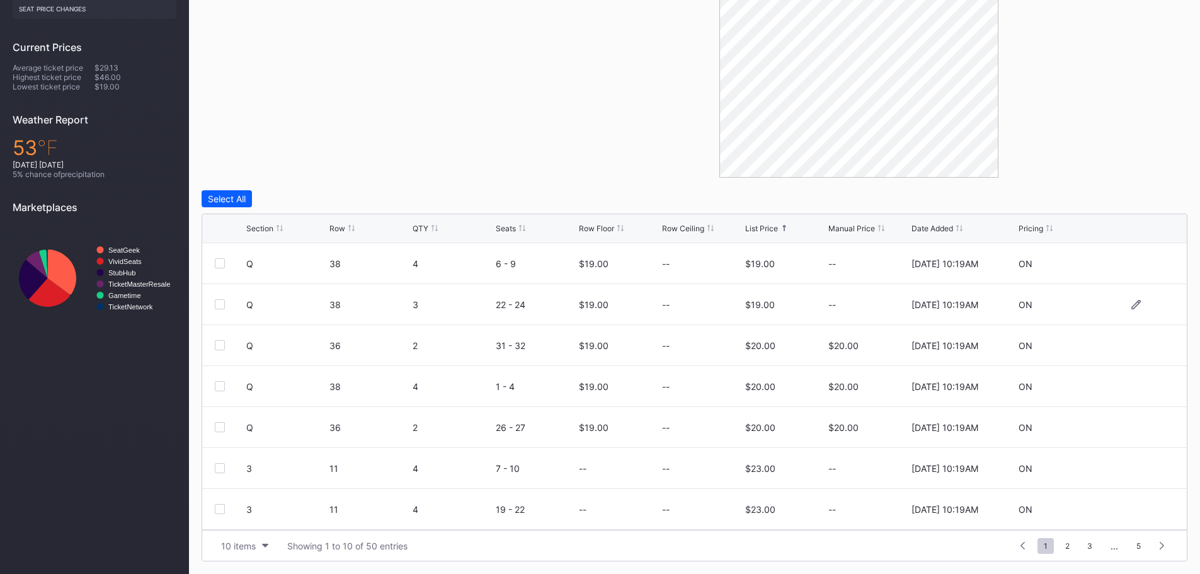
scroll to position [0, 0]
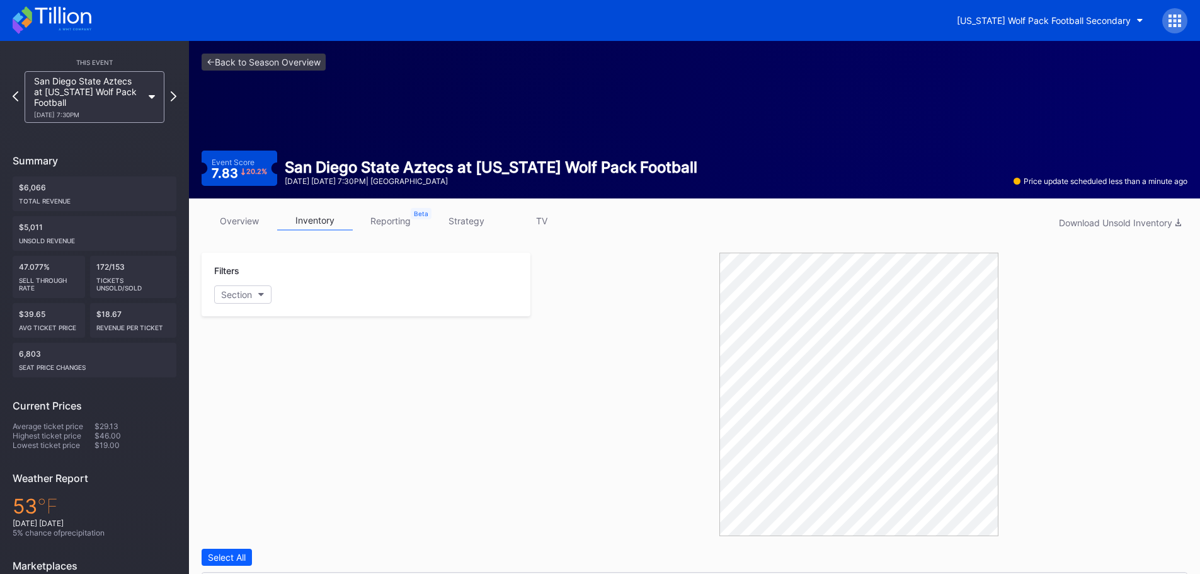
click at [66, 12] on icon at bounding box center [52, 20] width 79 height 28
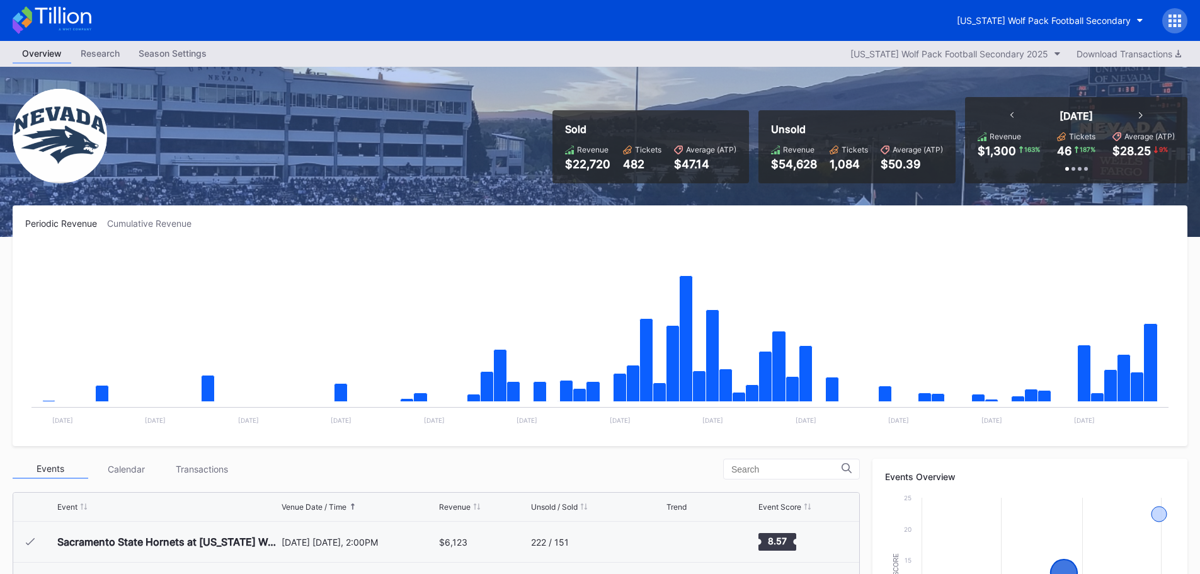
click at [1176, 23] on icon at bounding box center [1175, 20] width 13 height 13
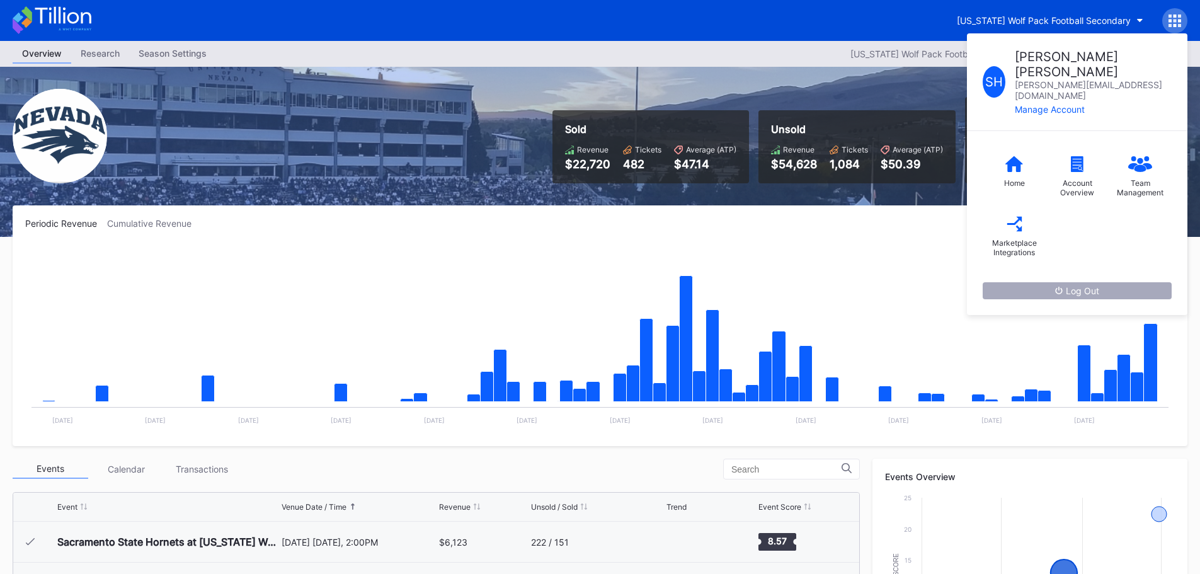
click at [1068, 285] on div "Log Out" at bounding box center [1077, 290] width 44 height 11
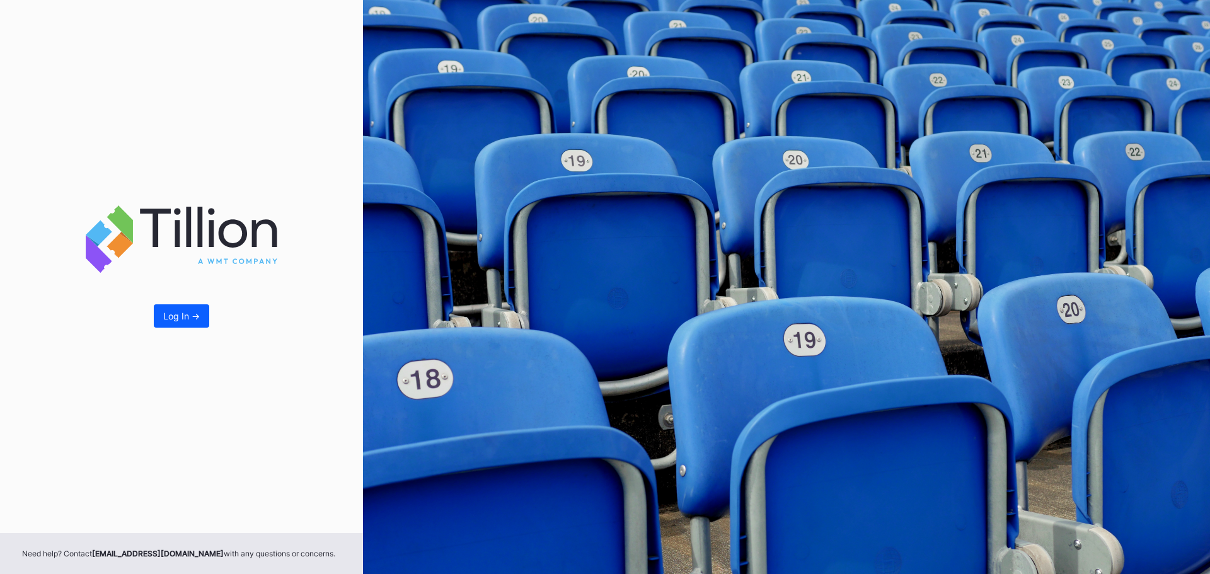
click at [172, 309] on button "Log In ->" at bounding box center [181, 315] width 55 height 23
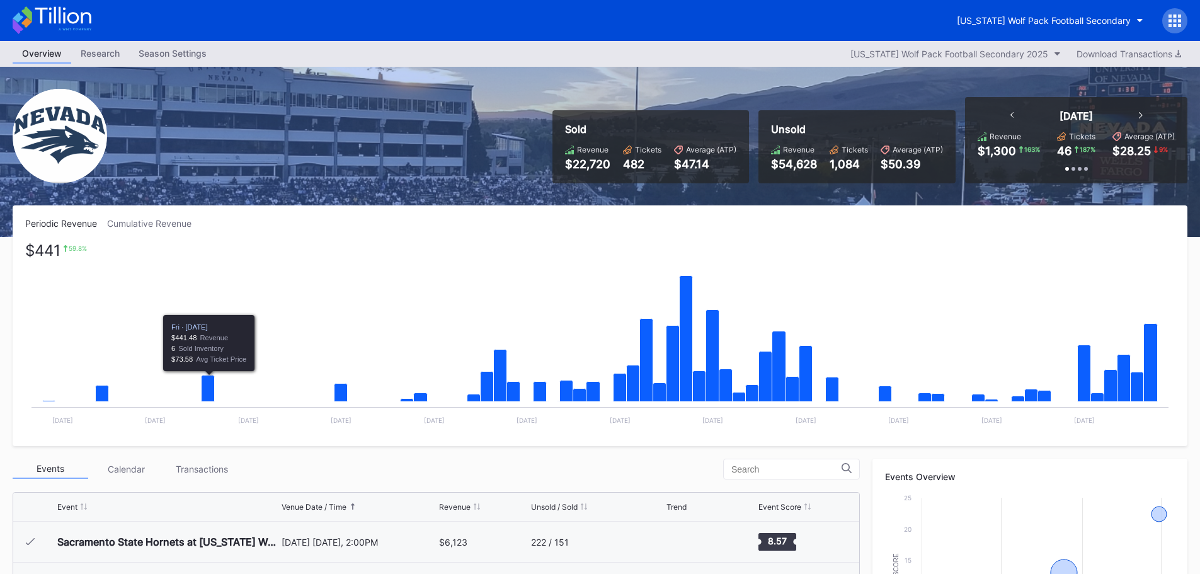
click at [577, 259] on rect "Chart title" at bounding box center [600, 338] width 1150 height 189
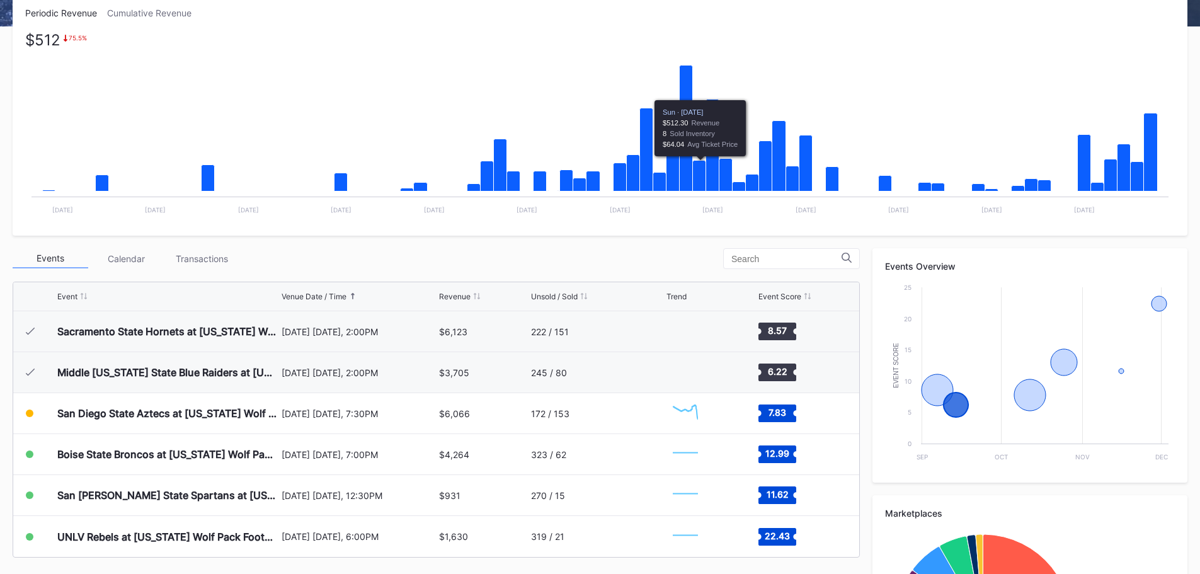
scroll to position [379, 0]
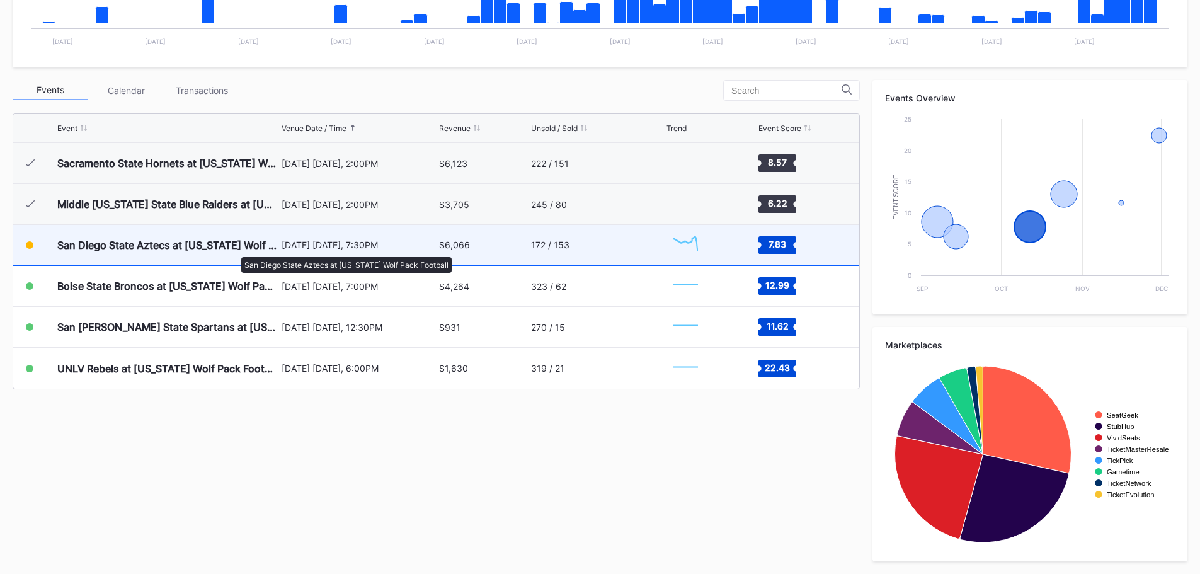
click at [235, 251] on div "San Diego State Aztecs at [US_STATE] Wolf Pack Football" at bounding box center [167, 245] width 221 height 13
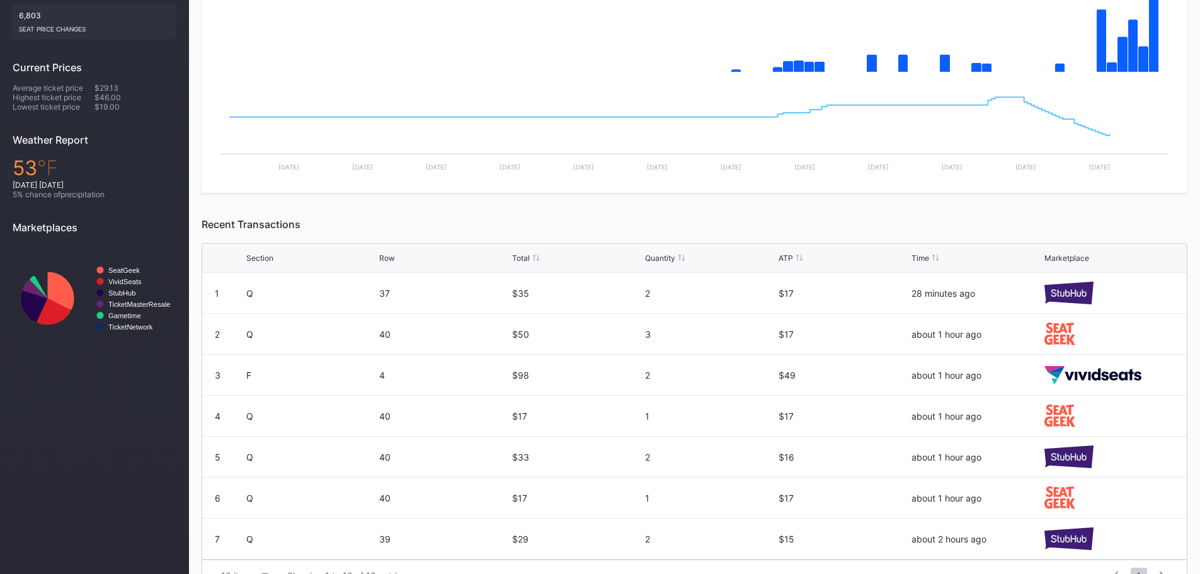
scroll to position [368, 0]
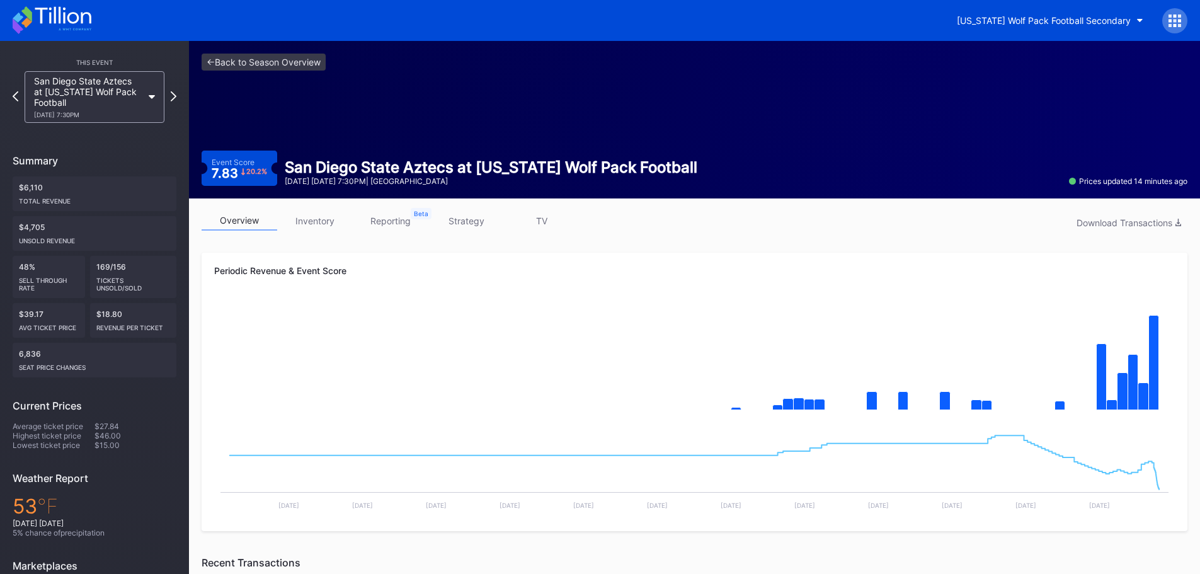
click at [308, 222] on link "inventory" at bounding box center [315, 221] width 76 height 20
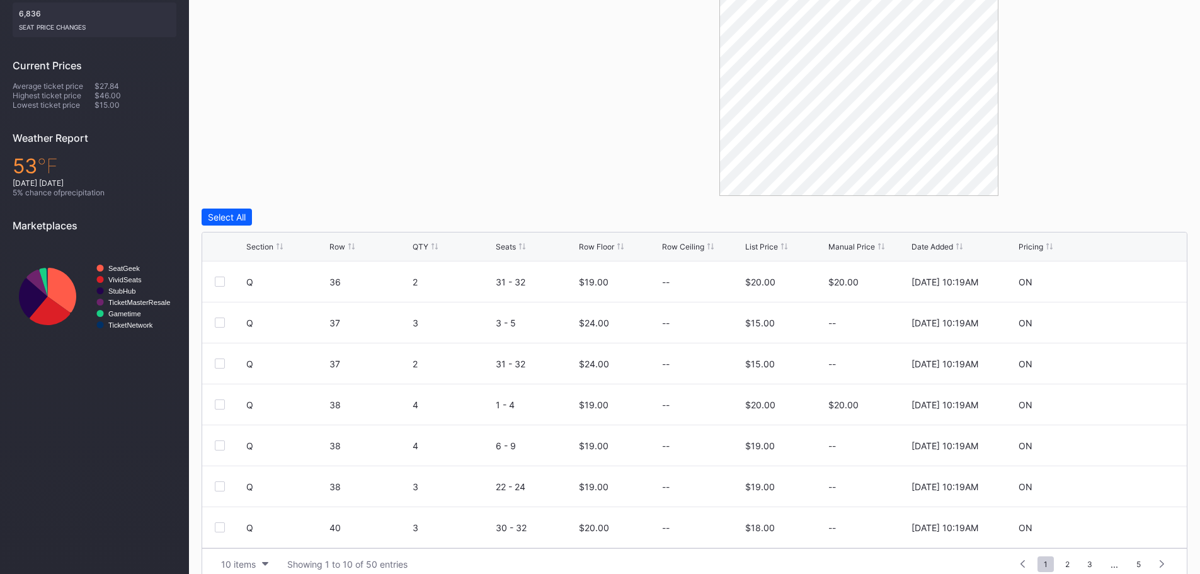
scroll to position [359, 0]
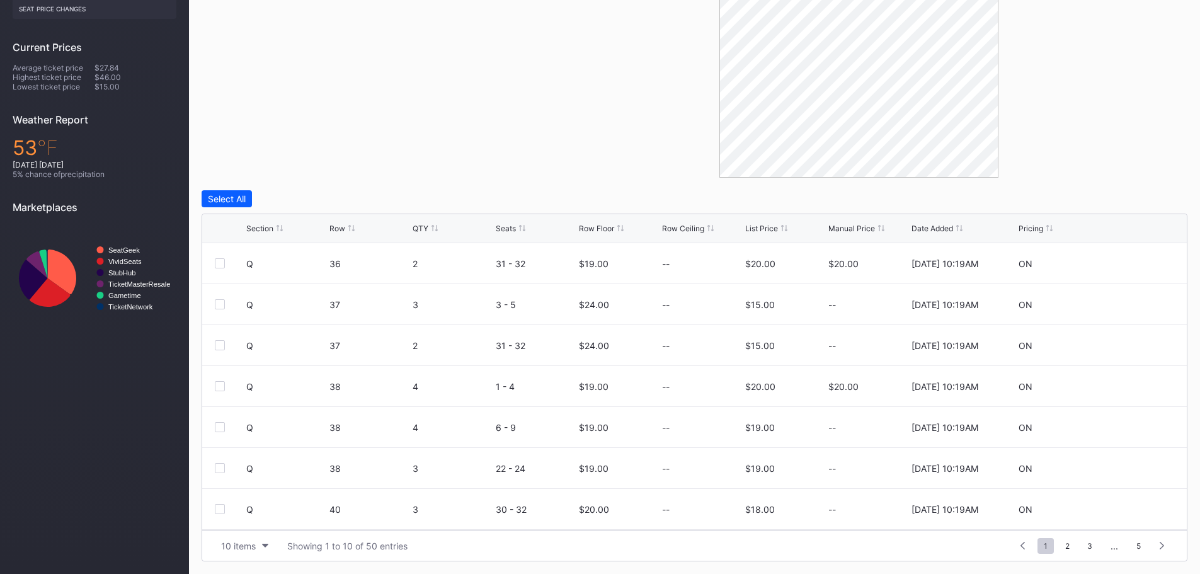
click at [759, 224] on div "List Price" at bounding box center [761, 228] width 33 height 9
click at [591, 230] on div "Row Floor" at bounding box center [596, 228] width 35 height 9
click at [749, 232] on div "List Price" at bounding box center [761, 228] width 33 height 9
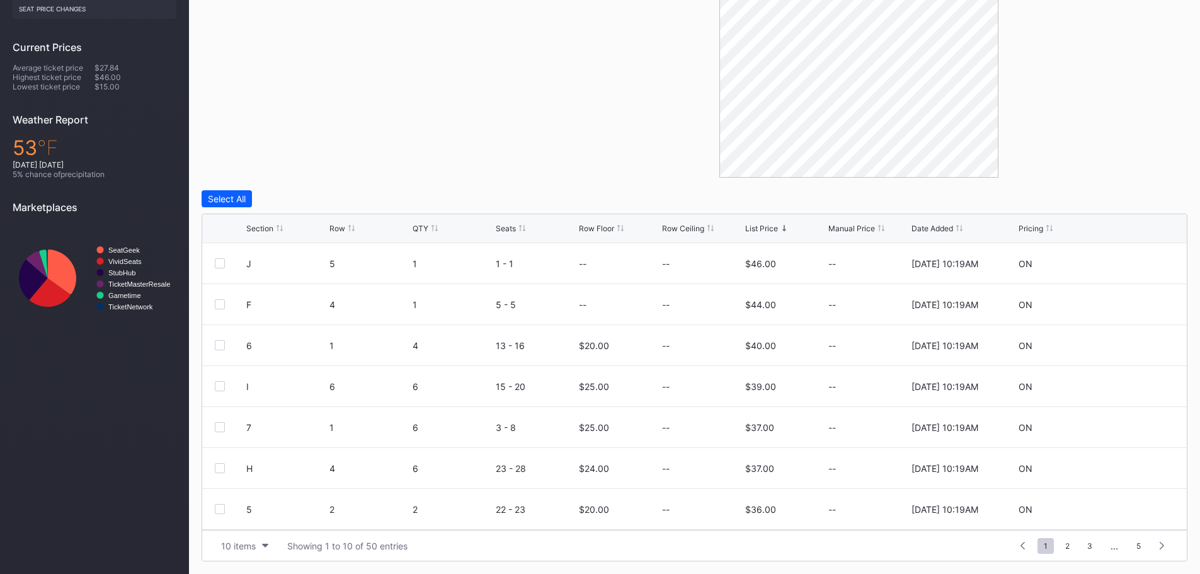
click at [749, 232] on div "List Price" at bounding box center [761, 228] width 33 height 9
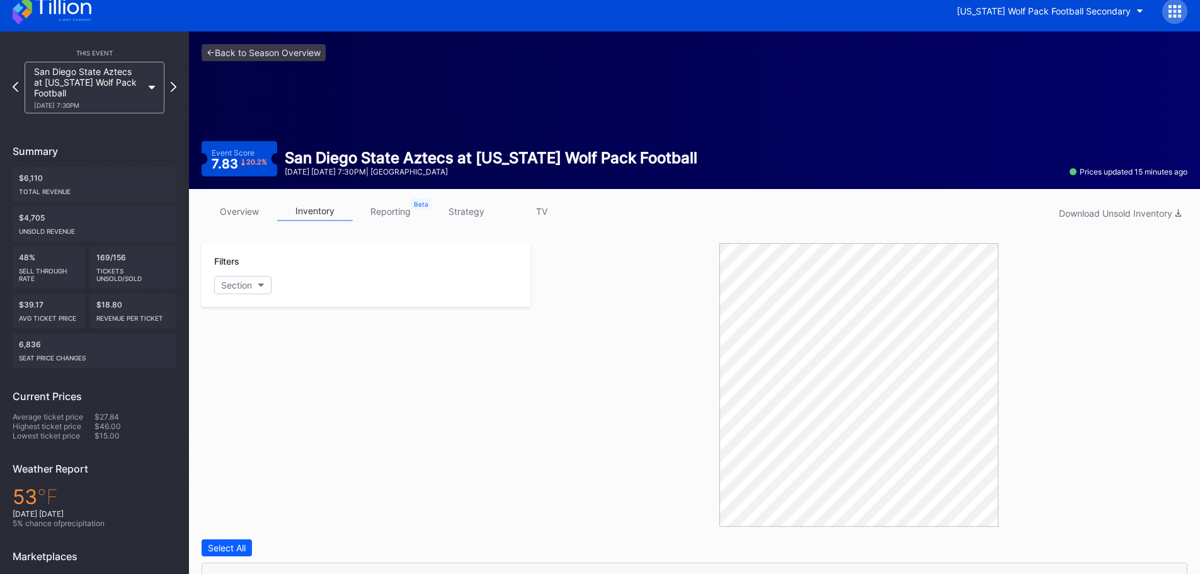
scroll to position [0, 0]
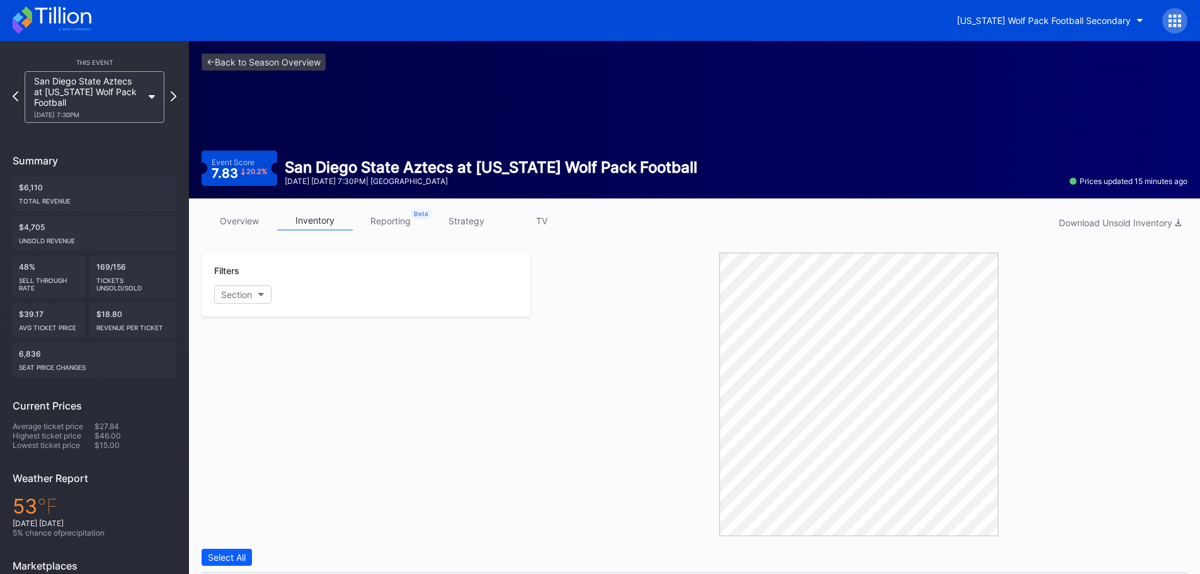
click at [65, 18] on icon at bounding box center [63, 15] width 56 height 17
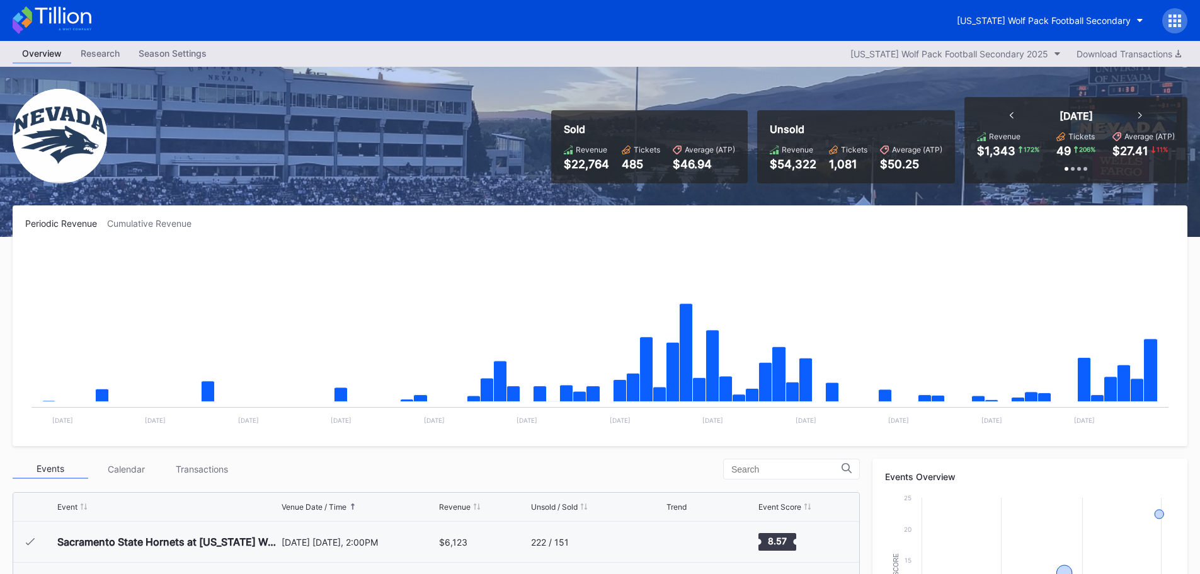
click at [1179, 14] on icon at bounding box center [1179, 15] width 3 height 3
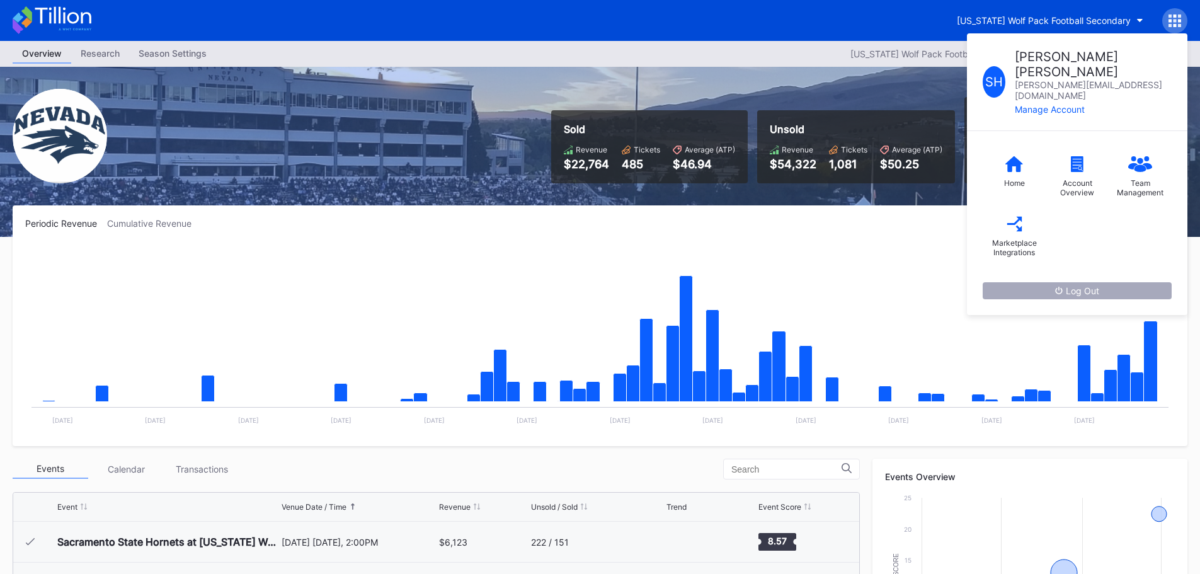
click at [1048, 282] on button "Log Out" at bounding box center [1077, 290] width 189 height 17
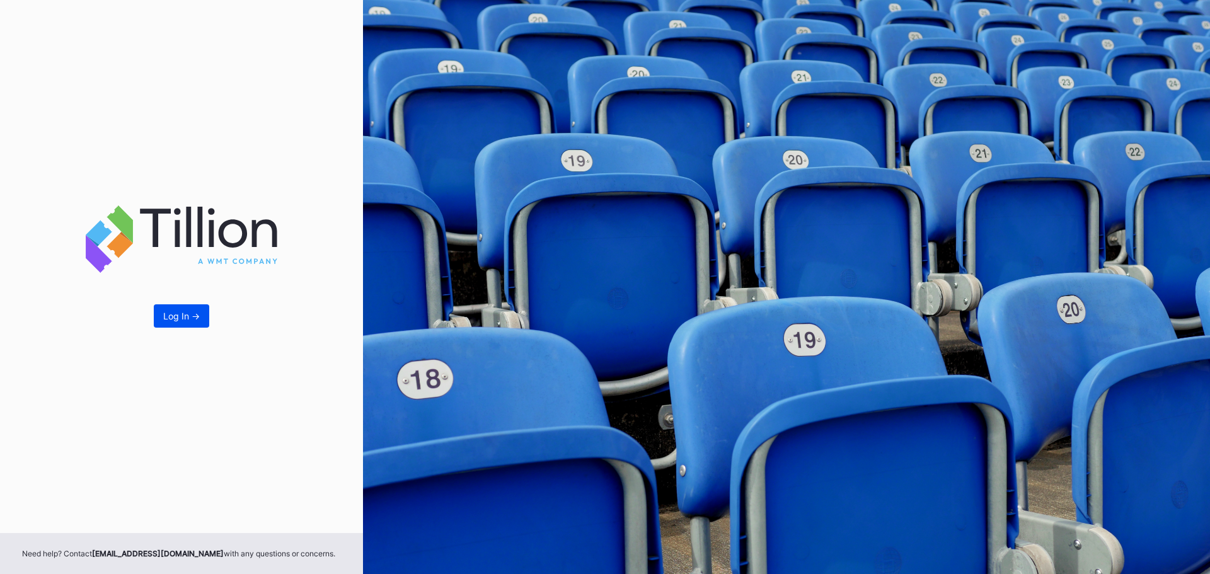
click at [176, 316] on div "Log In ->" at bounding box center [181, 316] width 37 height 11
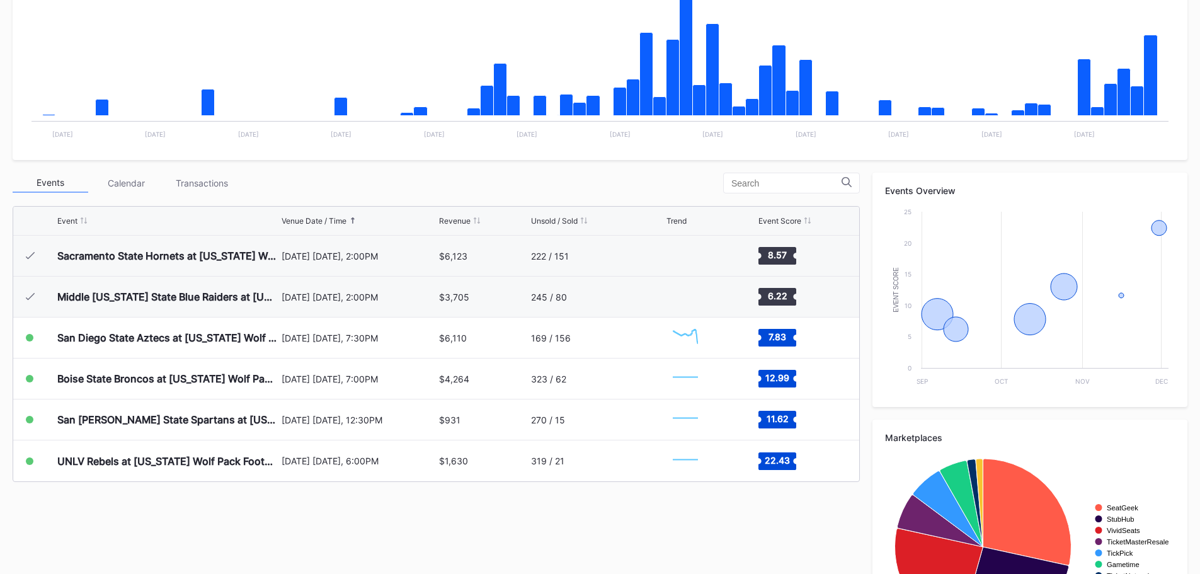
scroll to position [315, 0]
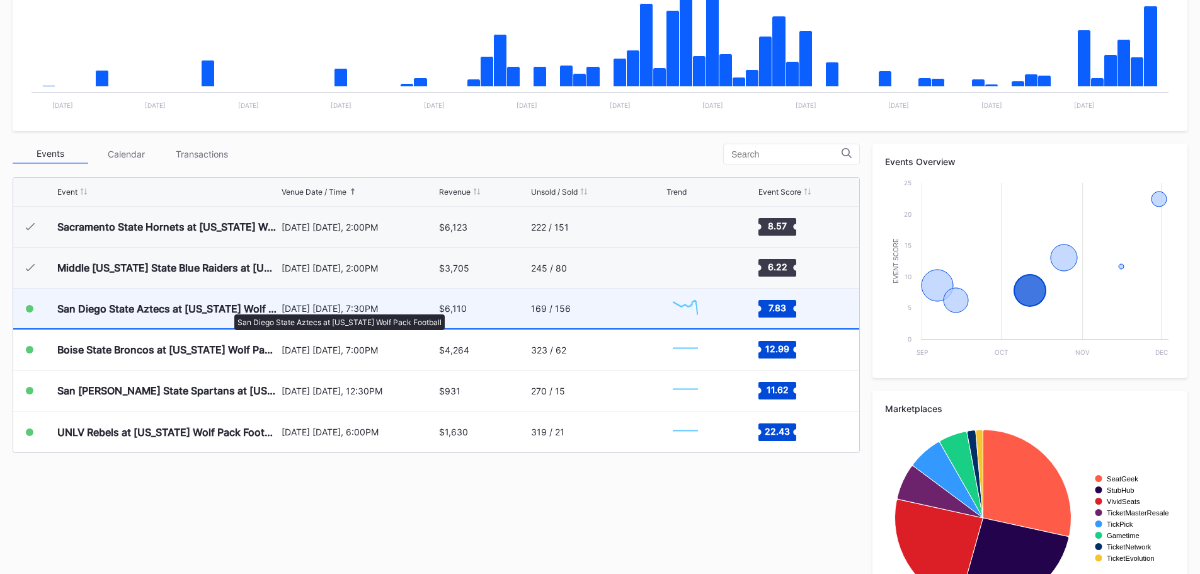
click at [228, 308] on div "San Diego State Aztecs at [US_STATE] Wolf Pack Football" at bounding box center [167, 308] width 221 height 13
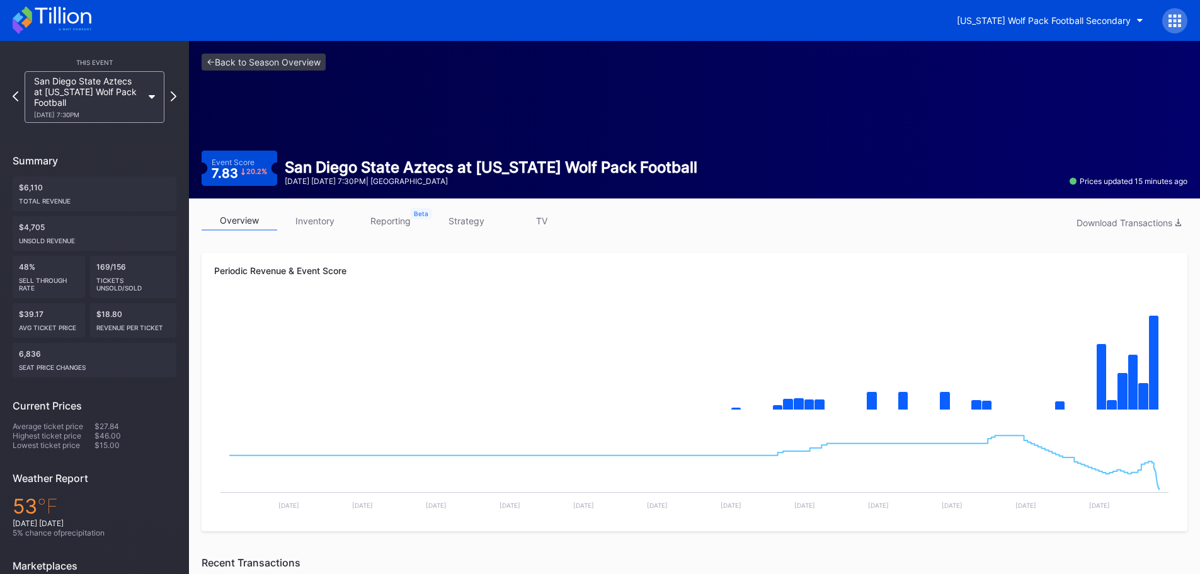
click at [309, 221] on link "inventory" at bounding box center [315, 221] width 76 height 20
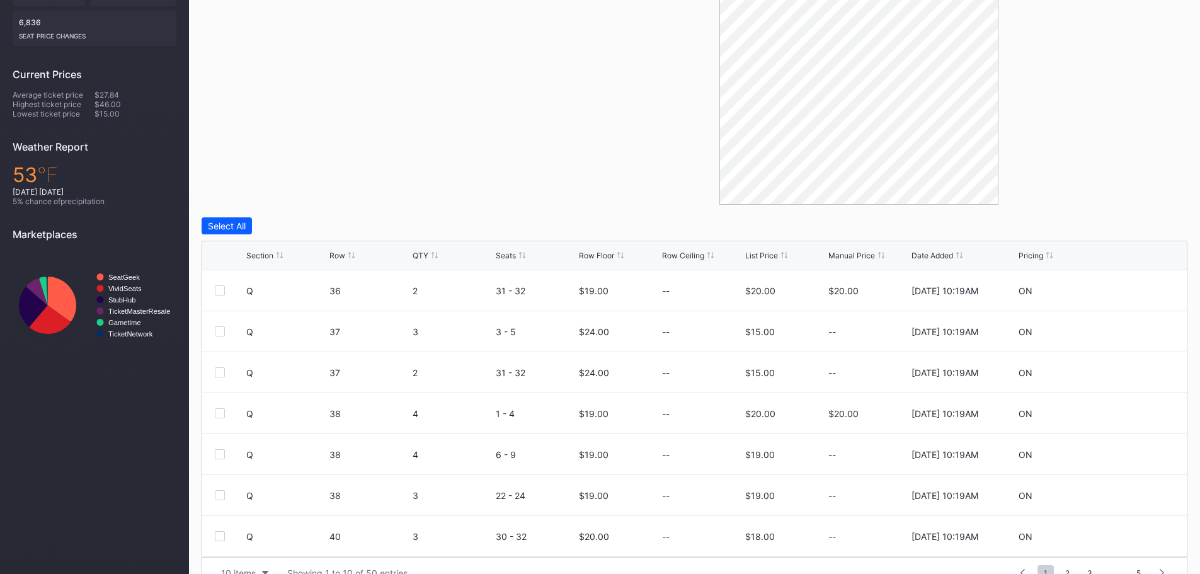
scroll to position [359, 0]
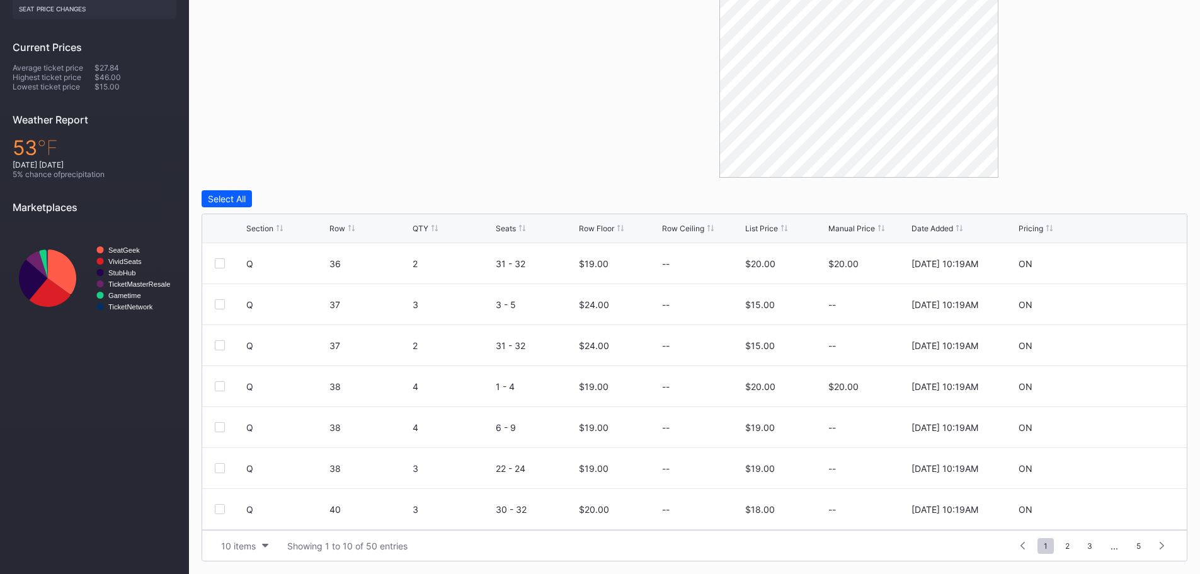
click at [773, 224] on div "List Price" at bounding box center [761, 228] width 33 height 9
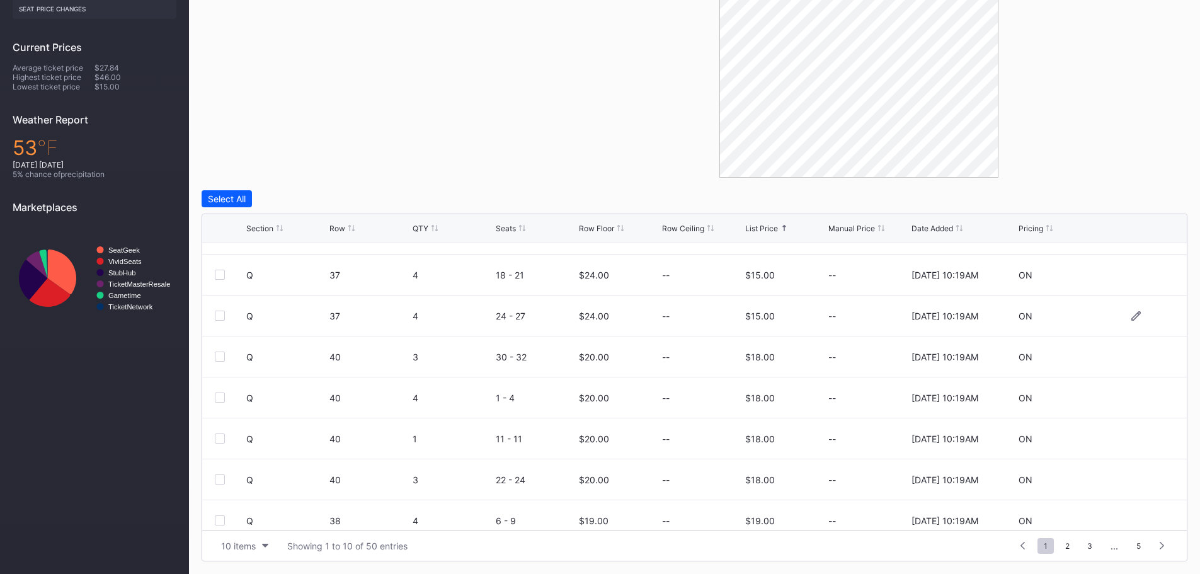
scroll to position [123, 0]
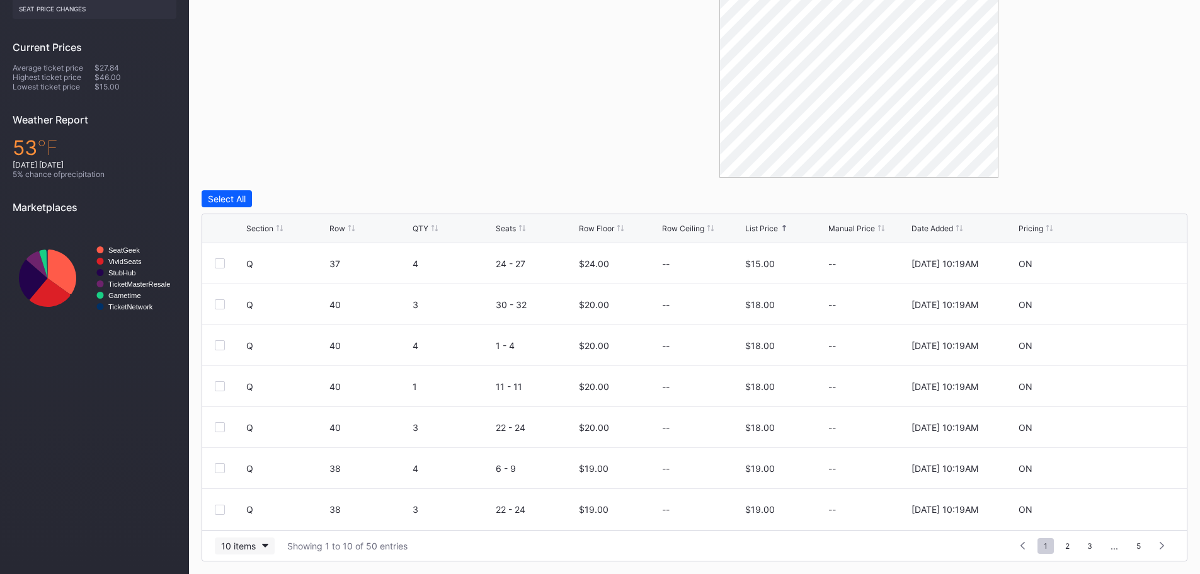
click at [255, 548] on div "10 items" at bounding box center [238, 546] width 35 height 11
click at [253, 488] on div "100 items" at bounding box center [244, 491] width 40 height 11
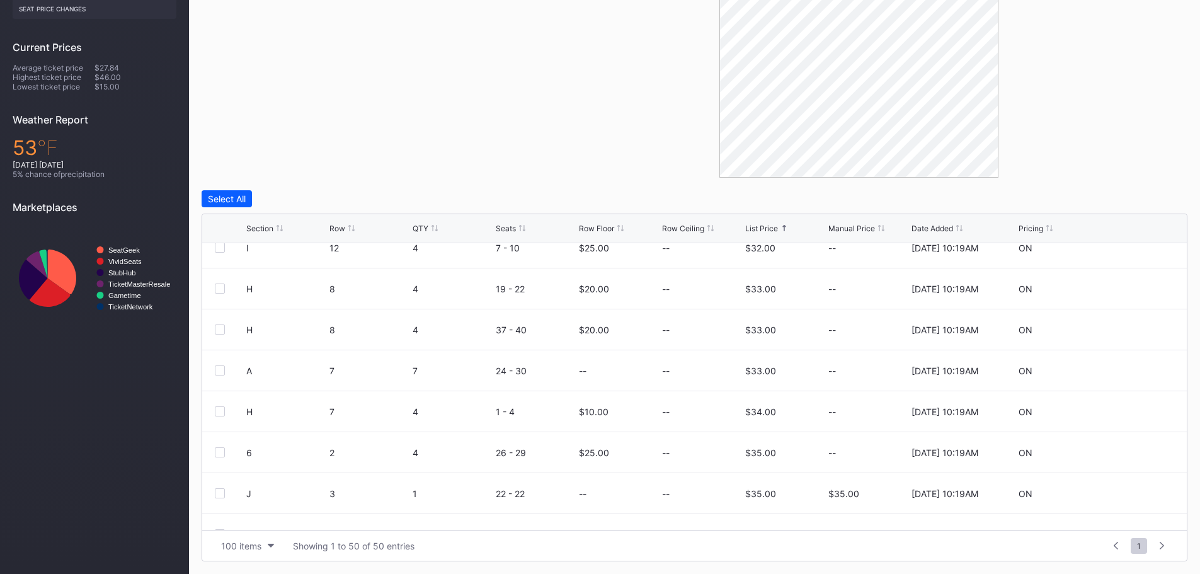
scroll to position [1446, 0]
click at [261, 231] on div "Section" at bounding box center [259, 228] width 27 height 9
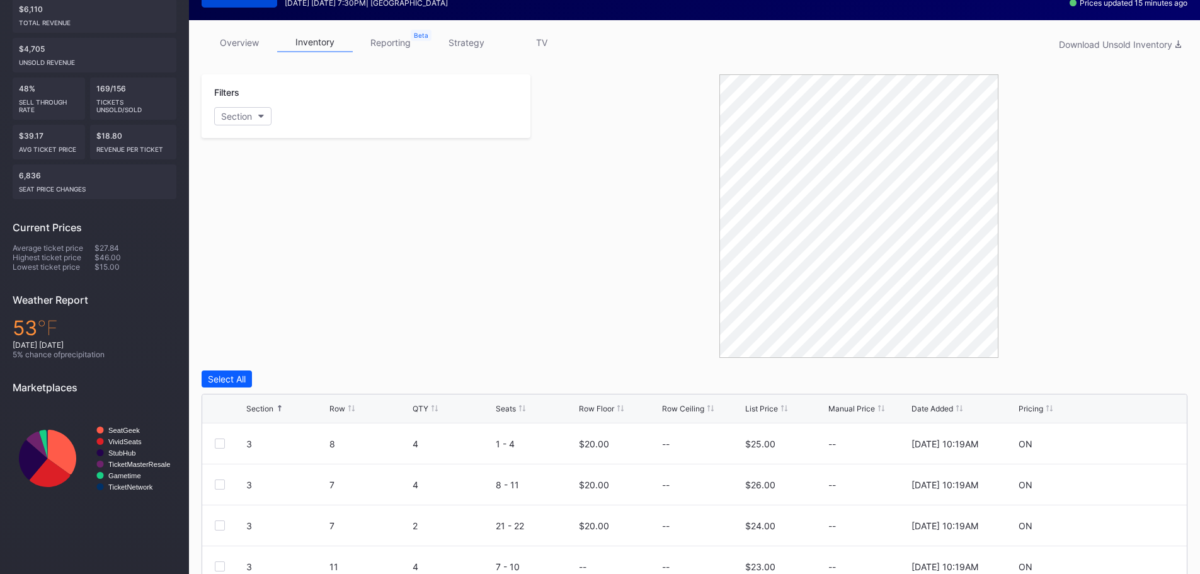
scroll to position [0, 0]
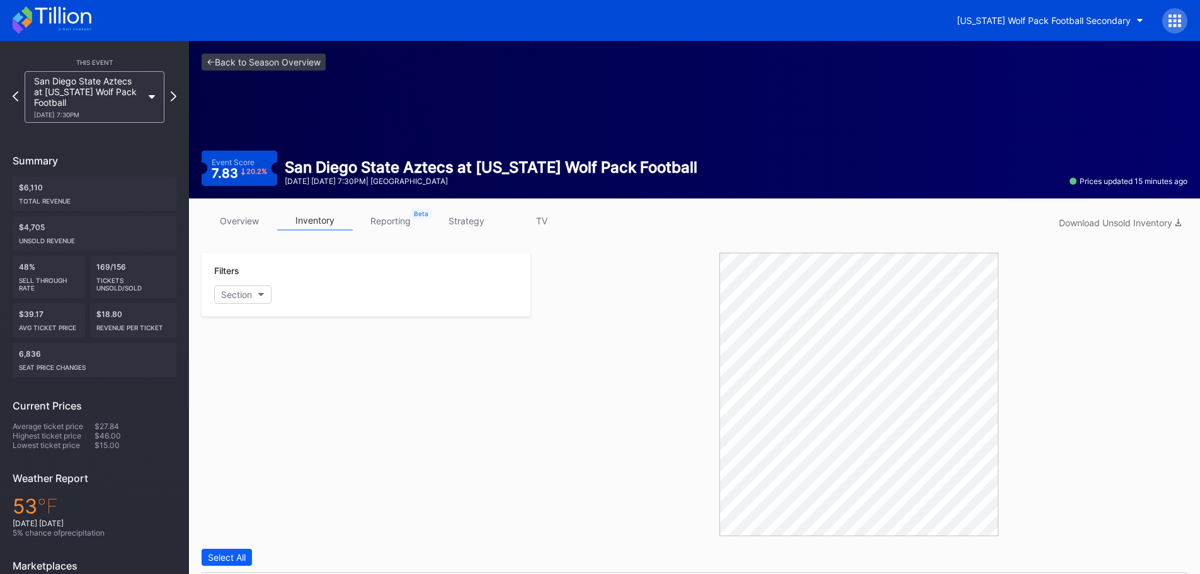
click at [84, 15] on icon at bounding box center [63, 15] width 56 height 17
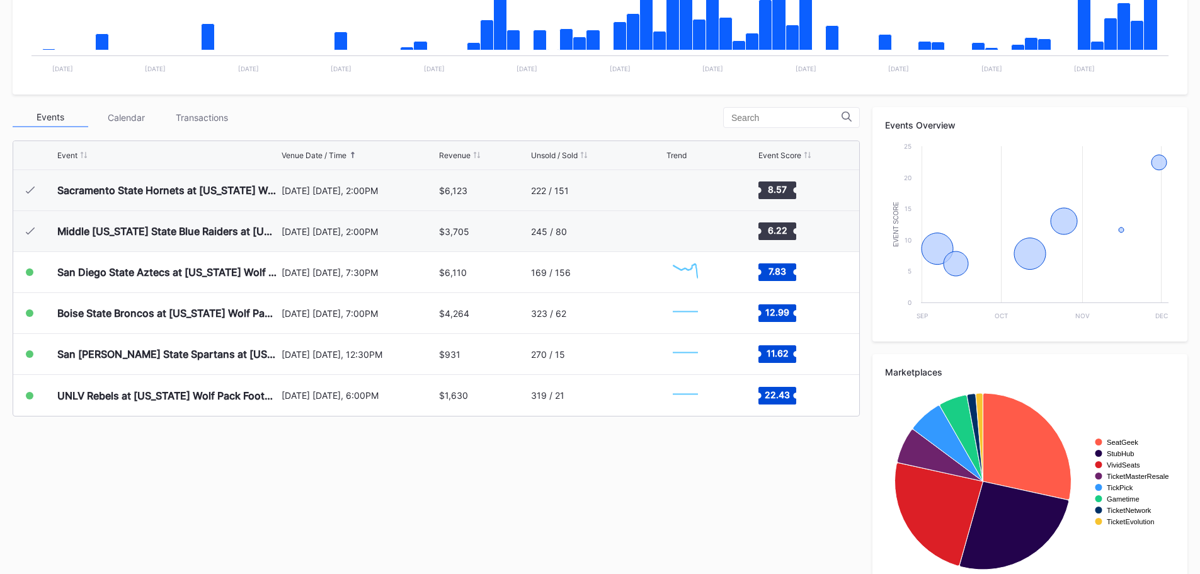
scroll to position [378, 0]
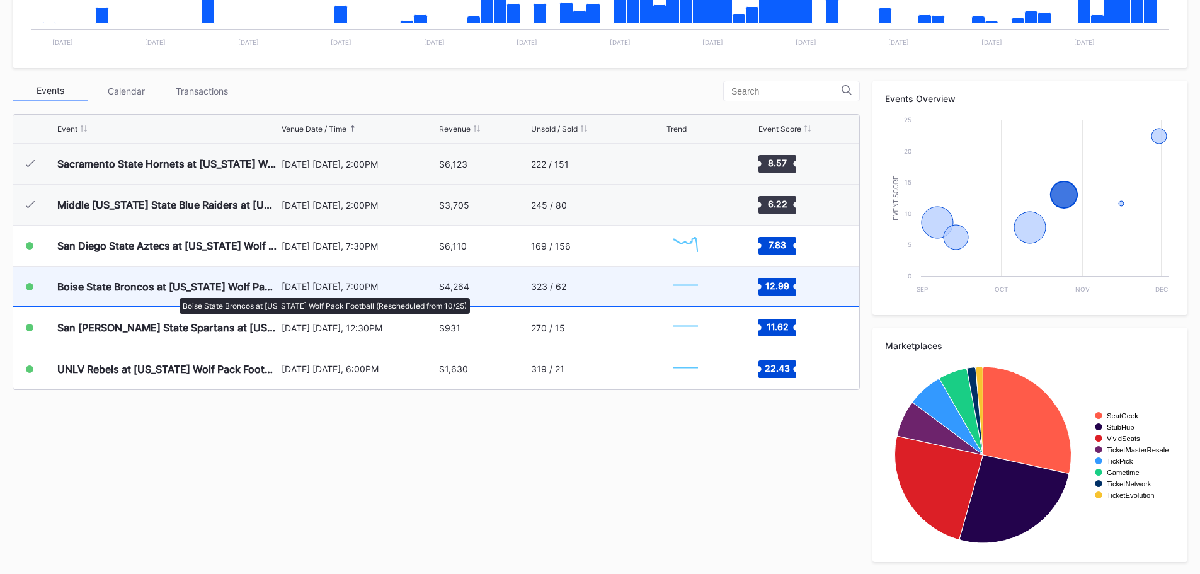
click at [173, 292] on div "Boise State Broncos at [US_STATE] Wolf Pack Football (Rescheduled from 10/25)" at bounding box center [167, 286] width 221 height 13
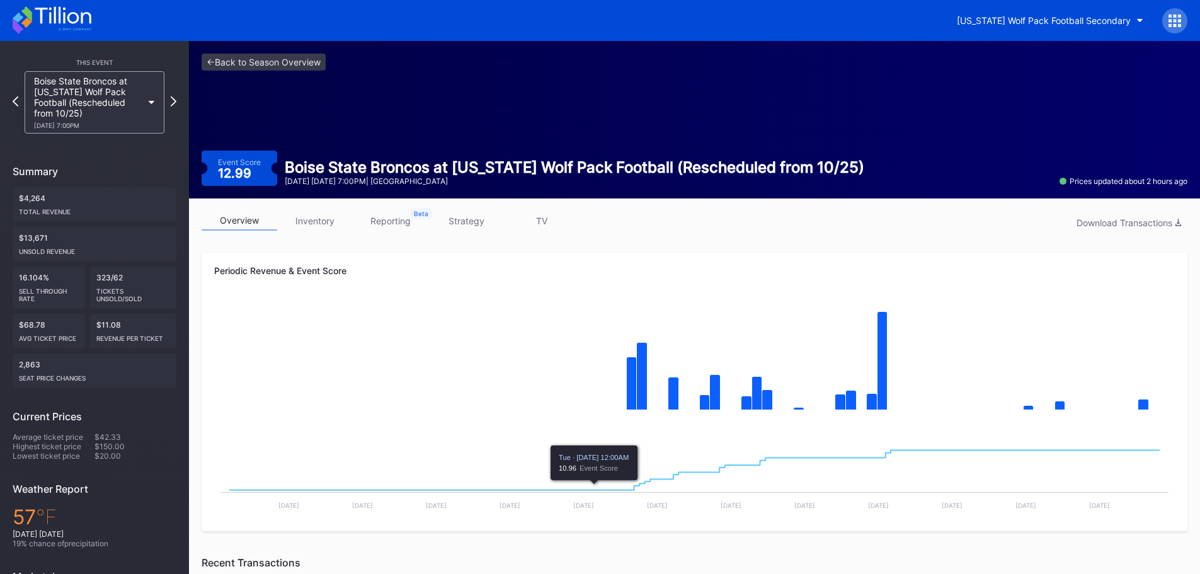
click at [317, 204] on div "overview inventory reporting strategy TV Download Transactions Periodic Revenue…" at bounding box center [694, 570] width 1011 height 744
click at [314, 219] on link "inventory" at bounding box center [315, 221] width 76 height 20
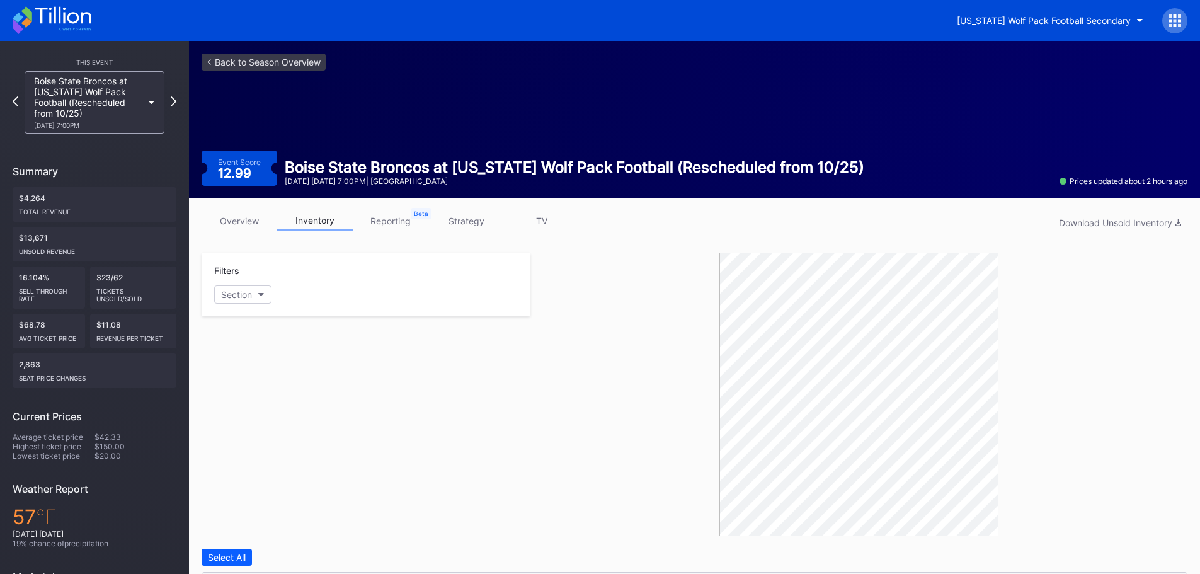
click at [79, 32] on icon at bounding box center [52, 20] width 79 height 28
